Goal: Task Accomplishment & Management: Manage account settings

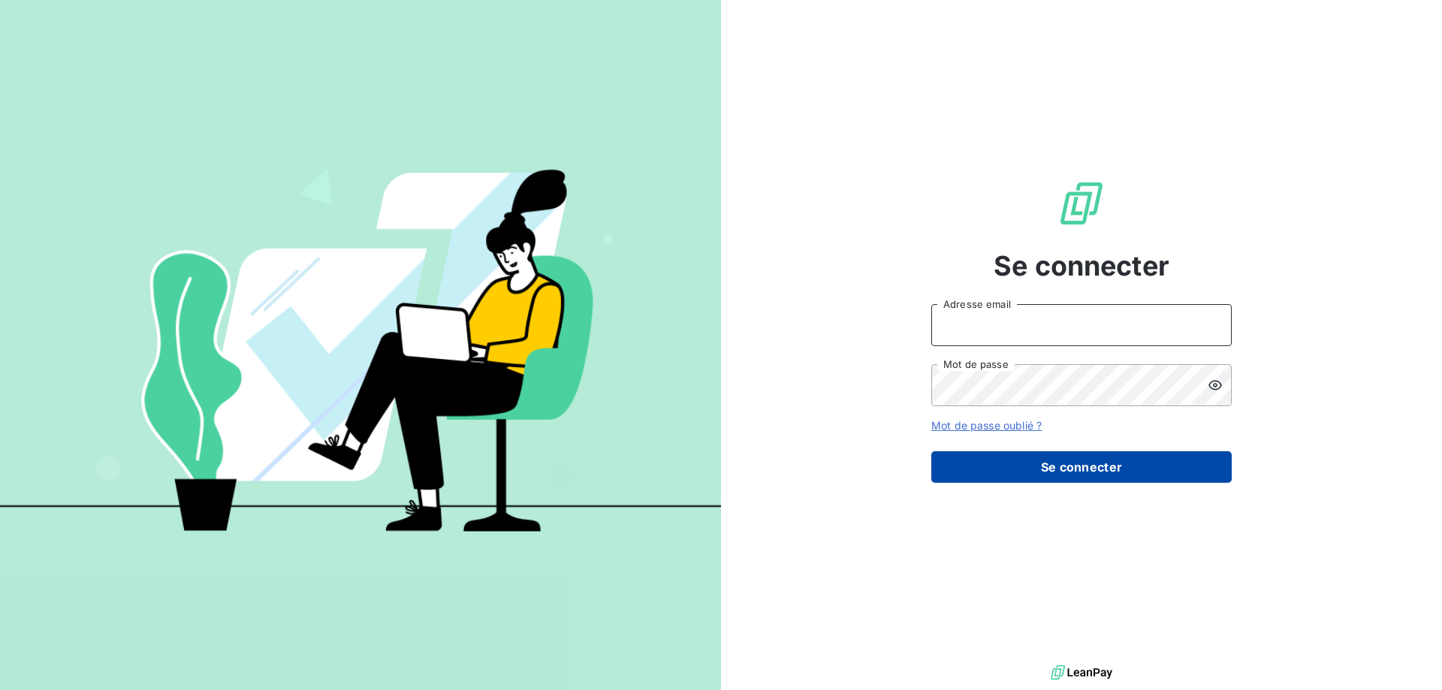
type input "[PERSON_NAME][EMAIL_ADDRESS][DOMAIN_NAME]"
click at [1037, 463] on button "Se connecter" at bounding box center [1081, 467] width 300 height 32
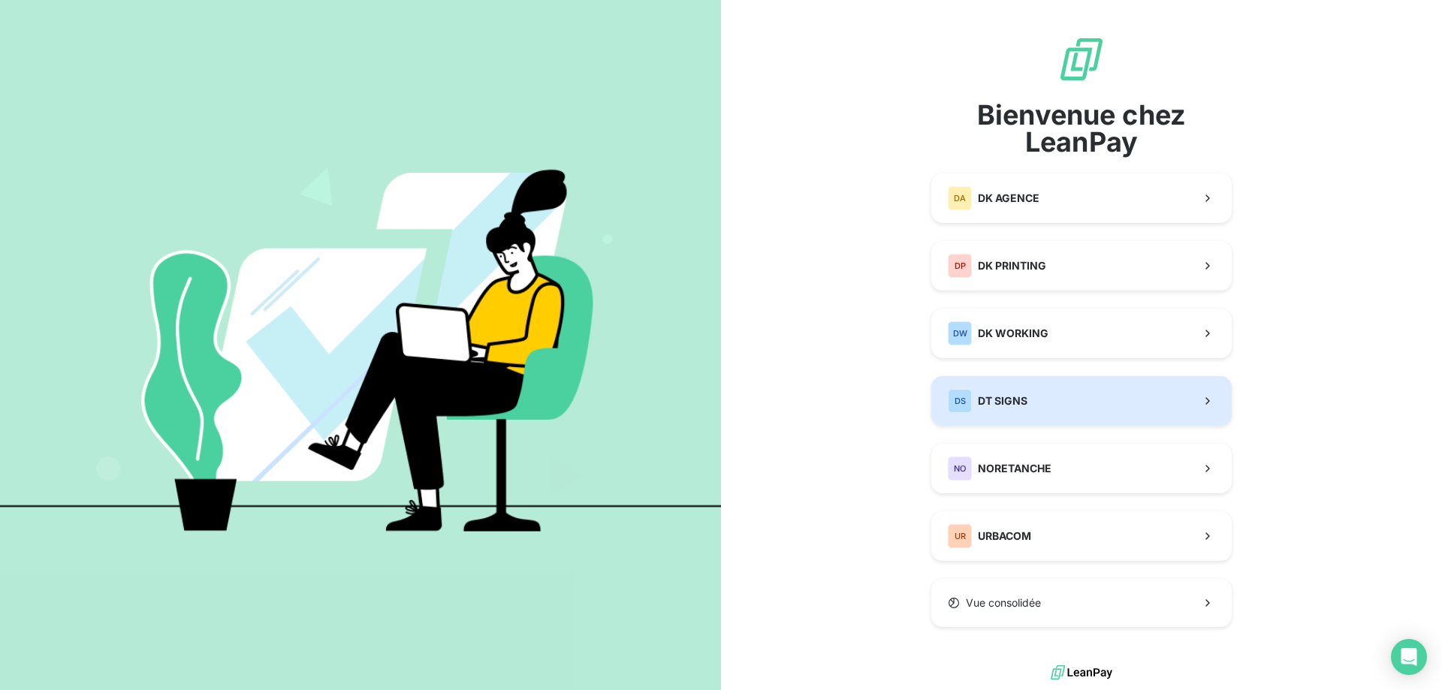
click at [1015, 409] on div "DS DT SIGNS" at bounding box center [988, 401] width 80 height 24
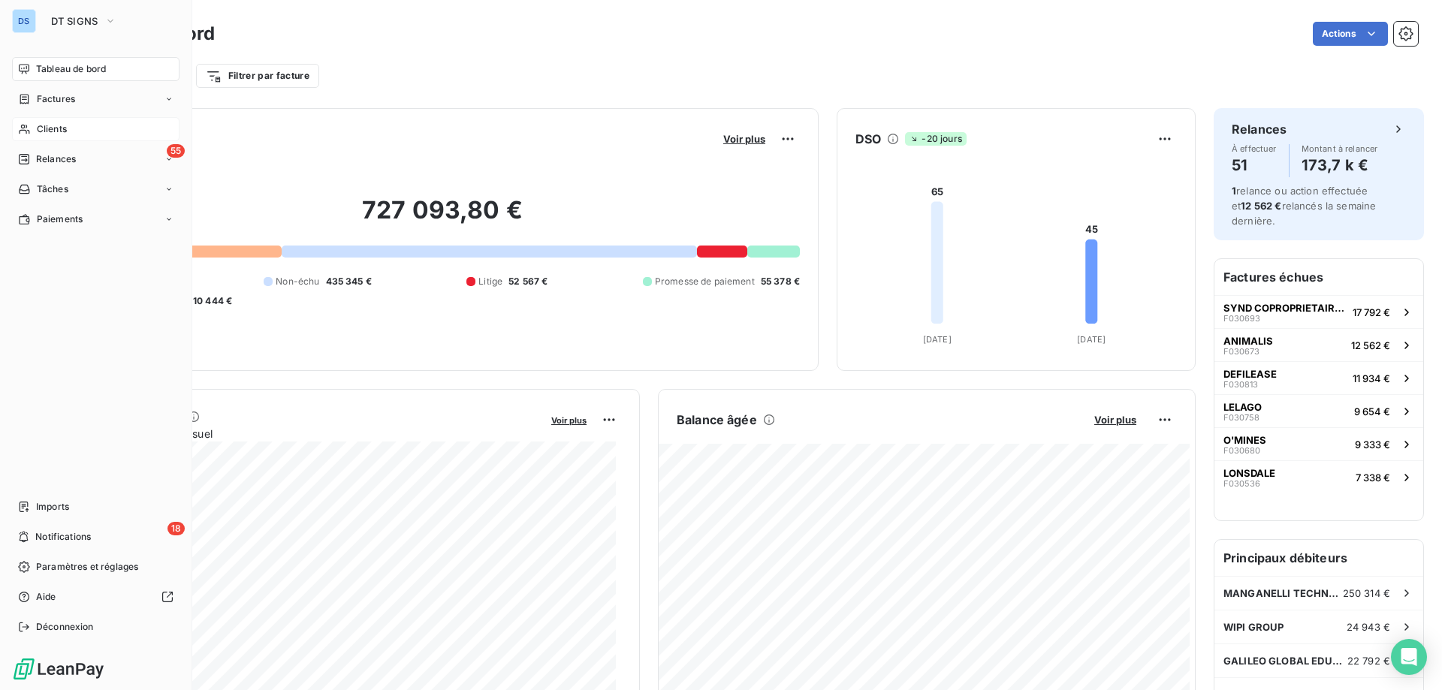
click at [55, 132] on span "Clients" at bounding box center [52, 129] width 30 height 14
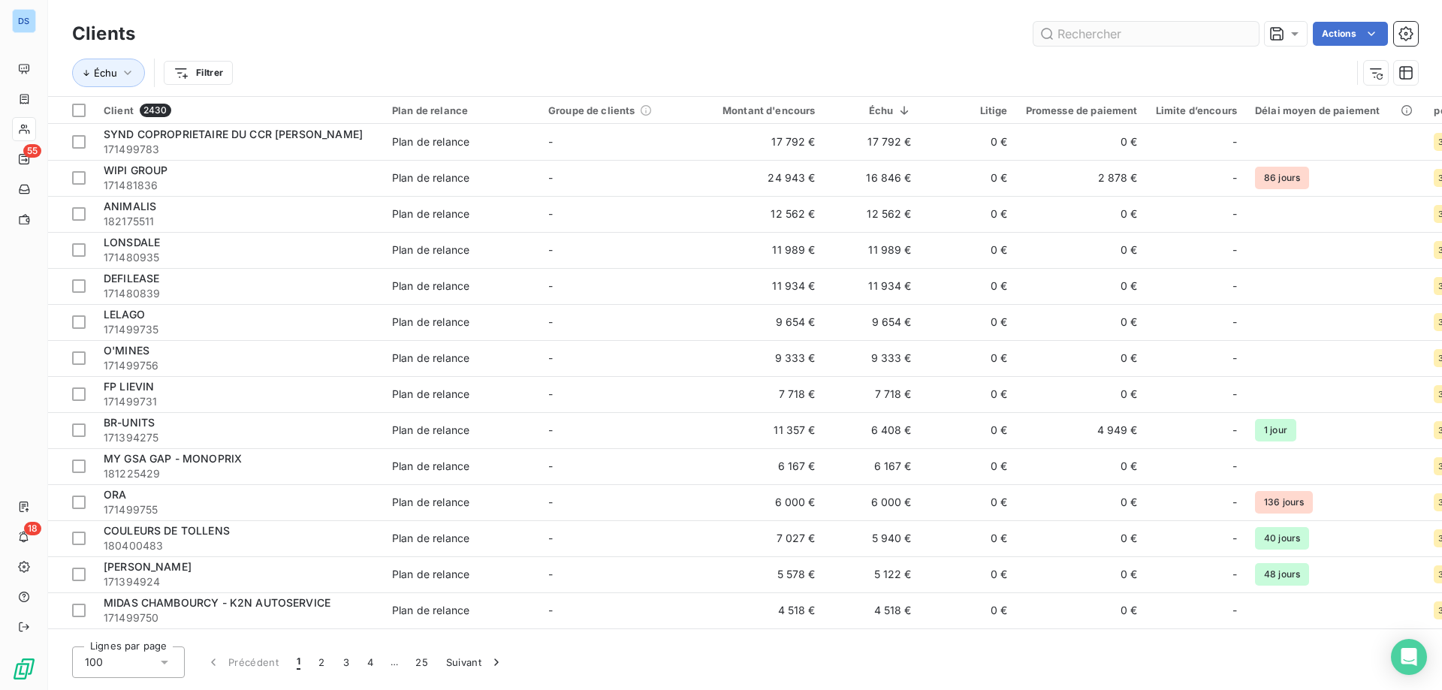
click at [1076, 35] on input "text" at bounding box center [1146, 34] width 225 height 24
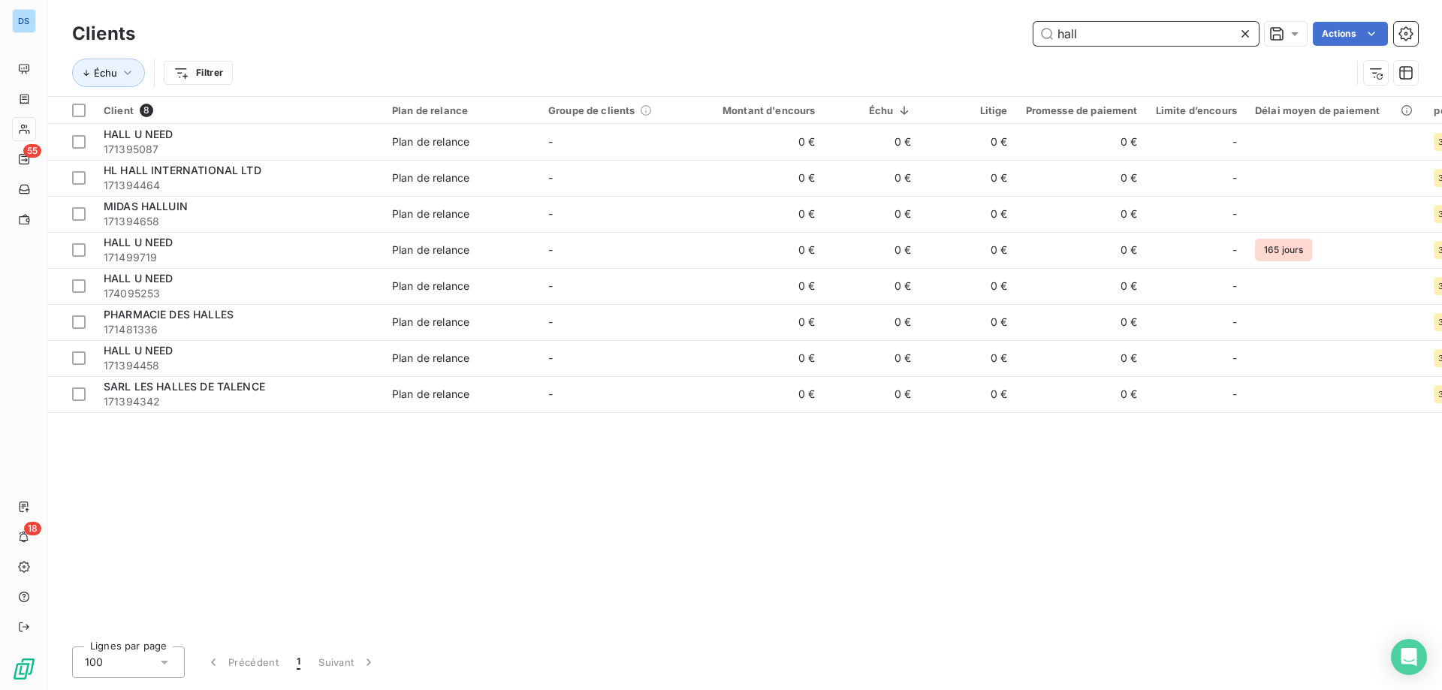
drag, startPoint x: 1101, startPoint y: 39, endPoint x: 964, endPoint y: 38, distance: 136.7
click at [971, 37] on div "hall Actions" at bounding box center [785, 34] width 1265 height 24
paste input "PLEXI NEON"
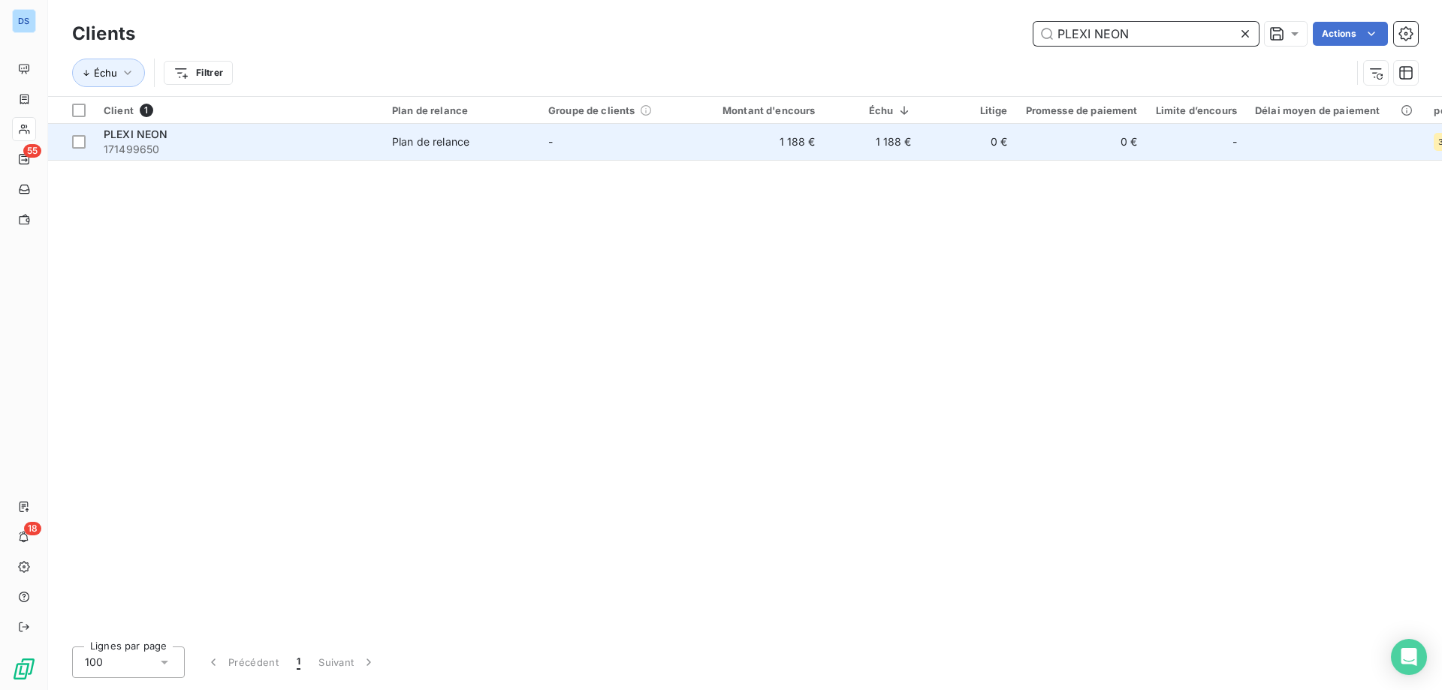
type input "PLEXI NEON"
click at [439, 149] on td "Plan de relance" at bounding box center [461, 142] width 156 height 36
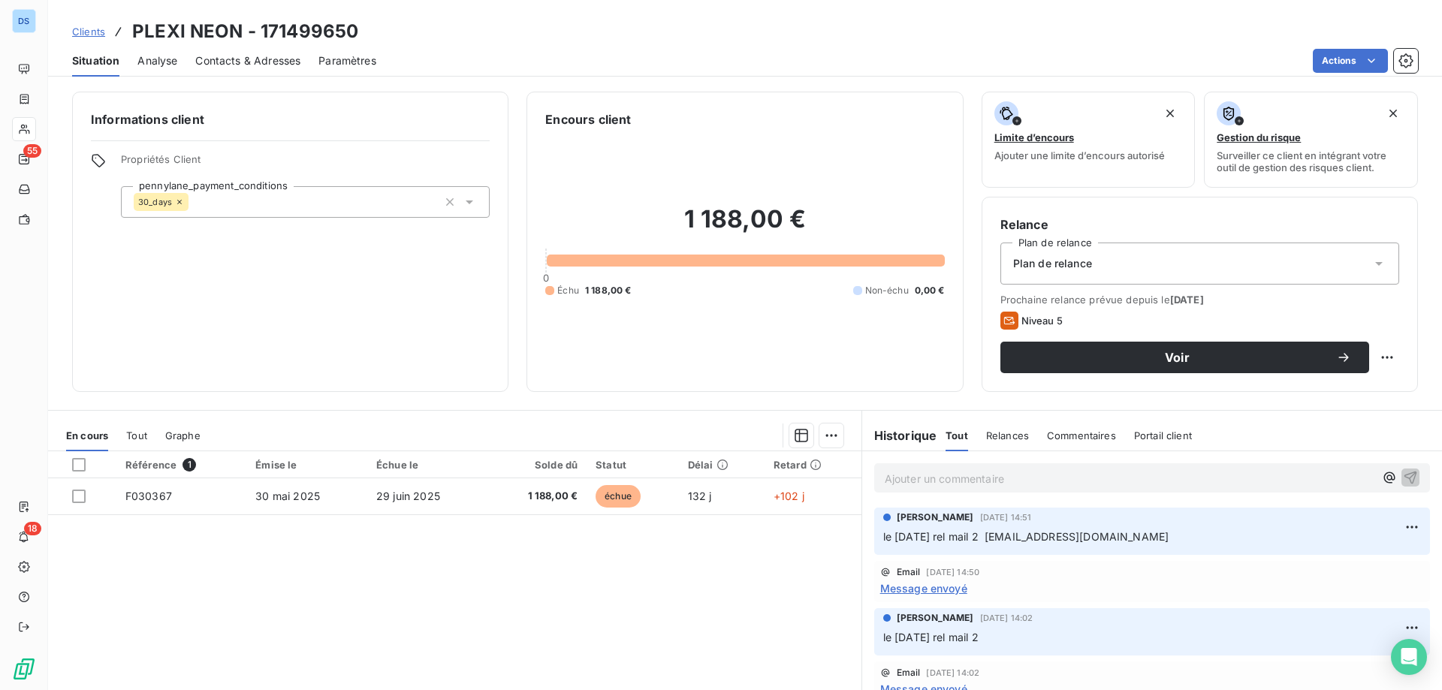
click at [922, 476] on p "Ajouter un commentaire ﻿" at bounding box center [1130, 479] width 490 height 19
click at [1041, 469] on div "le 09/10/25 rel tel," at bounding box center [1130, 477] width 490 height 19
click at [1031, 481] on p "le 09/10/25 rel tel," at bounding box center [1130, 478] width 490 height 17
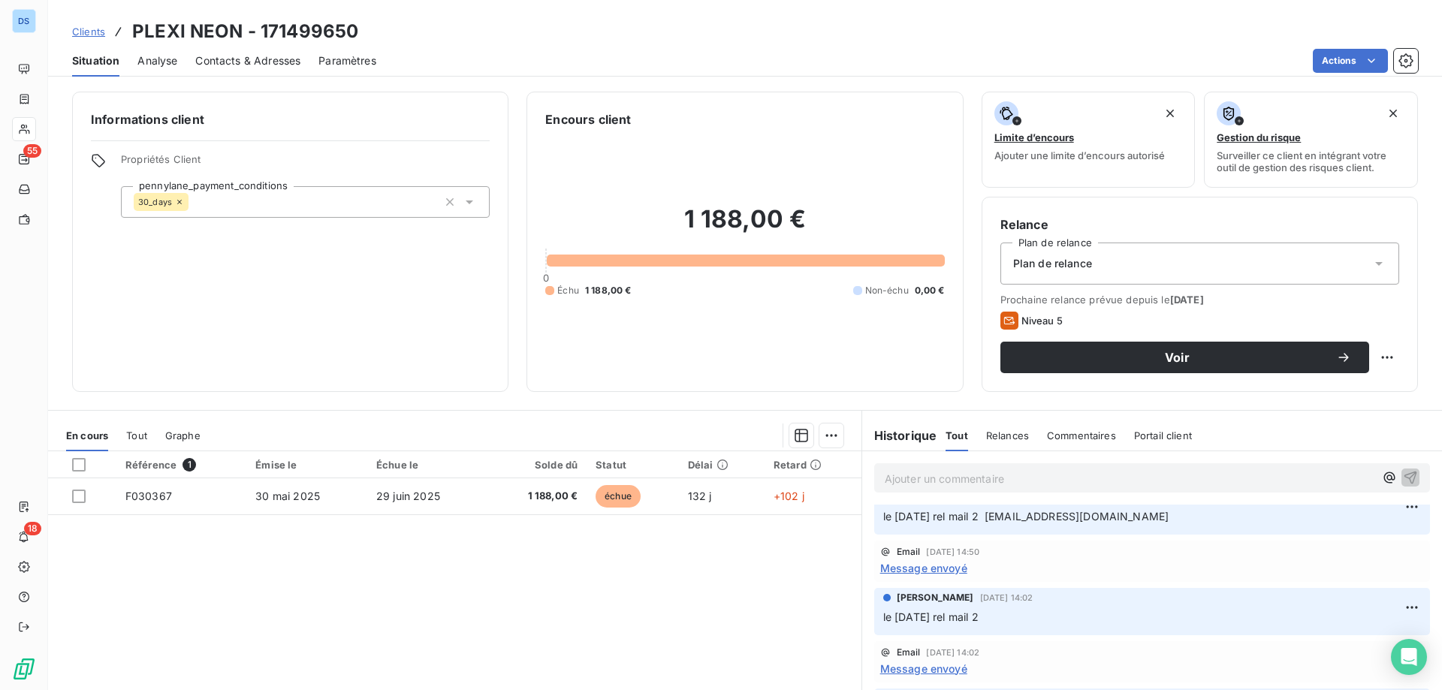
scroll to position [95, 0]
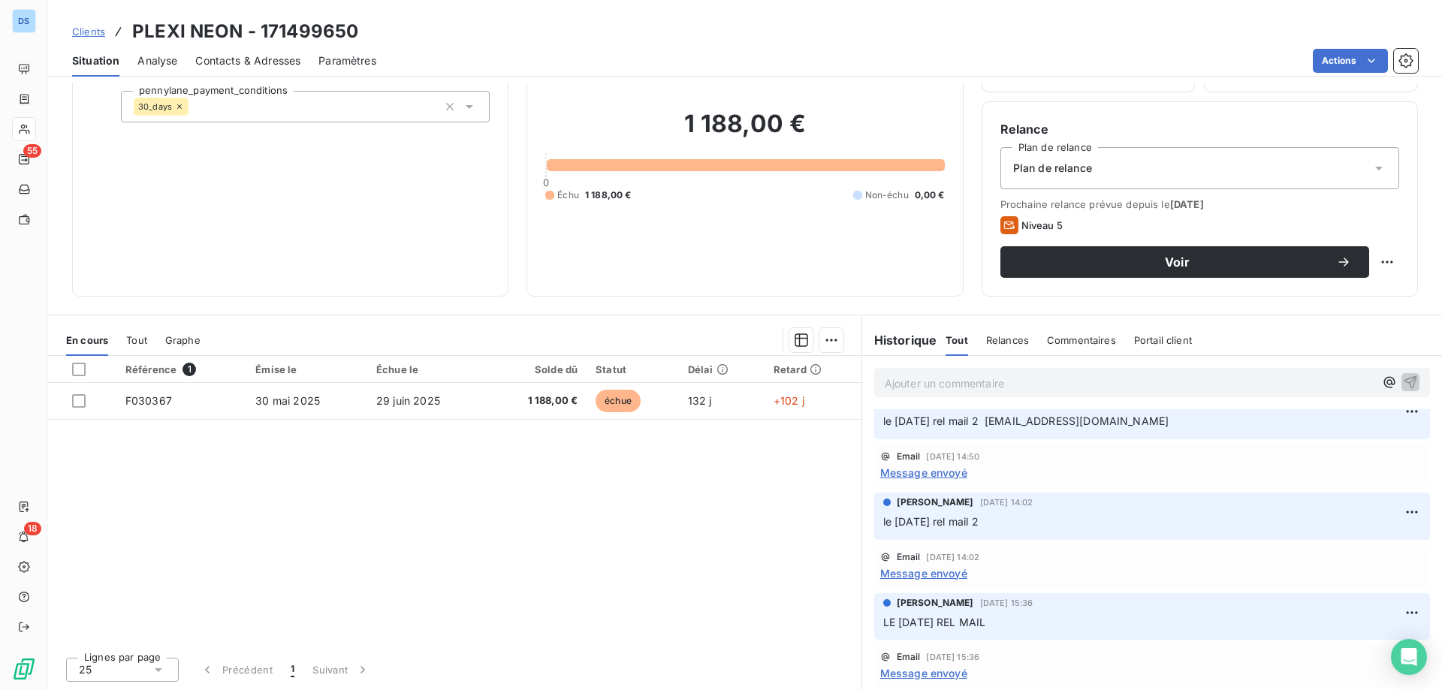
click at [1215, 428] on p "le 29/09/25 rel mail 2 compta@plexi-neon.com" at bounding box center [1152, 421] width 538 height 17
click at [1384, 413] on html "DS 55 18 Clients PLEXI NEON - 171499650 Situation Analyse Contacts & Adresses P…" at bounding box center [721, 345] width 1442 height 690
click at [1319, 446] on div "Editer" at bounding box center [1354, 445] width 84 height 24
click at [1176, 426] on p "le 29/09/25 rel mail 2 compta@plexi-neon.com" at bounding box center [1152, 421] width 538 height 17
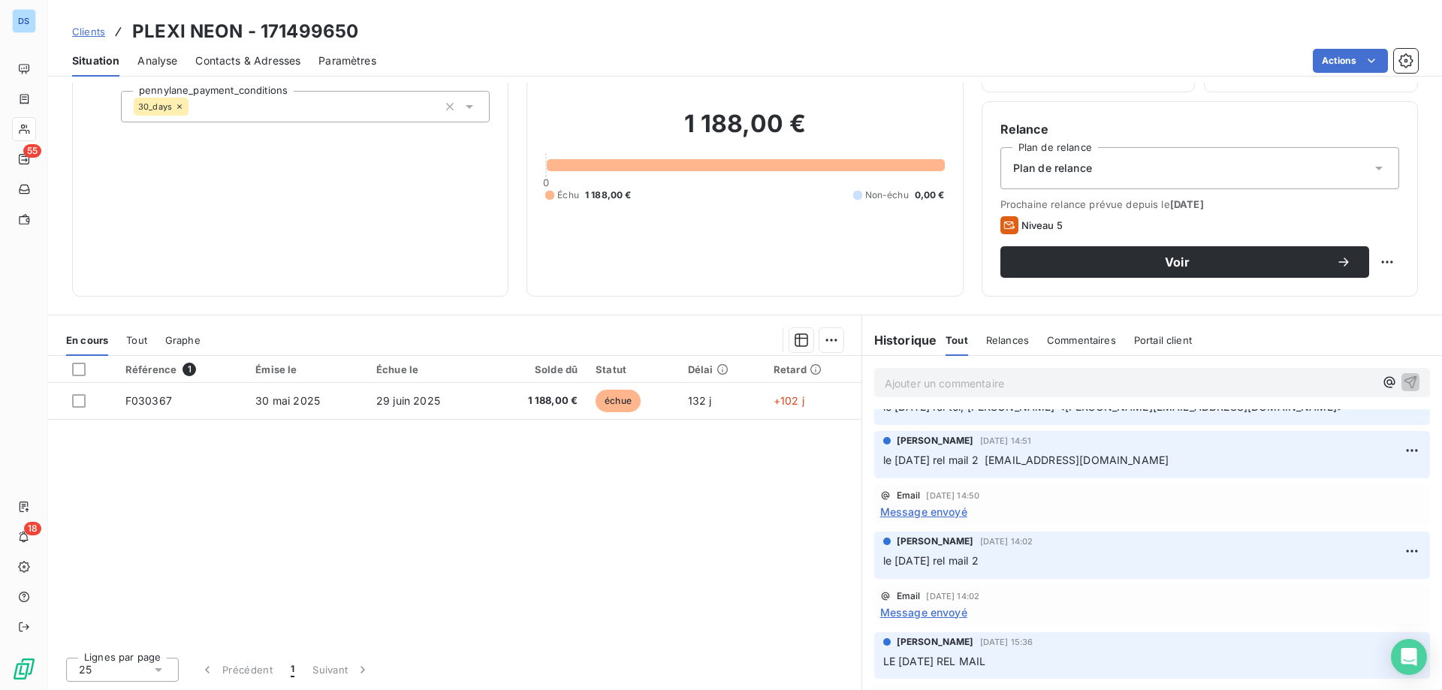
scroll to position [0, 0]
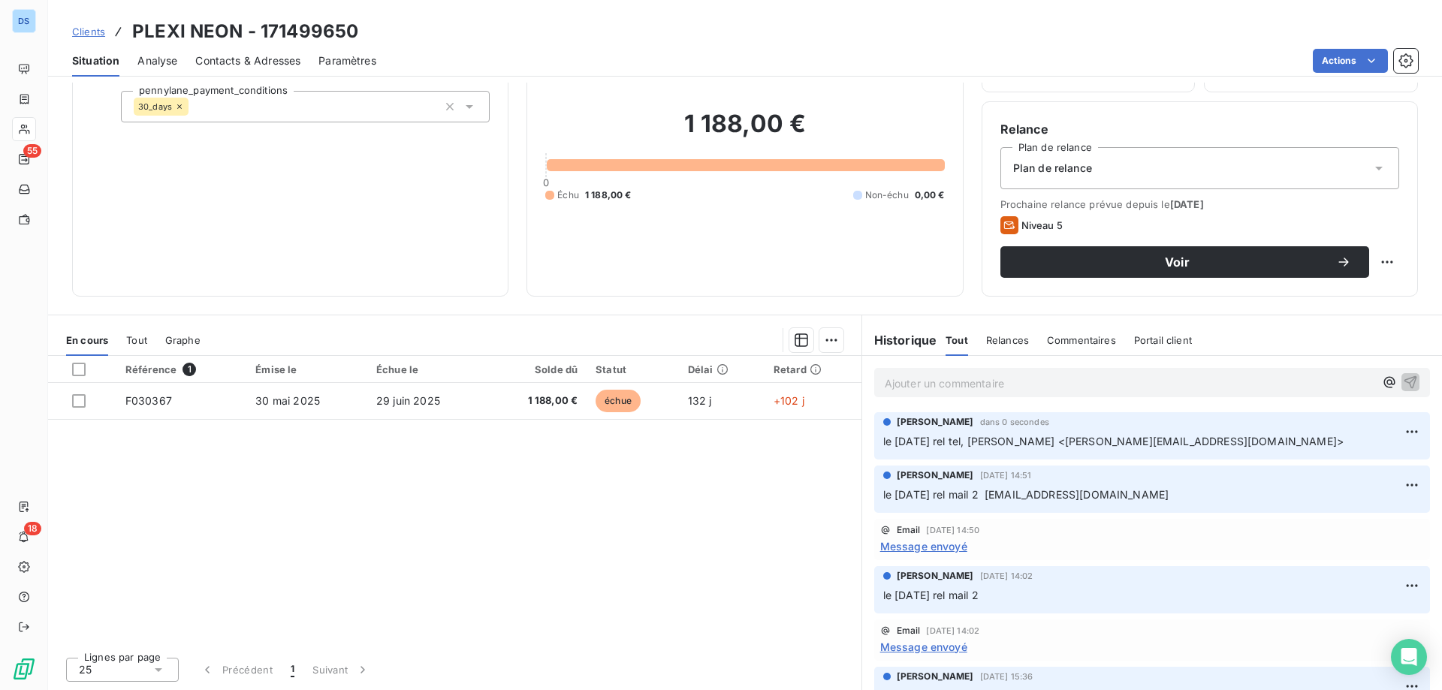
click at [1278, 428] on div "Christelle Kaminski dans 0 secondes" at bounding box center [1152, 422] width 538 height 14
click at [1322, 441] on p "le 09/10/25 rel tel, Stephane LAGONNELLE <stephane.lagonnelle@plexi-neon.com>" at bounding box center [1152, 441] width 538 height 17
click at [1391, 429] on html "DS 55 18 Clients PLEXI NEON - 171499650 Situation Analyse Contacts & Adresses P…" at bounding box center [721, 345] width 1442 height 690
click at [1329, 467] on div "Editer" at bounding box center [1354, 465] width 84 height 24
click at [1393, 430] on html "DS 55 18 Clients PLEXI NEON - 171499650 Situation Analyse Contacts & Adresses P…" at bounding box center [721, 345] width 1442 height 690
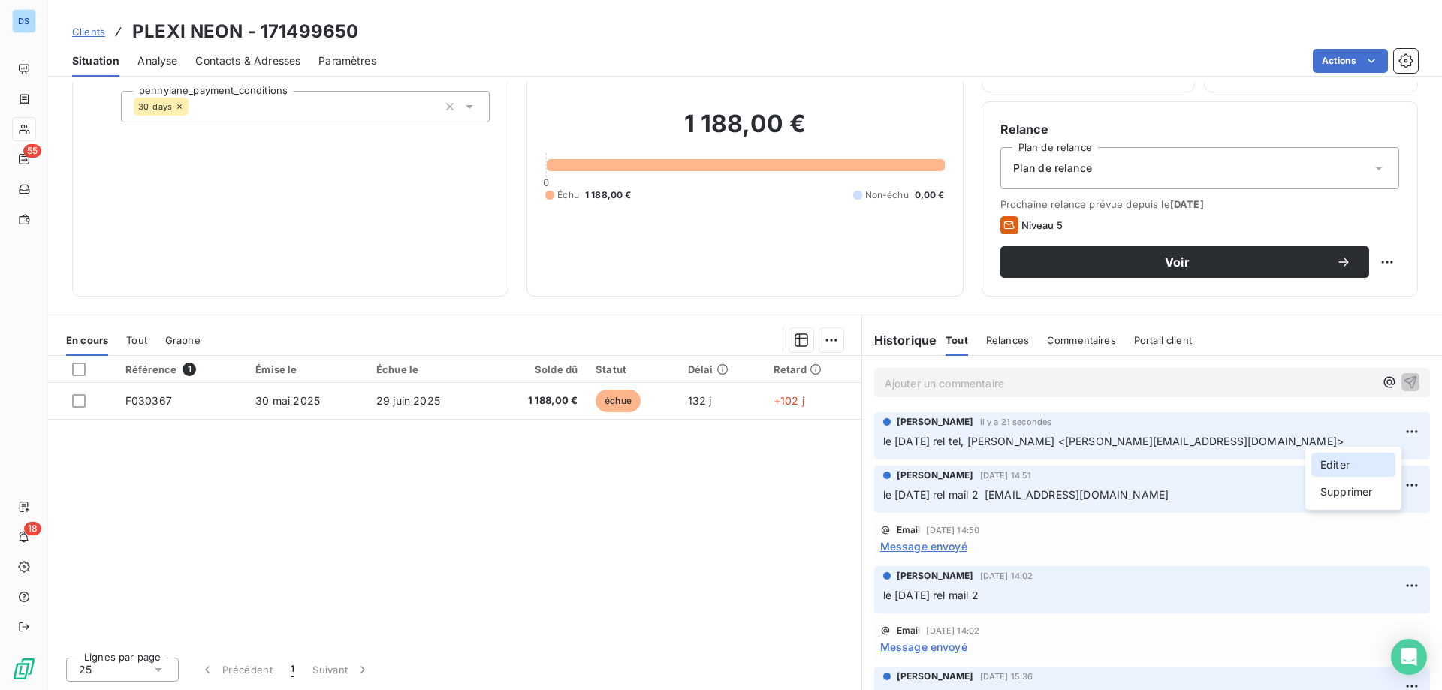
click at [1358, 460] on div "Editer" at bounding box center [1354, 465] width 84 height 24
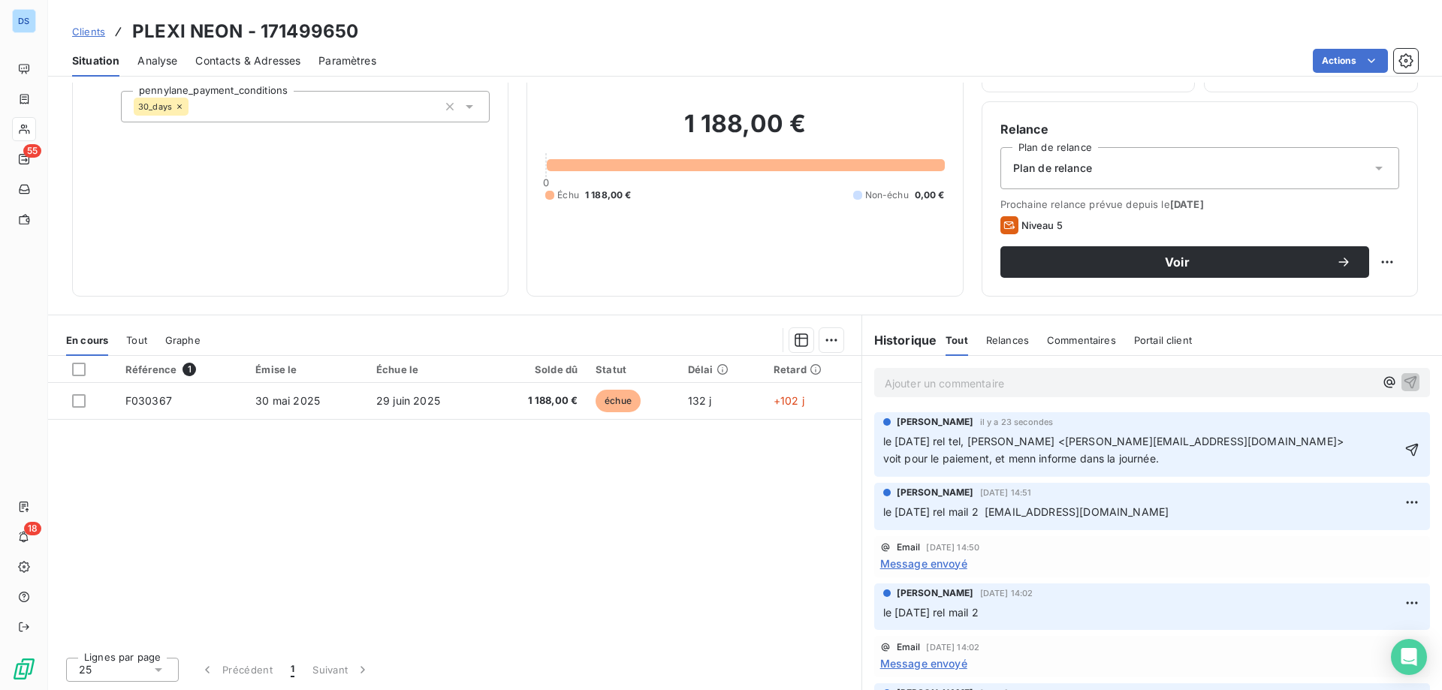
click at [1023, 459] on span "le 09/10/25 rel tel, Stephane LAGONNELLE <stephane.lagonnelle@plexi-neon.com> v…" at bounding box center [1115, 450] width 464 height 30
click at [1008, 460] on span "le 09/10/25 rel tel, Stephane LAGONNELLE <stephane.lagonnelle@plexi-neon.com> v…" at bounding box center [1115, 450] width 464 height 30
click at [1179, 462] on p "le 09/10/25 rel tel, Stephane LAGONNELLE <stephane.lagonnelle@plexi-neon.com> v…" at bounding box center [1141, 450] width 517 height 35
click at [1339, 59] on html "DS 55 18 Clients PLEXI NEON - 171499650 Situation Analyse Contacts & Adresses P…" at bounding box center [721, 345] width 1442 height 690
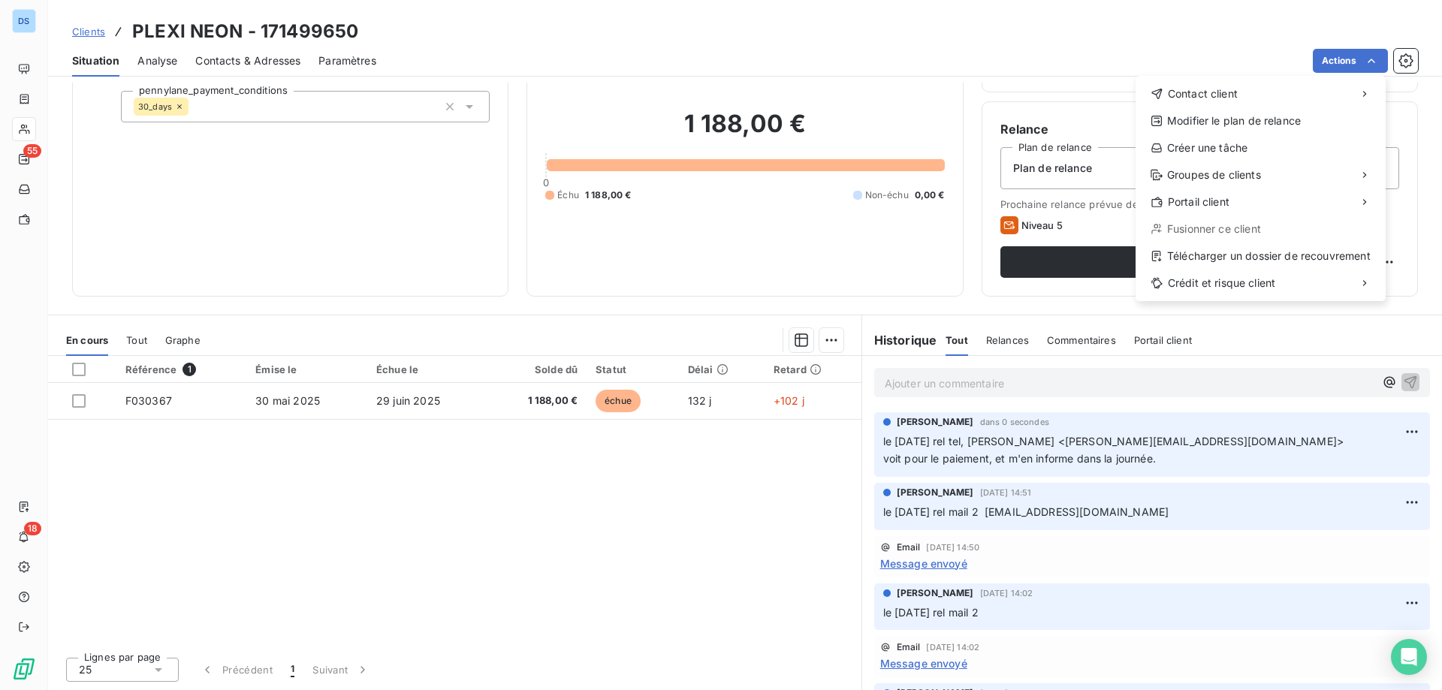
click at [276, 56] on html "DS 55 18 Clients PLEXI NEON - 171499650 Situation Analyse Contacts & Adresses P…" at bounding box center [721, 345] width 1442 height 690
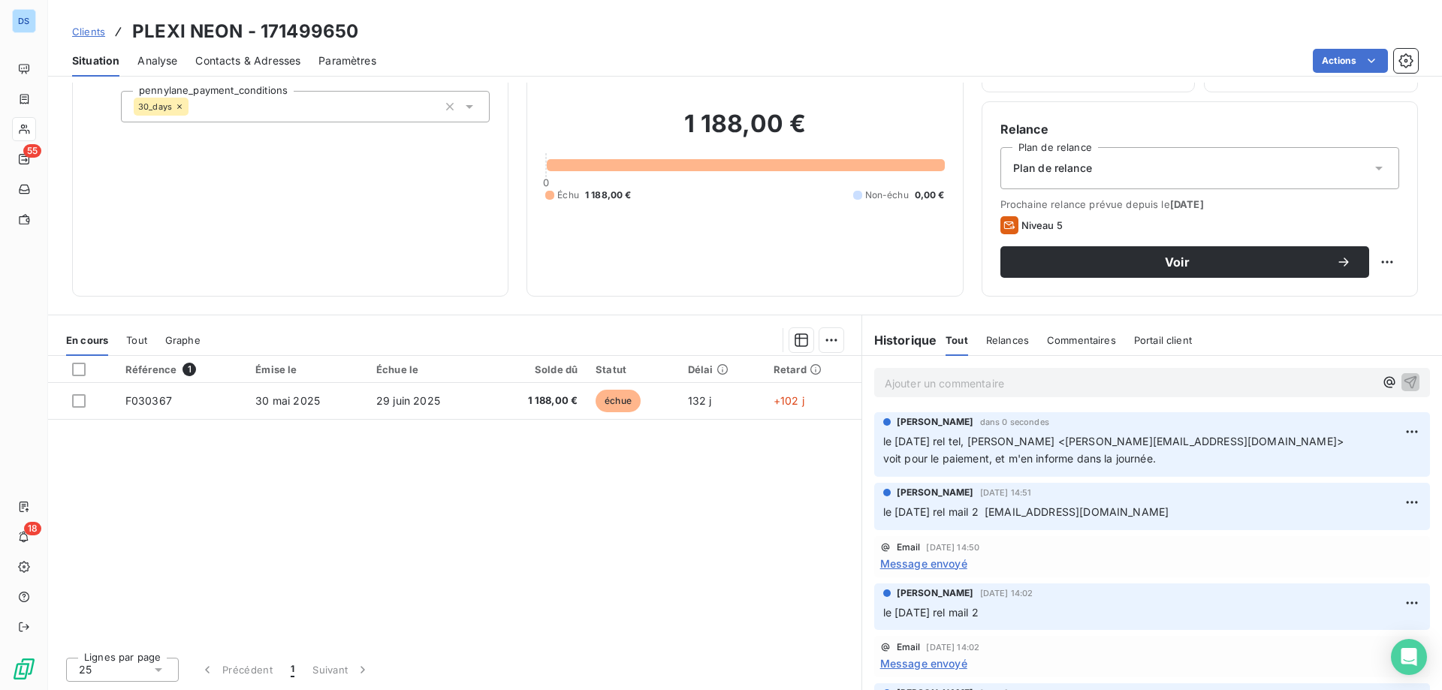
click at [276, 60] on span "Contacts & Adresses" at bounding box center [247, 60] width 105 height 15
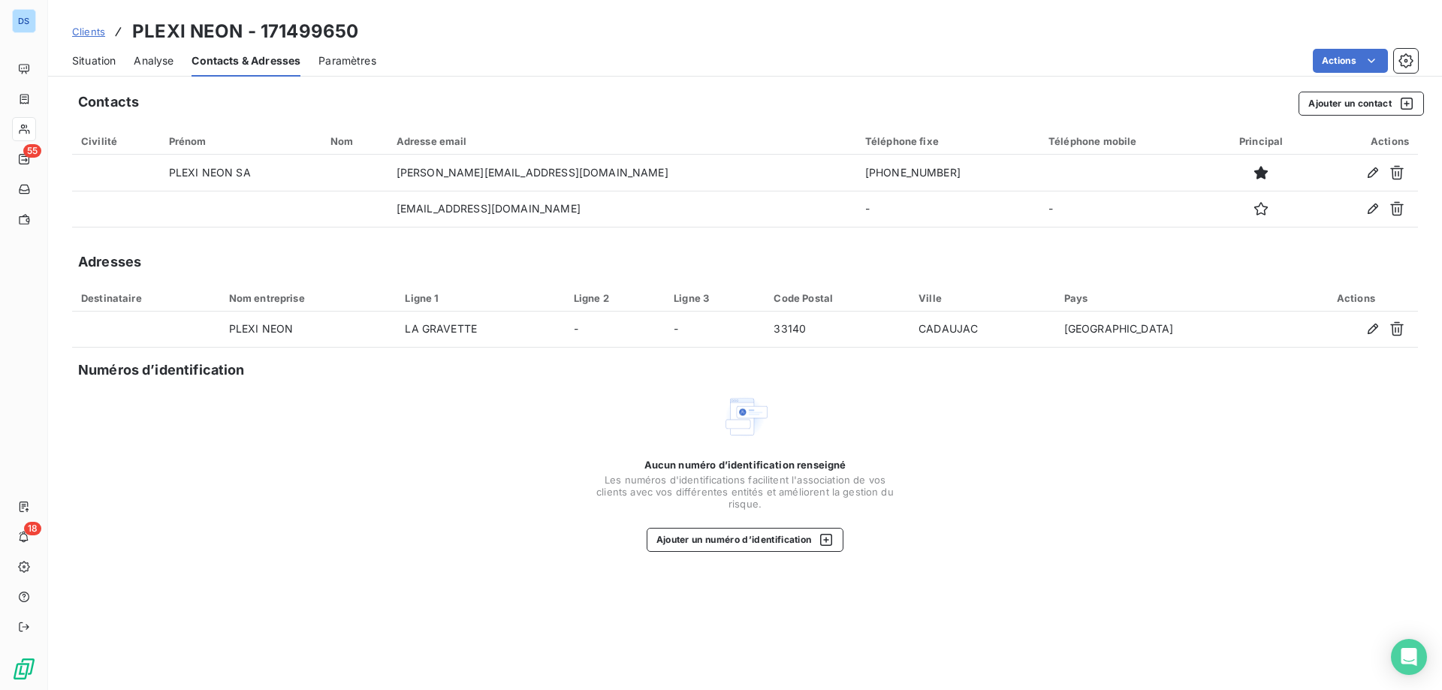
click at [97, 30] on span "Clients" at bounding box center [88, 32] width 33 height 12
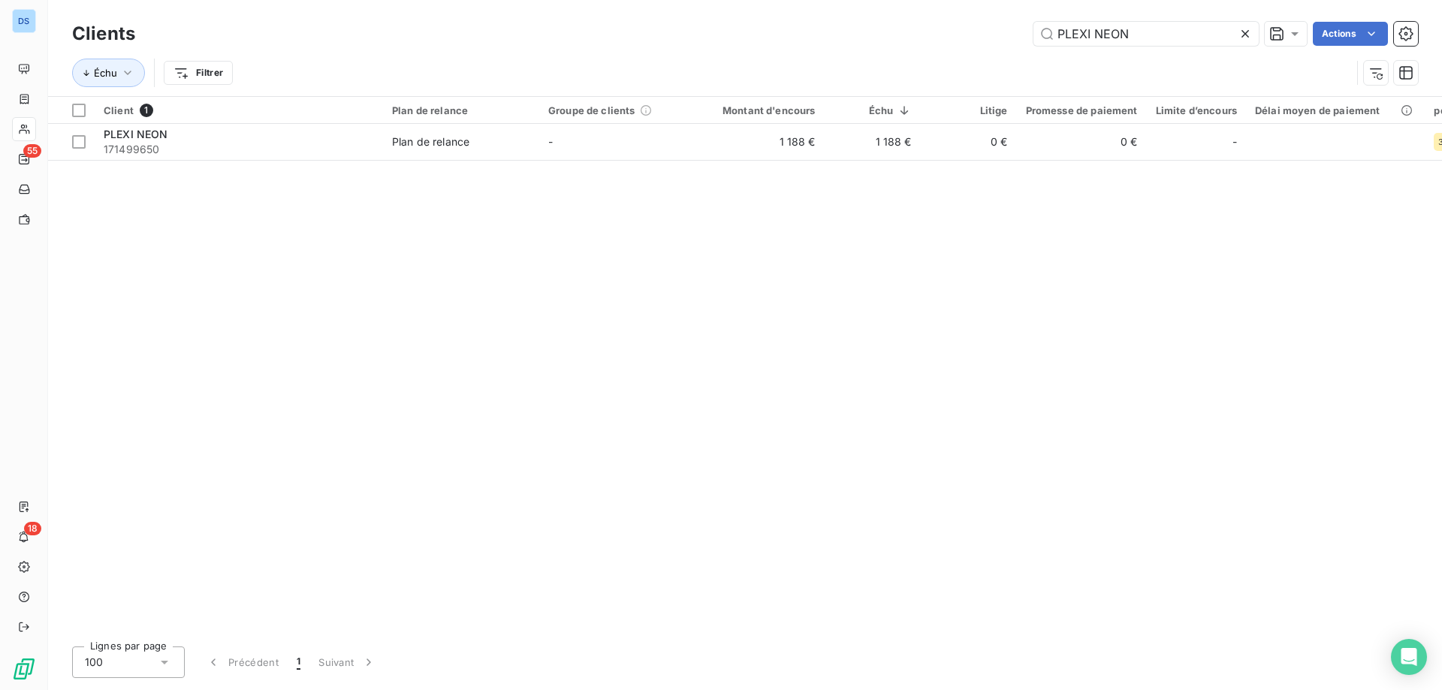
drag, startPoint x: 1125, startPoint y: 35, endPoint x: 900, endPoint y: 47, distance: 224.9
click at [902, 47] on div "Clients PLEXI NEON Actions" at bounding box center [745, 34] width 1346 height 32
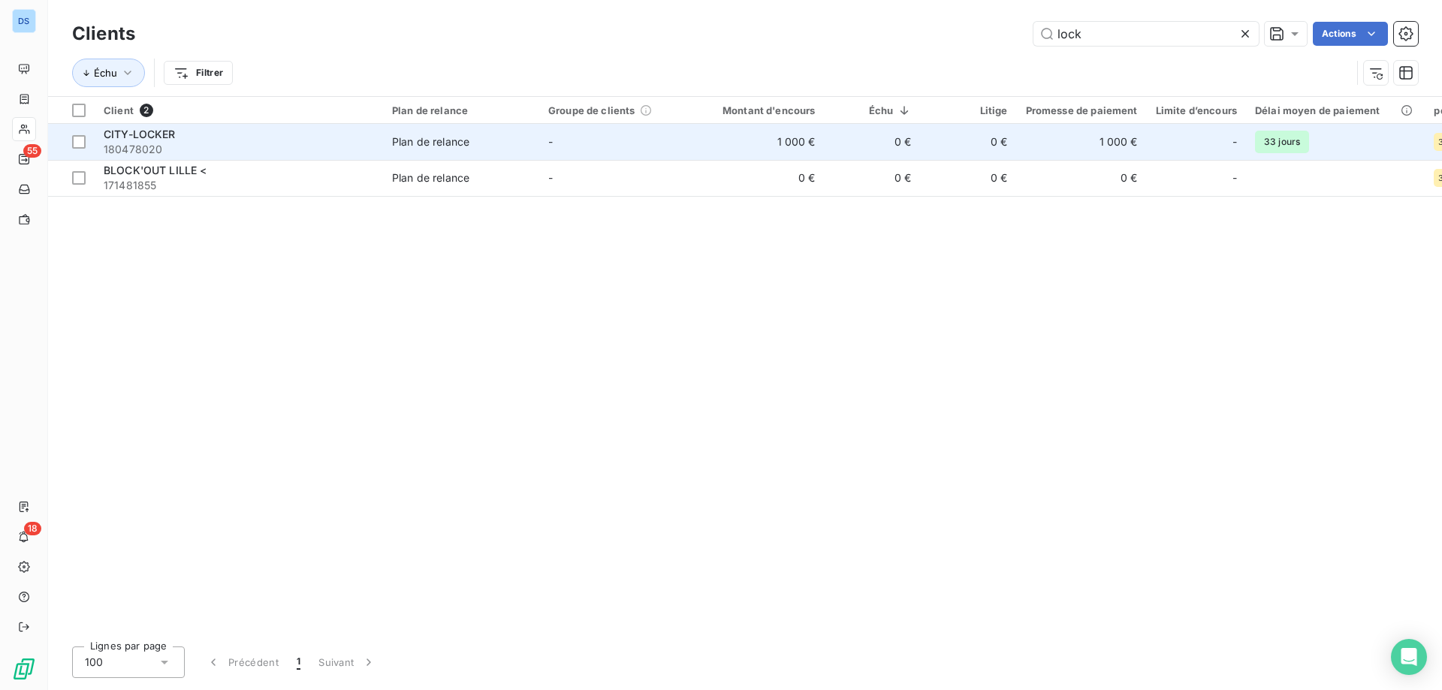
type input "lock"
click at [802, 139] on td "1 000 €" at bounding box center [760, 142] width 129 height 36
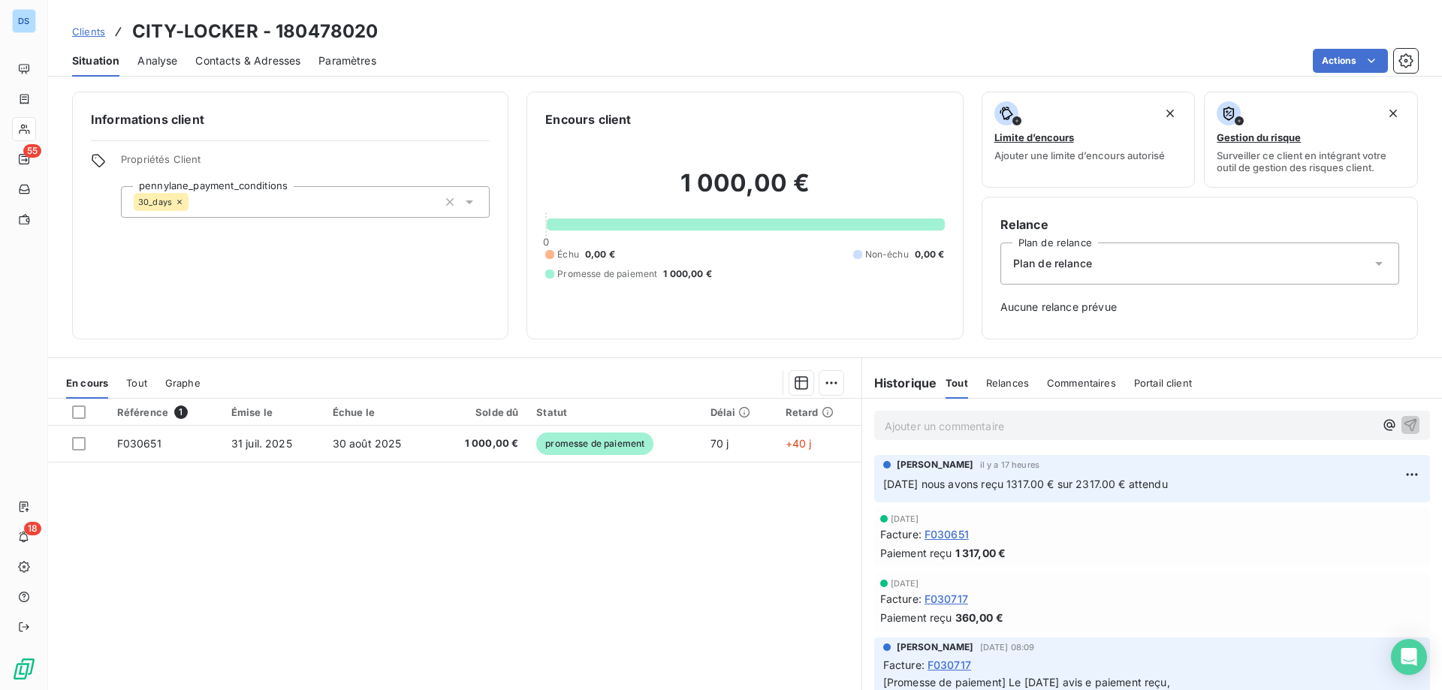
click at [931, 419] on p "Ajouter un commentaire ﻿" at bounding box center [1130, 426] width 490 height 19
click at [1004, 437] on div "Ajouter un commentaire ﻿" at bounding box center [1152, 425] width 556 height 29
click at [941, 420] on p "Ajouter un commentaire ﻿" at bounding box center [1130, 426] width 490 height 19
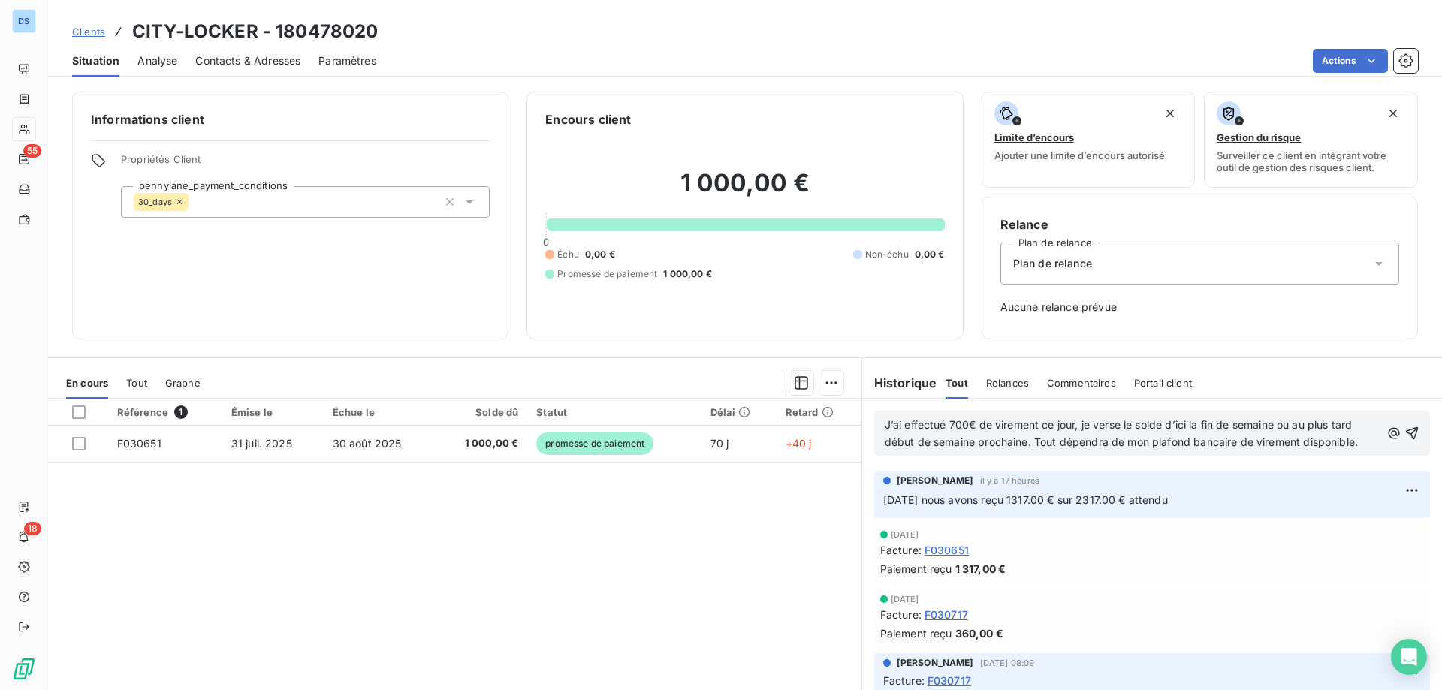
click at [885, 424] on span "J’ai effectué 700€ de virement ce jour, je verse le solde d’ici la fin de semai…" at bounding box center [1121, 433] width 473 height 30
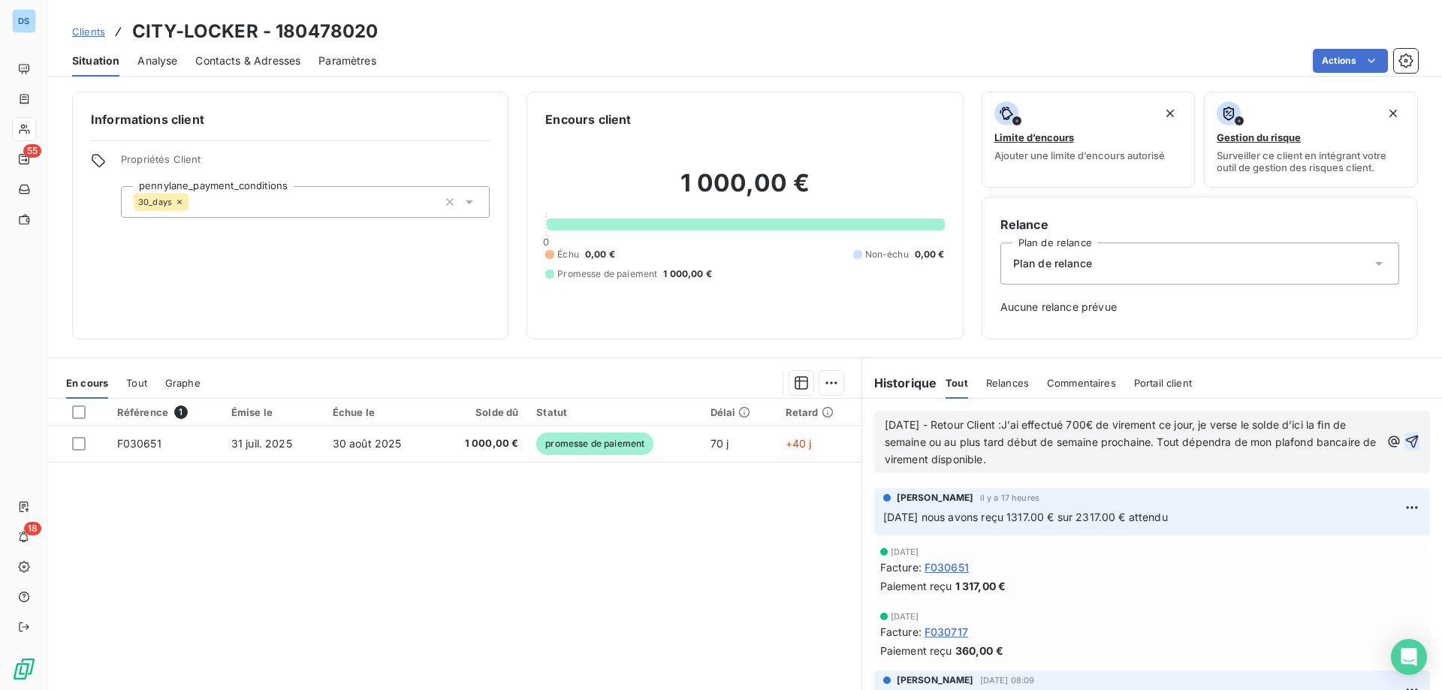
click at [1406, 441] on icon "button" at bounding box center [1412, 442] width 13 height 13
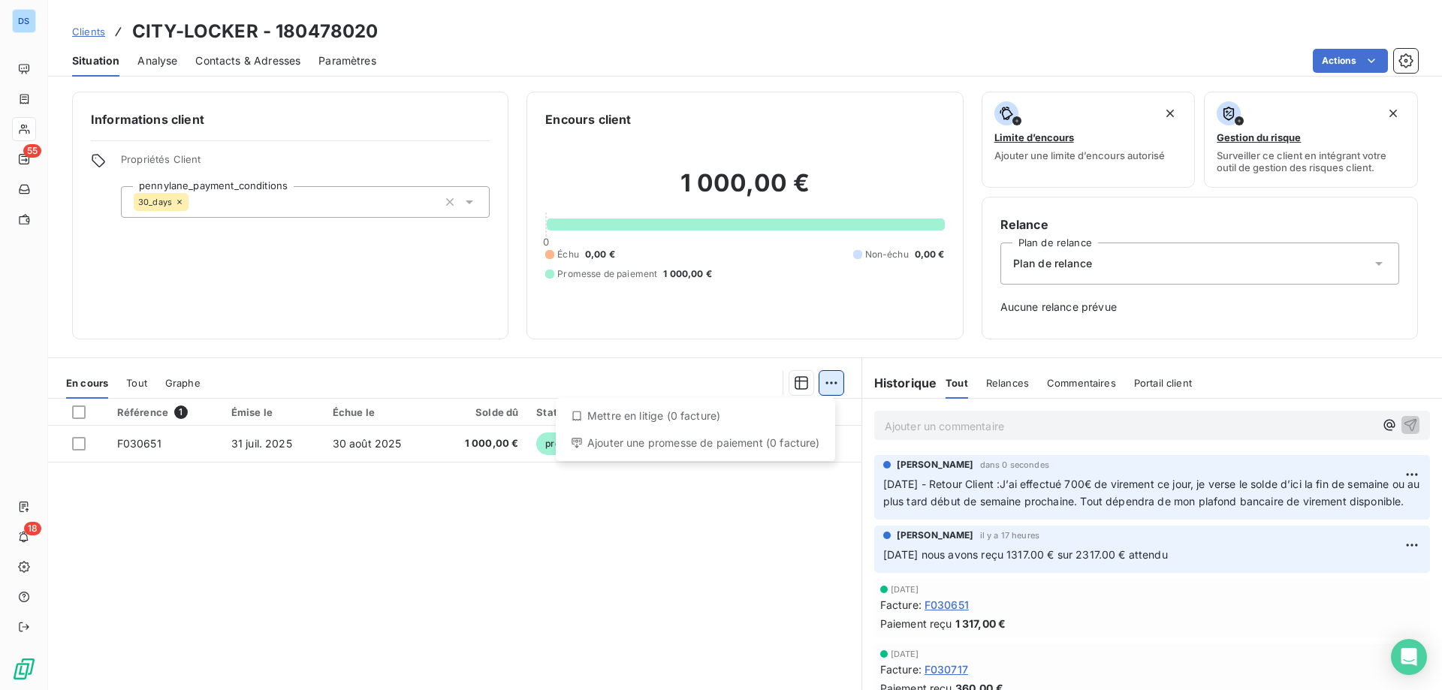
click at [817, 383] on html "DS 55 18 Clients CITY-LOCKER - 180478020 Situation Analyse Contacts & Adresses …" at bounding box center [721, 345] width 1442 height 690
click at [811, 442] on div "Ajouter une promesse de paiement (0 facture)" at bounding box center [695, 443] width 267 height 24
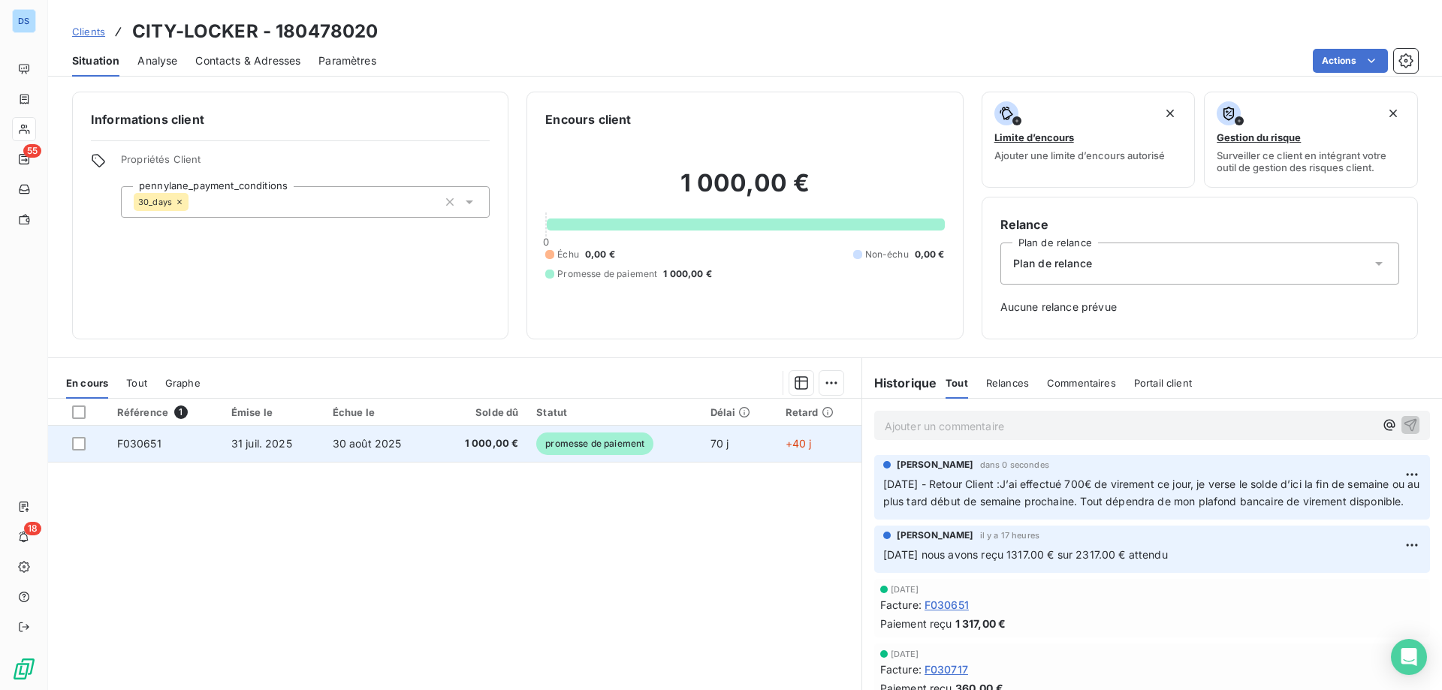
click at [279, 448] on span "31 juil. 2025" at bounding box center [261, 443] width 61 height 13
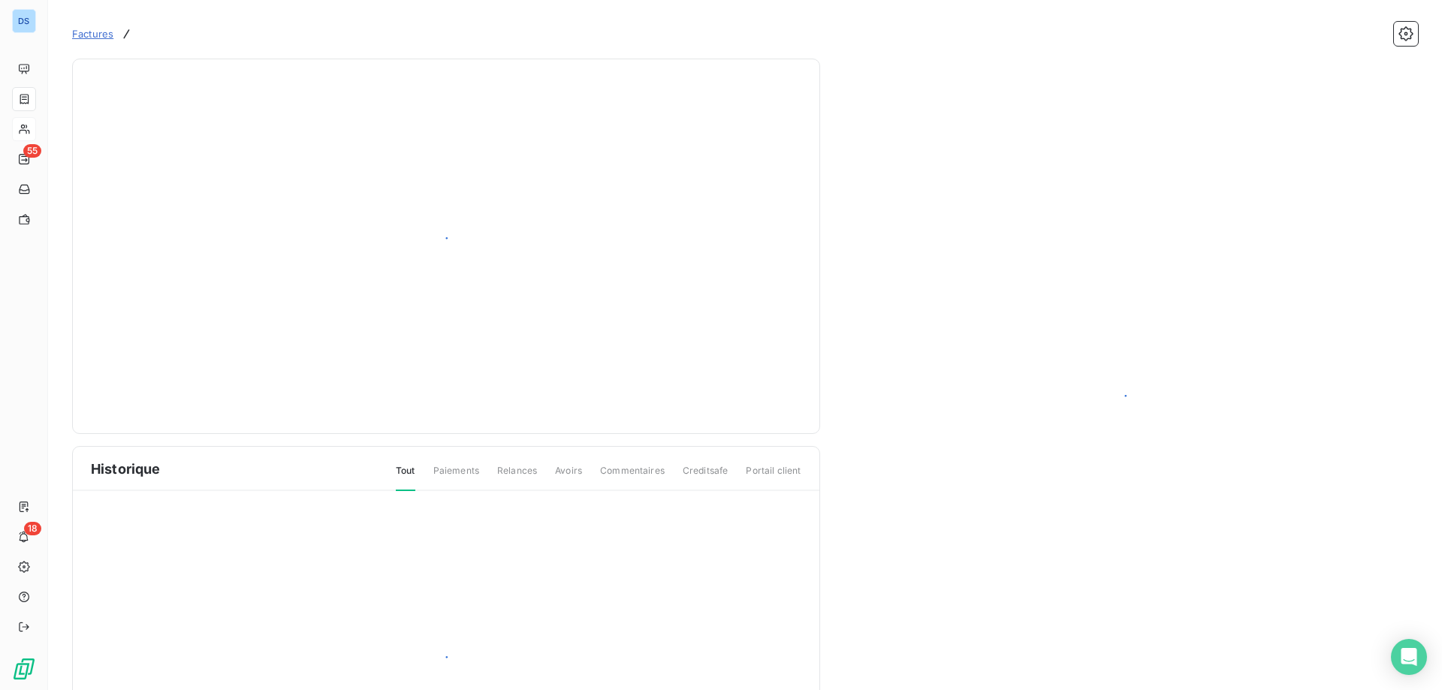
click at [79, 443] on div "Historique Tout Paiements Relances Avoirs Commentaires Creditsafe Portail client" at bounding box center [446, 427] width 748 height 737
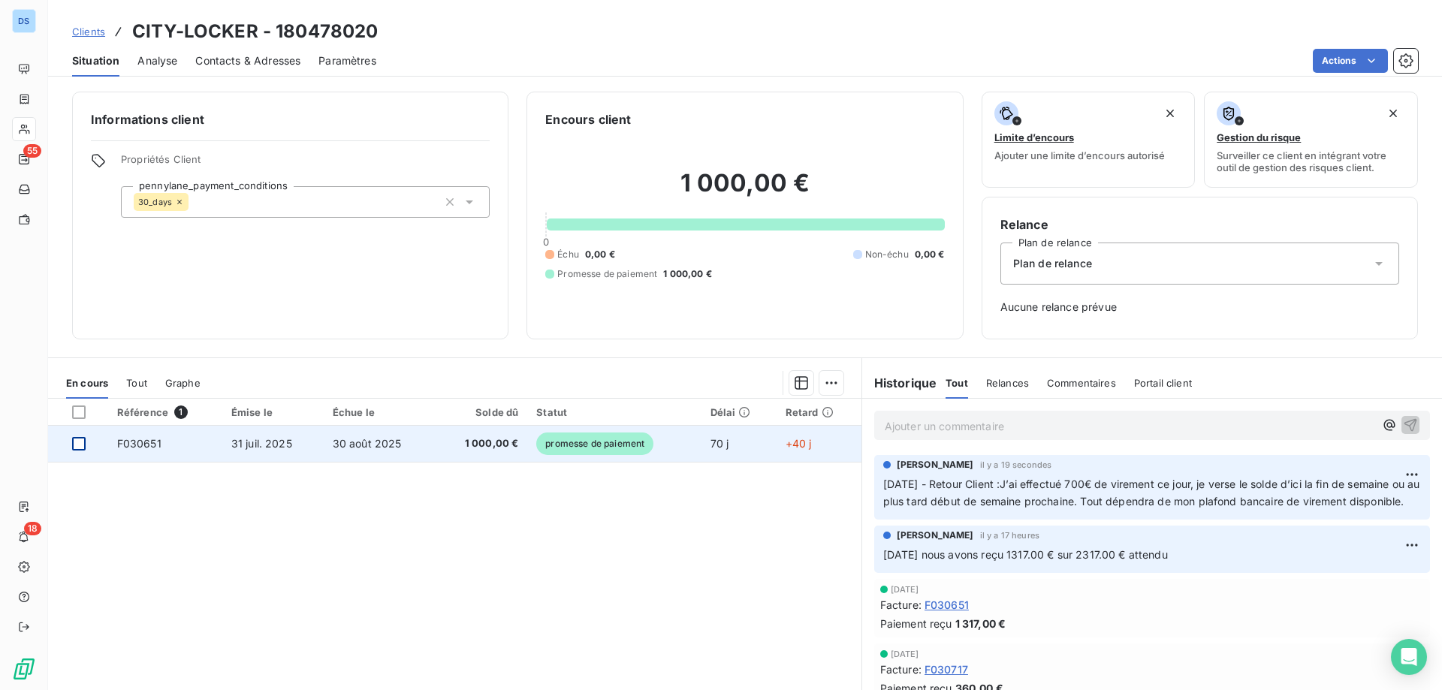
click at [83, 441] on div at bounding box center [79, 444] width 14 height 14
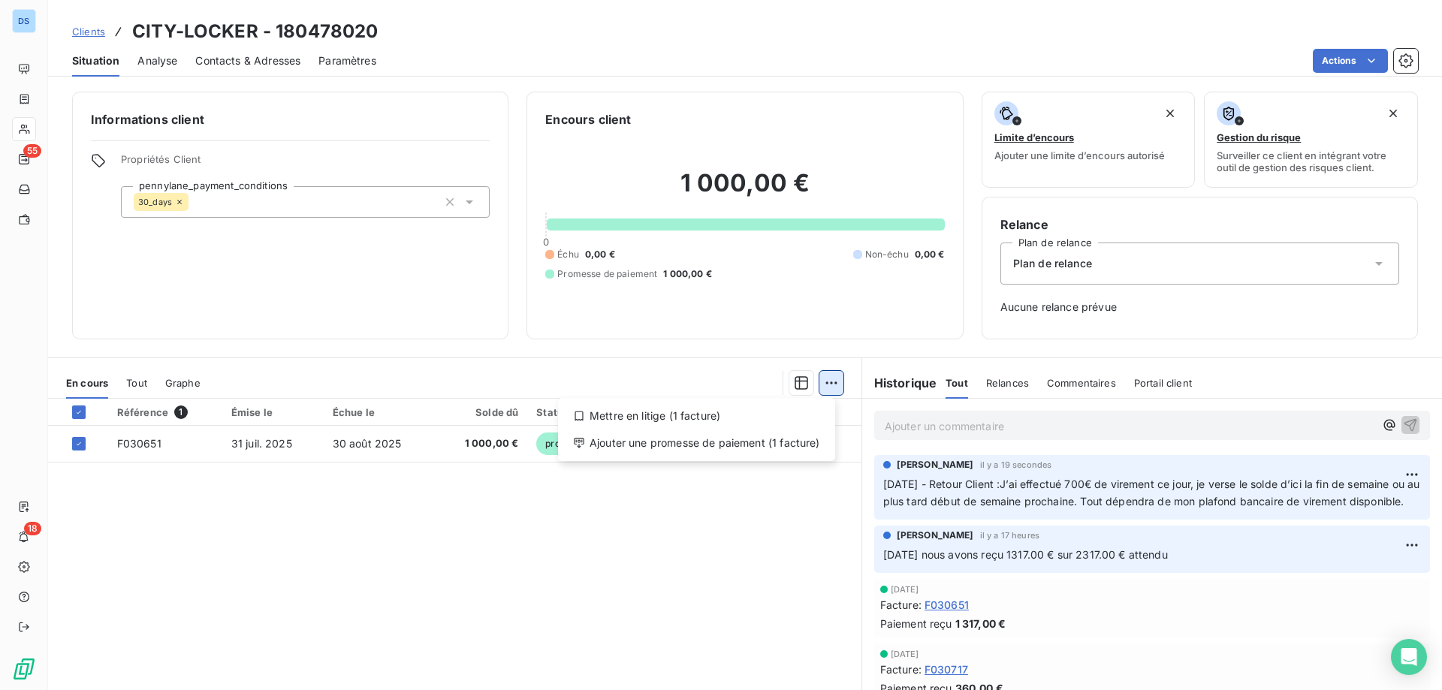
click at [818, 386] on html "DS 55 18 Clients CITY-LOCKER - 180478020 Situation Analyse Contacts & Adresses …" at bounding box center [721, 345] width 1442 height 690
click at [701, 442] on div "Ajouter une promesse de paiement (1 facture)" at bounding box center [696, 443] width 265 height 24
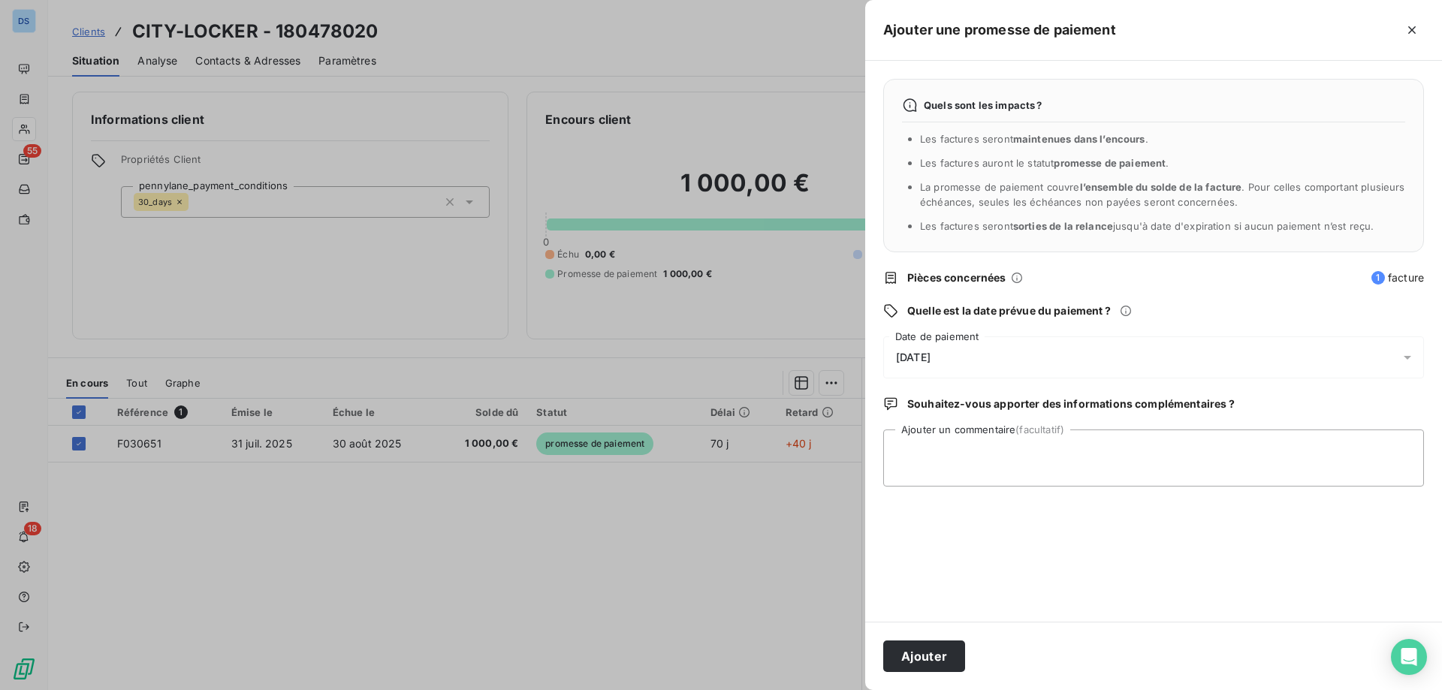
click at [898, 363] on span "10/10/2025" at bounding box center [913, 358] width 35 height 12
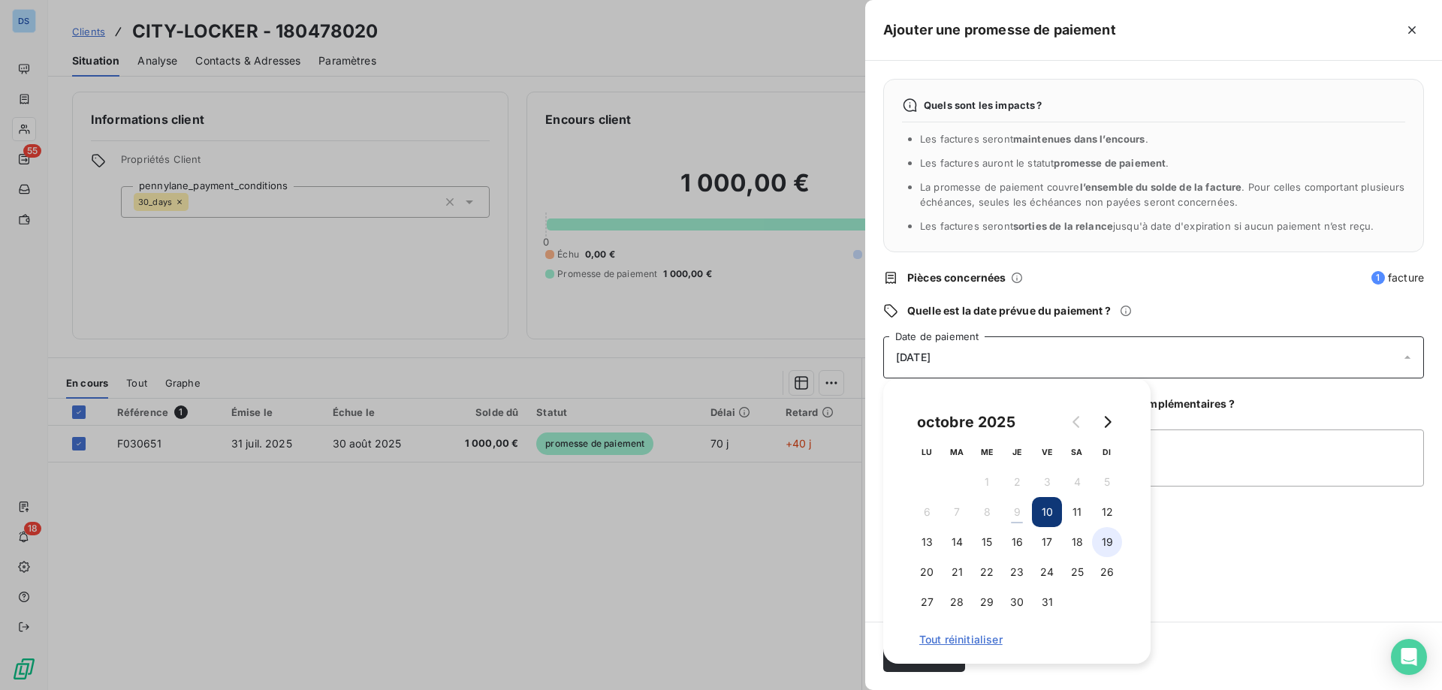
click at [1104, 544] on button "19" at bounding box center [1107, 542] width 30 height 30
click at [1191, 461] on textarea "Ajouter un commentaire (facultatif)" at bounding box center [1153, 458] width 541 height 57
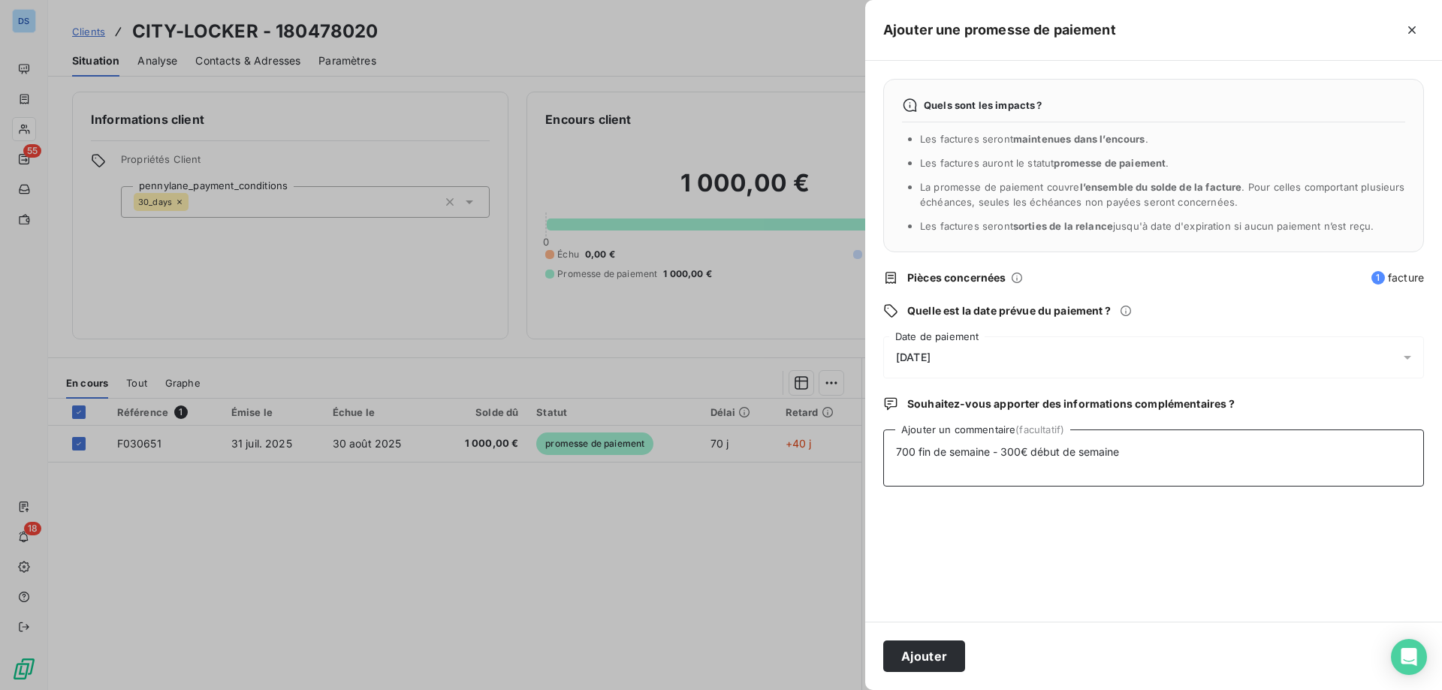
click at [919, 452] on textarea "700 fin de semaine - 300€ début de semaine" at bounding box center [1153, 458] width 541 height 57
type textarea "700 € fin de semaine - 300€ début de semaine"
click at [933, 656] on button "Ajouter" at bounding box center [924, 657] width 82 height 32
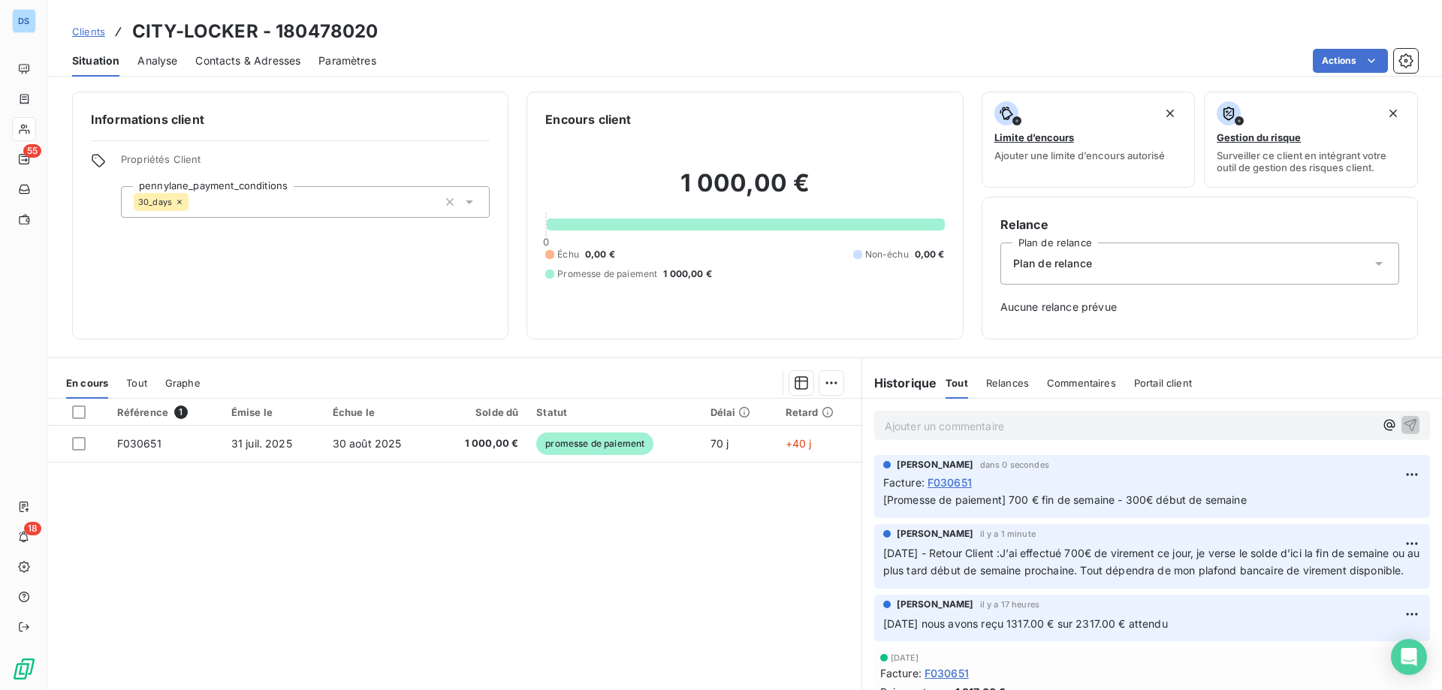
click at [99, 31] on span "Clients" at bounding box center [88, 32] width 33 height 12
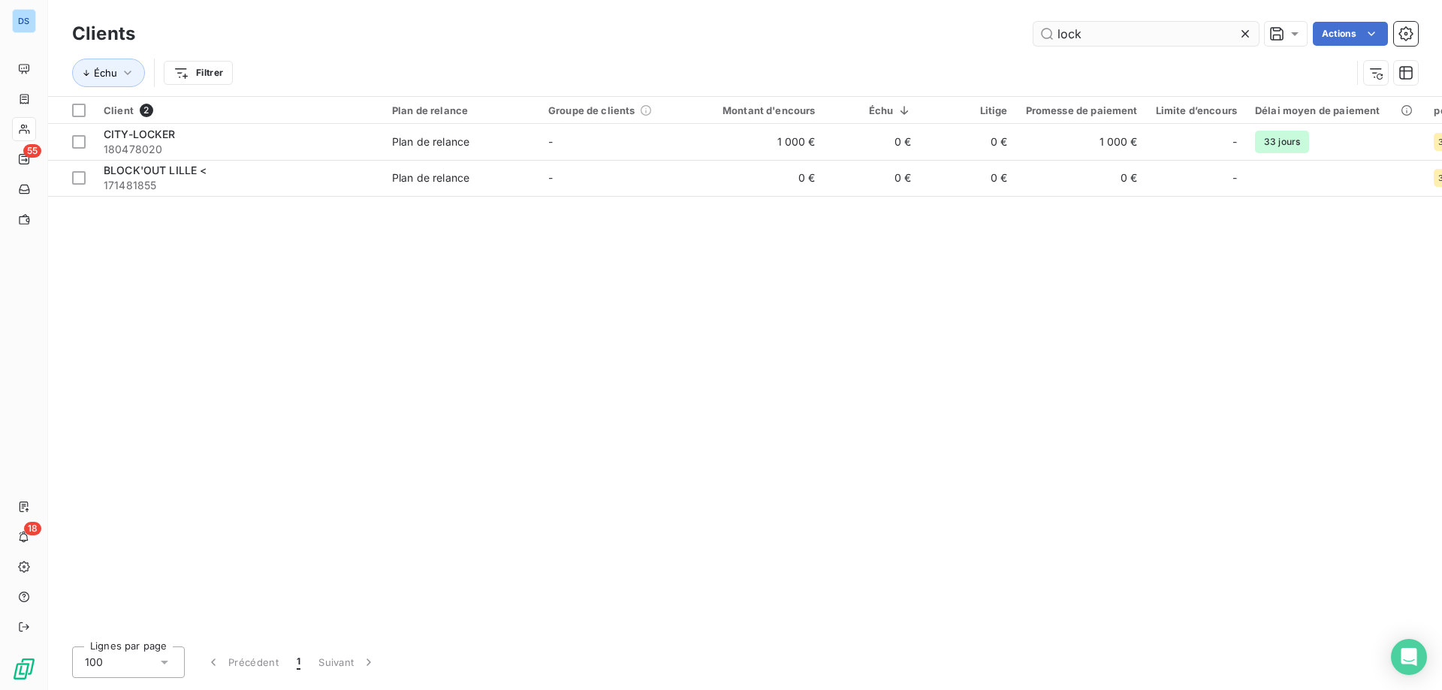
click at [1242, 38] on icon at bounding box center [1245, 33] width 15 height 15
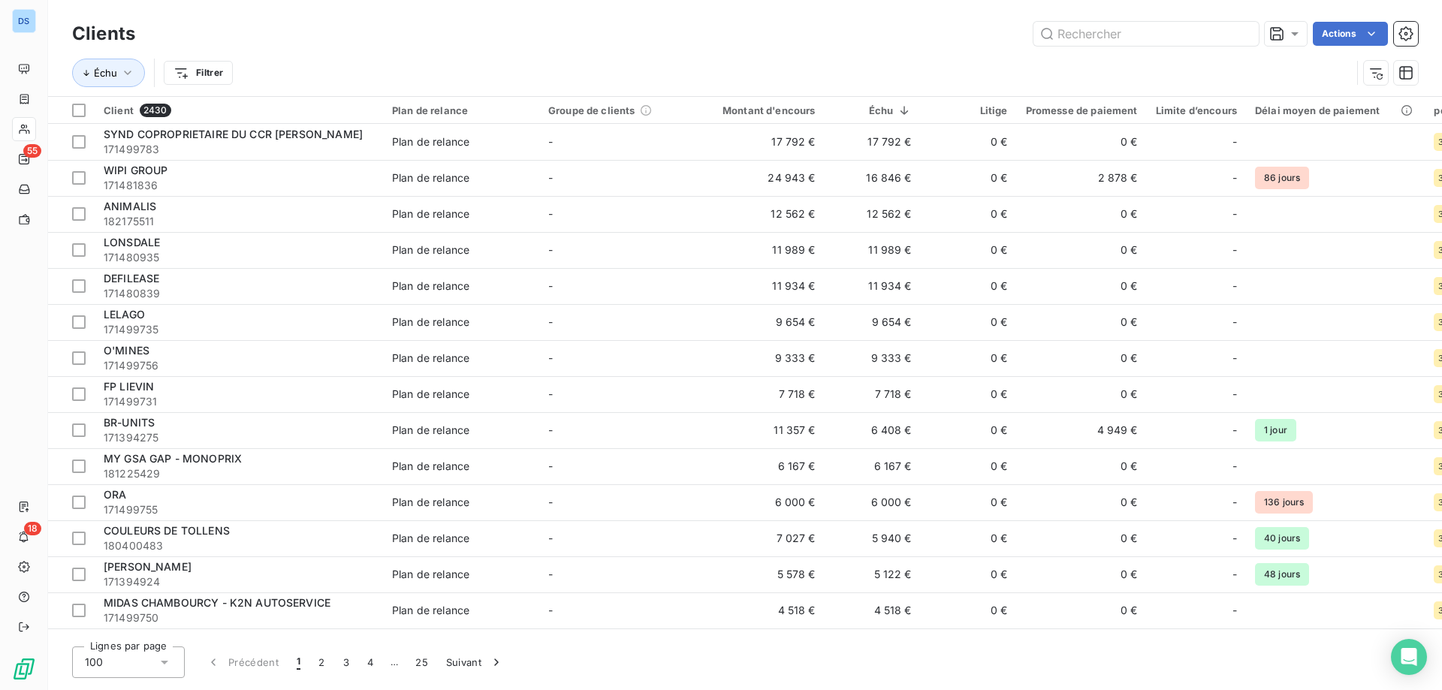
click at [167, 660] on icon at bounding box center [164, 662] width 15 height 15
click at [125, 581] on li "25" at bounding box center [128, 576] width 113 height 27
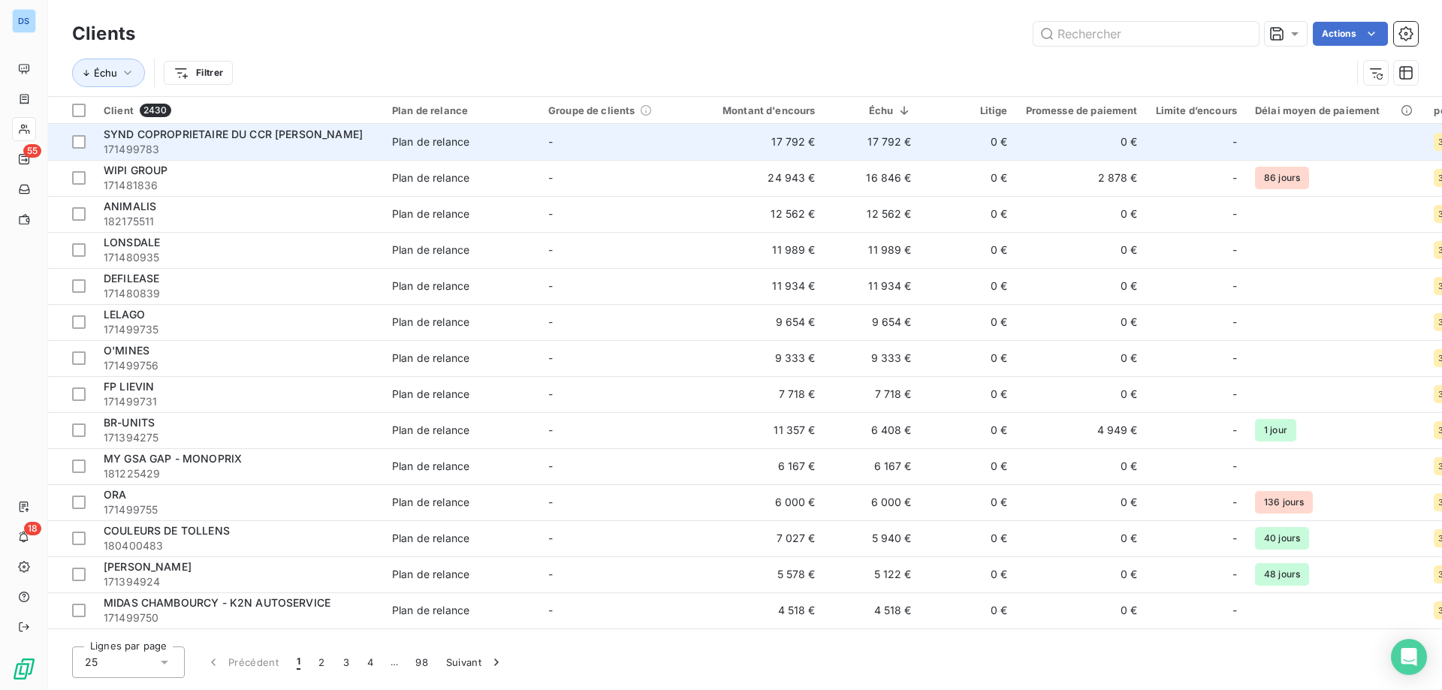
click at [239, 148] on span "171499783" at bounding box center [239, 149] width 270 height 15
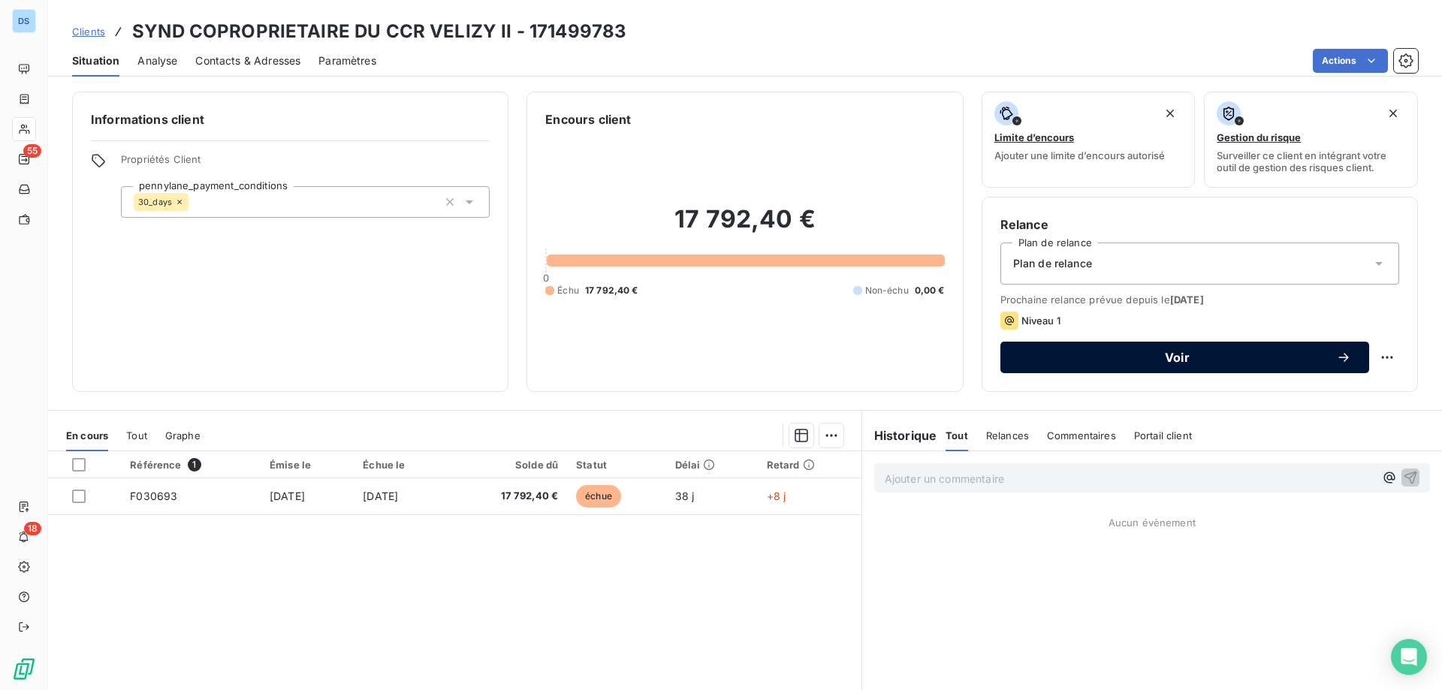
click at [1237, 353] on span "Voir" at bounding box center [1178, 358] width 318 height 12
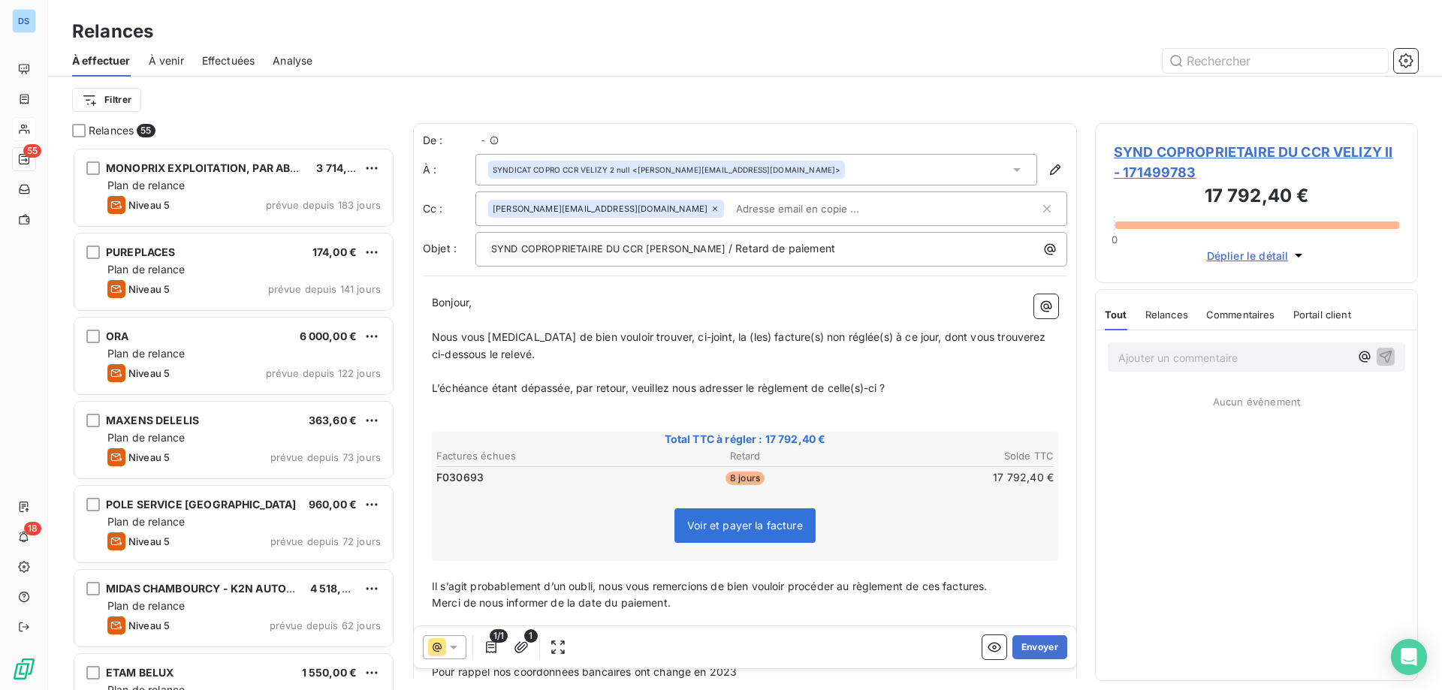
scroll to position [532, 312]
click at [1031, 651] on button "Envoyer" at bounding box center [1040, 648] width 55 height 24
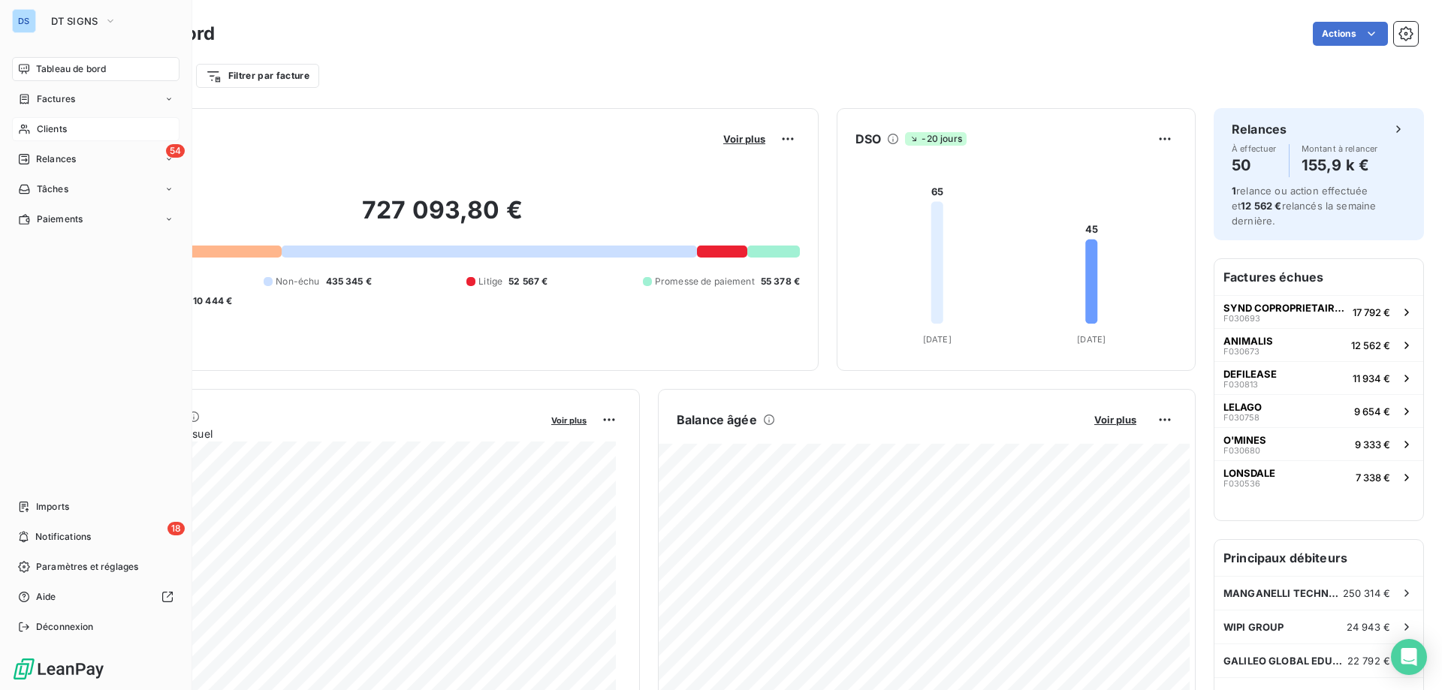
click at [59, 129] on span "Clients" at bounding box center [52, 129] width 30 height 14
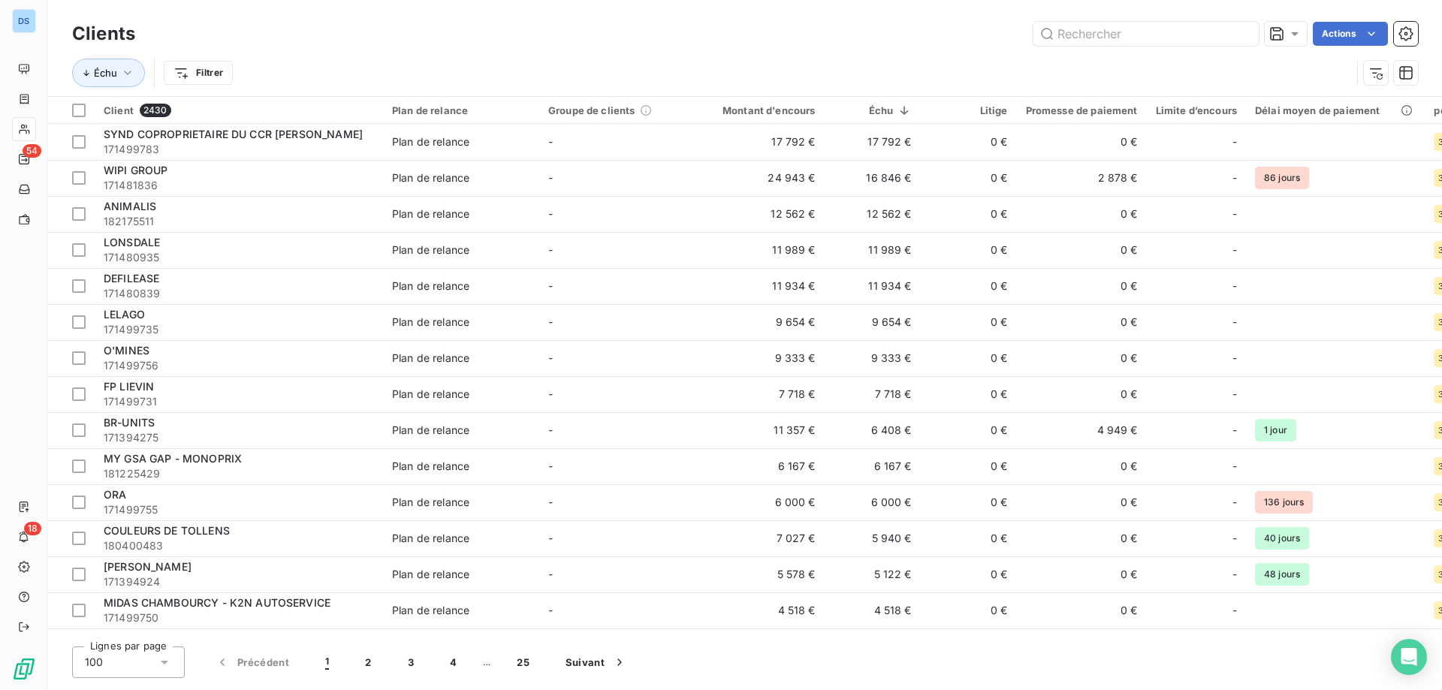
click at [165, 659] on icon at bounding box center [164, 662] width 15 height 15
click at [137, 576] on li "25" at bounding box center [128, 576] width 113 height 27
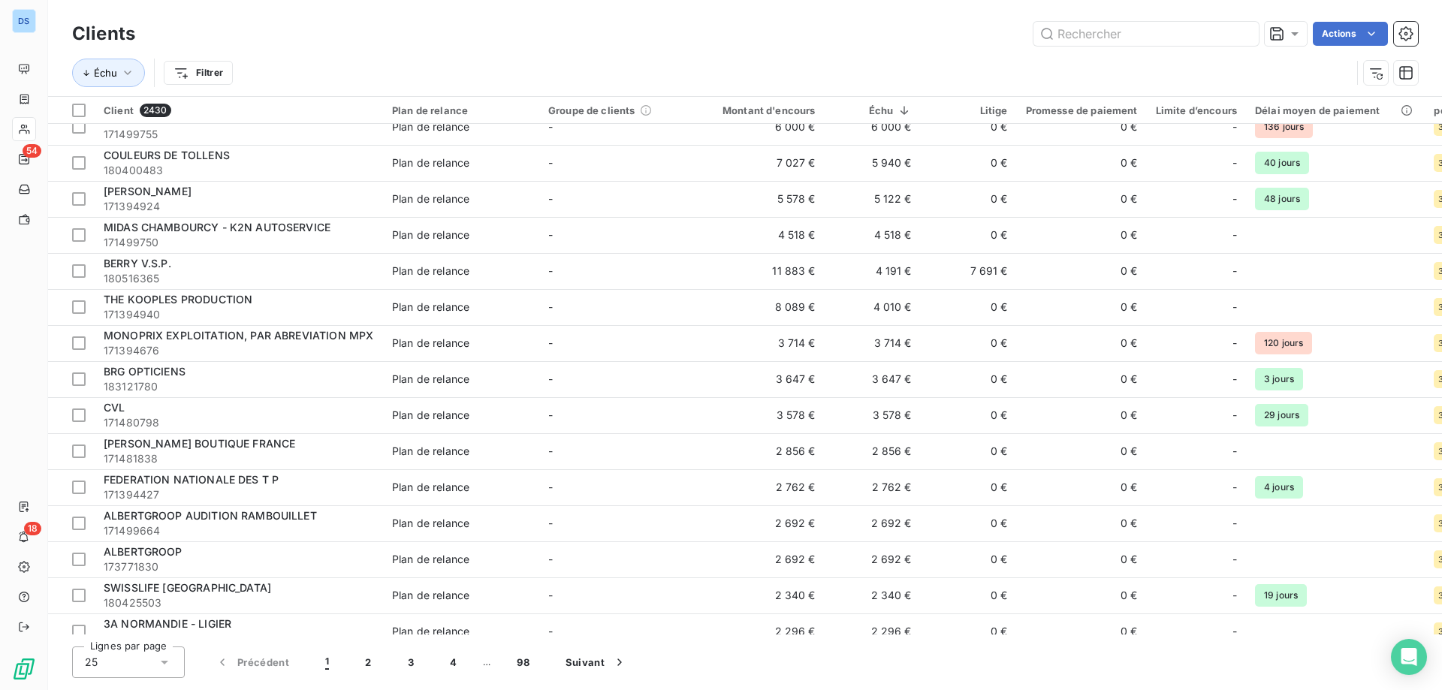
scroll to position [397, 0]
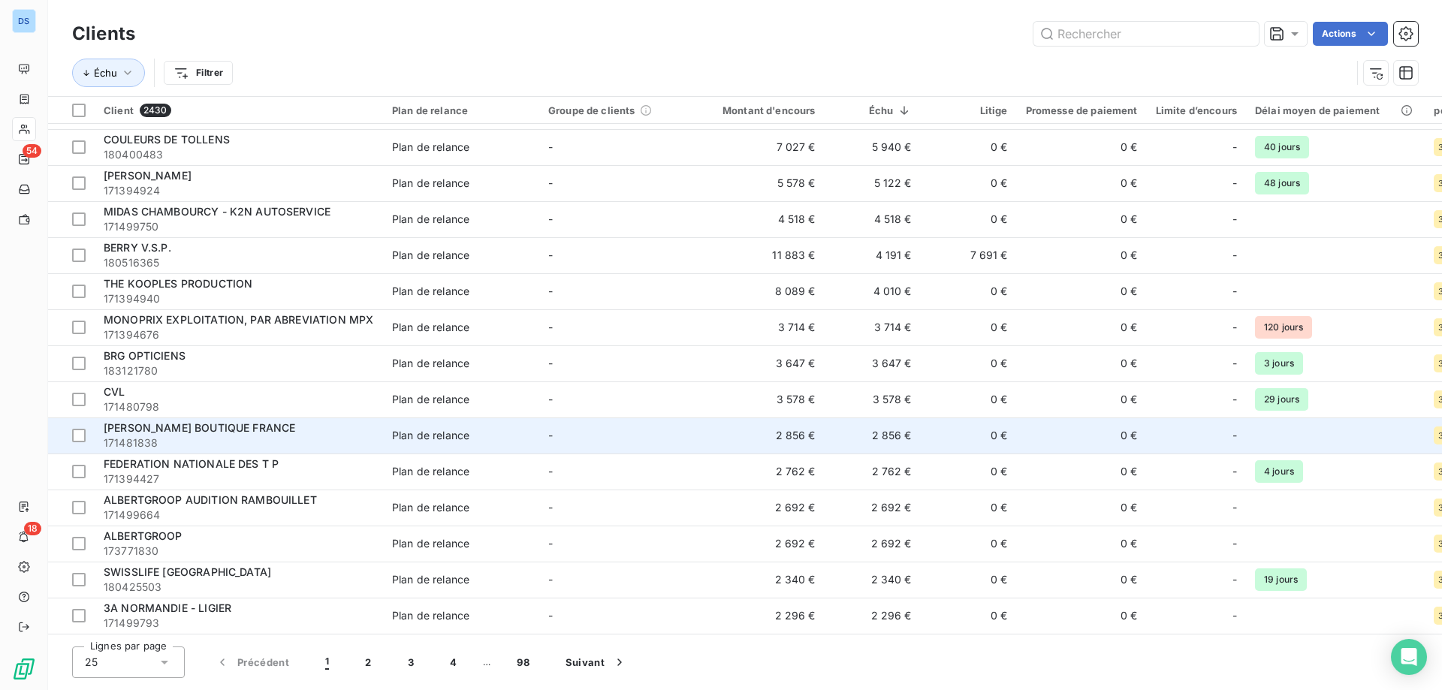
click at [213, 436] on span "171481838" at bounding box center [239, 443] width 270 height 15
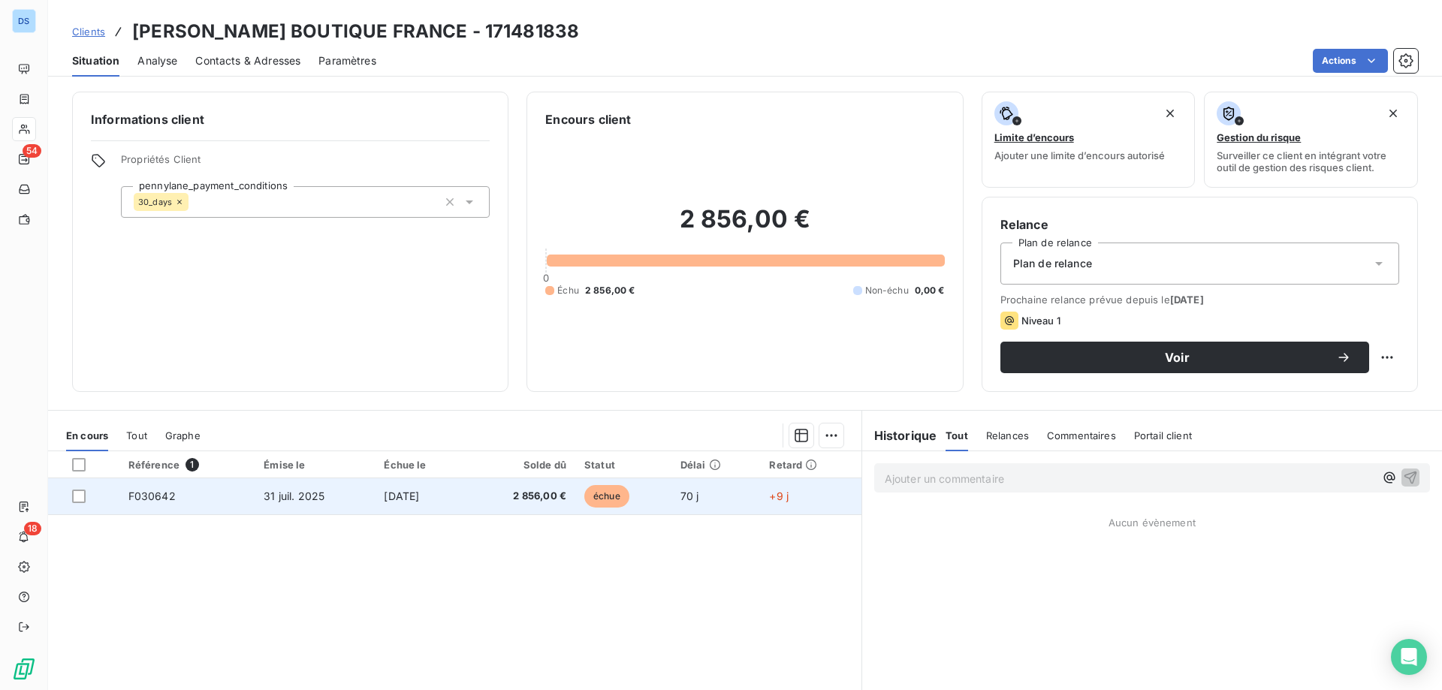
click at [393, 497] on span "[DATE]" at bounding box center [401, 496] width 35 height 13
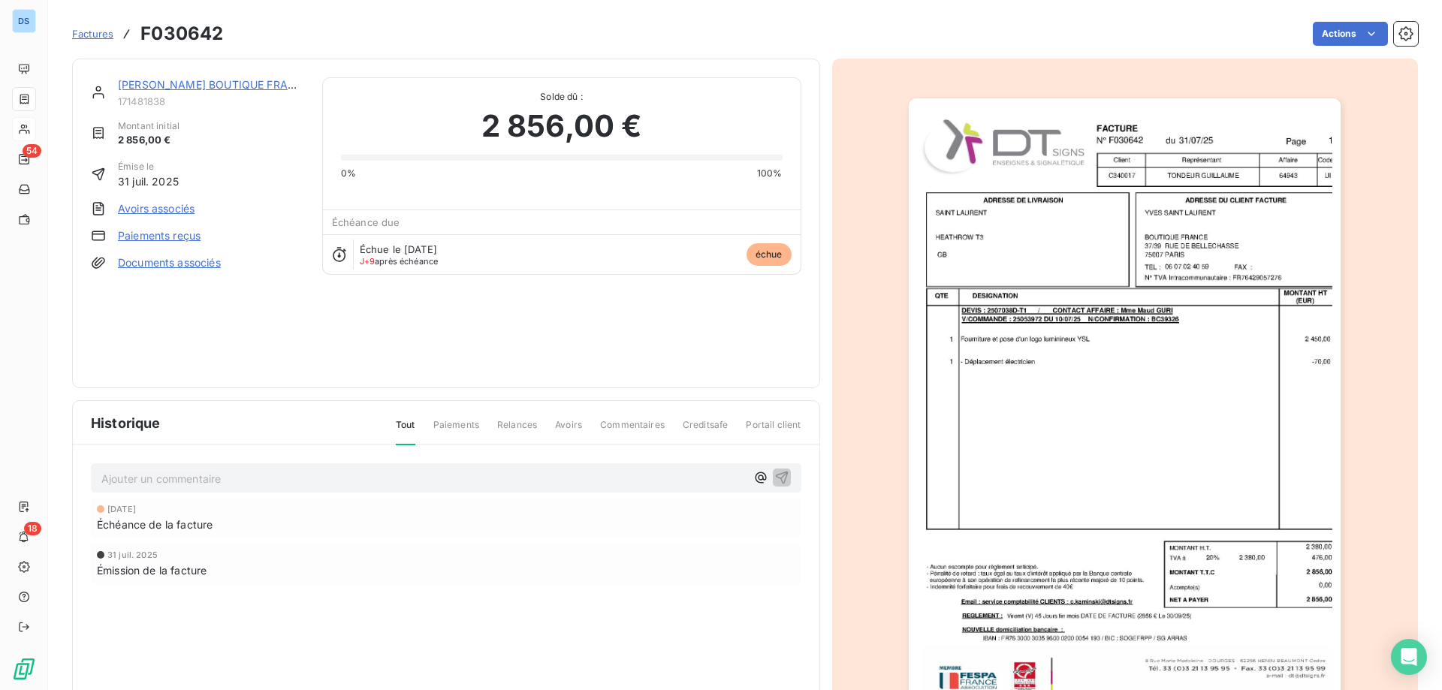
click at [1057, 432] on img "button" at bounding box center [1125, 403] width 432 height 611
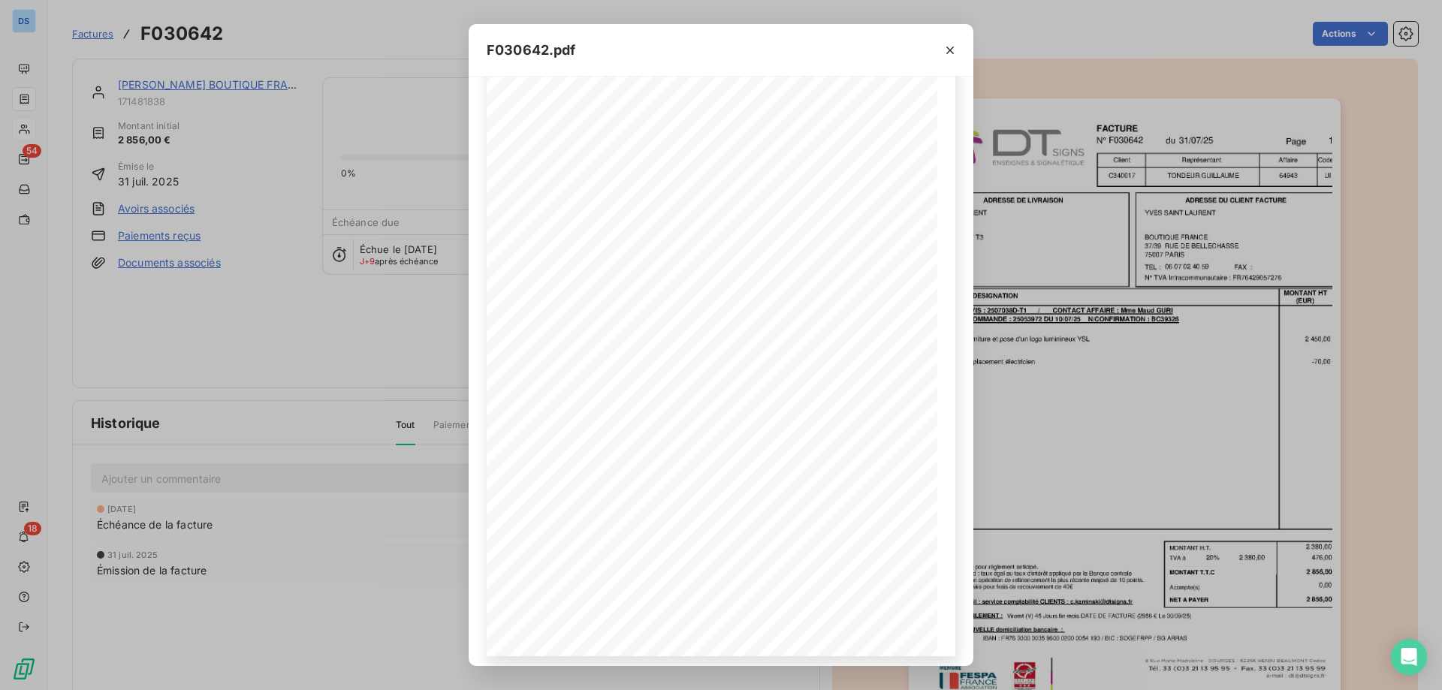
scroll to position [83, 0]
click at [433, 319] on div "F030642.pdf F030642 [DATE] [PERSON_NAME][GEOGRAPHIC_DATA] [STREET_ADDRESS] 06 0…" at bounding box center [721, 345] width 1442 height 690
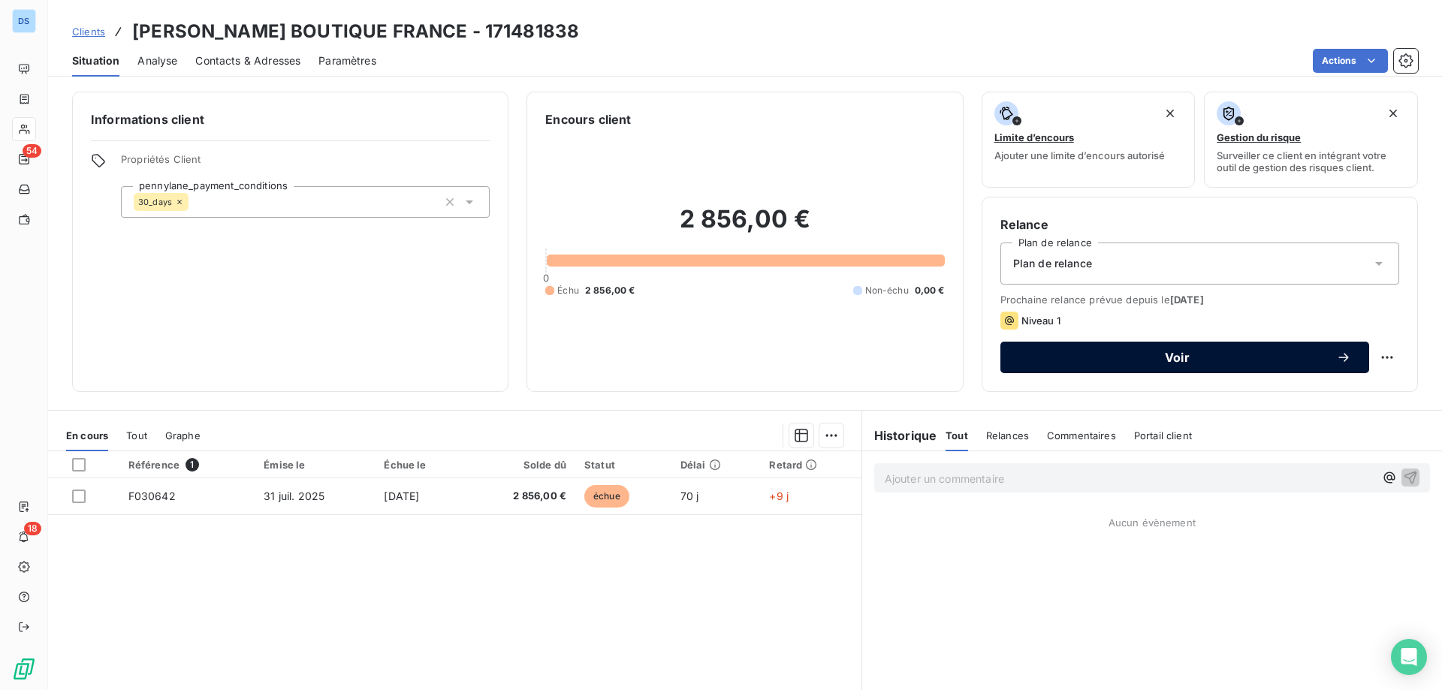
click at [1170, 361] on span "Voir" at bounding box center [1178, 358] width 318 height 12
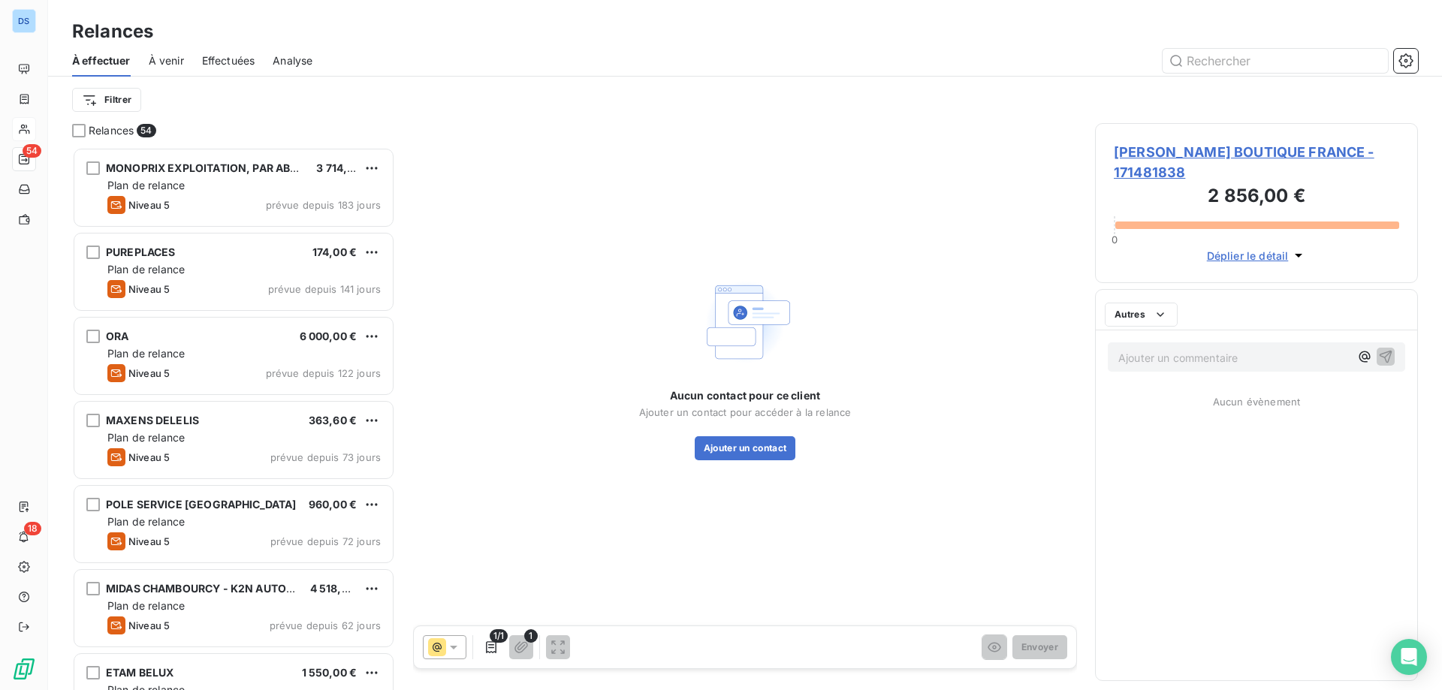
scroll to position [532, 312]
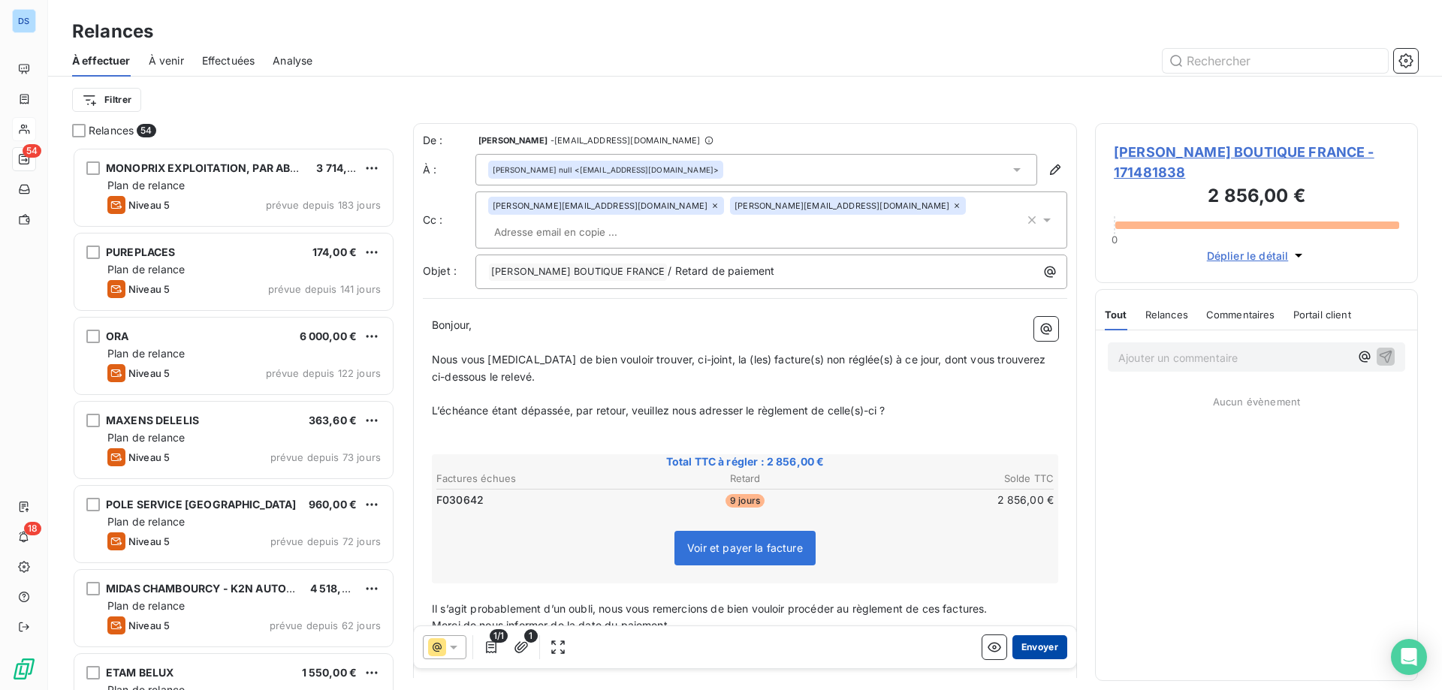
click at [1026, 649] on button "Envoyer" at bounding box center [1040, 648] width 55 height 24
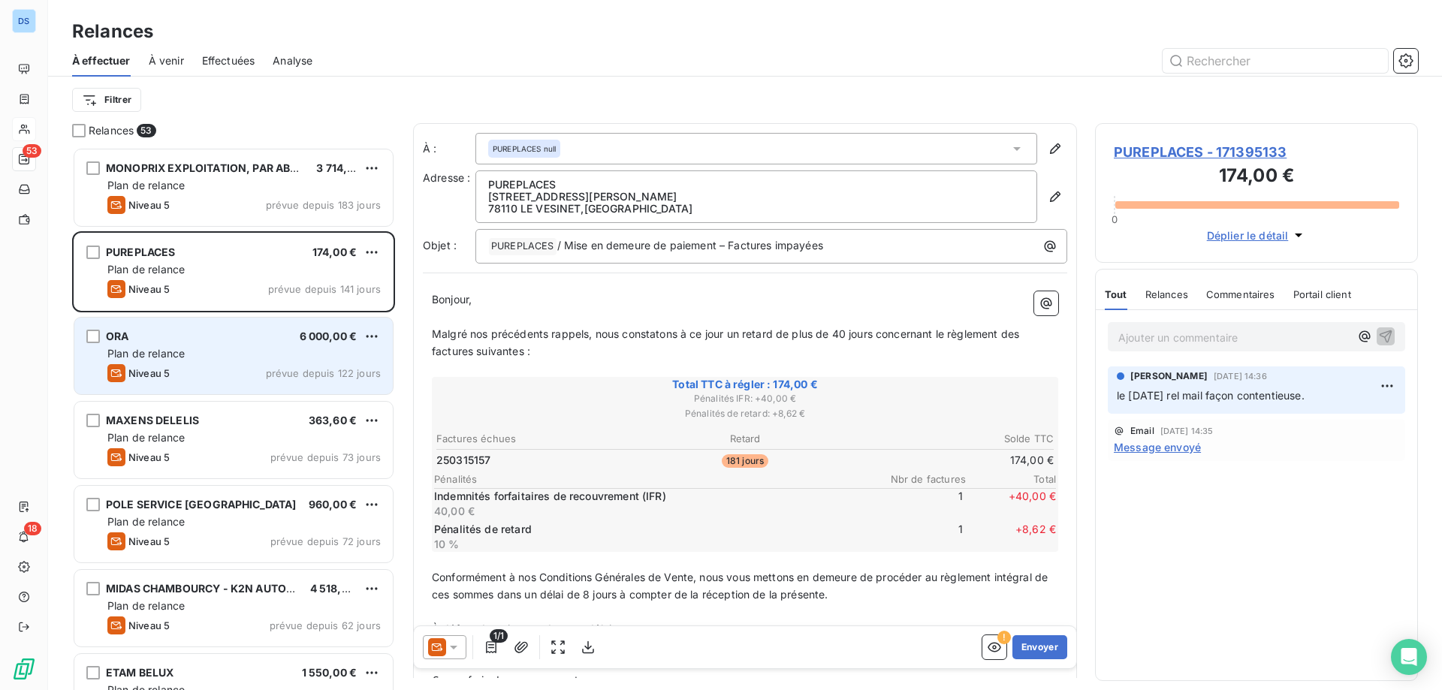
click at [232, 353] on div "Plan de relance" at bounding box center [243, 353] width 273 height 15
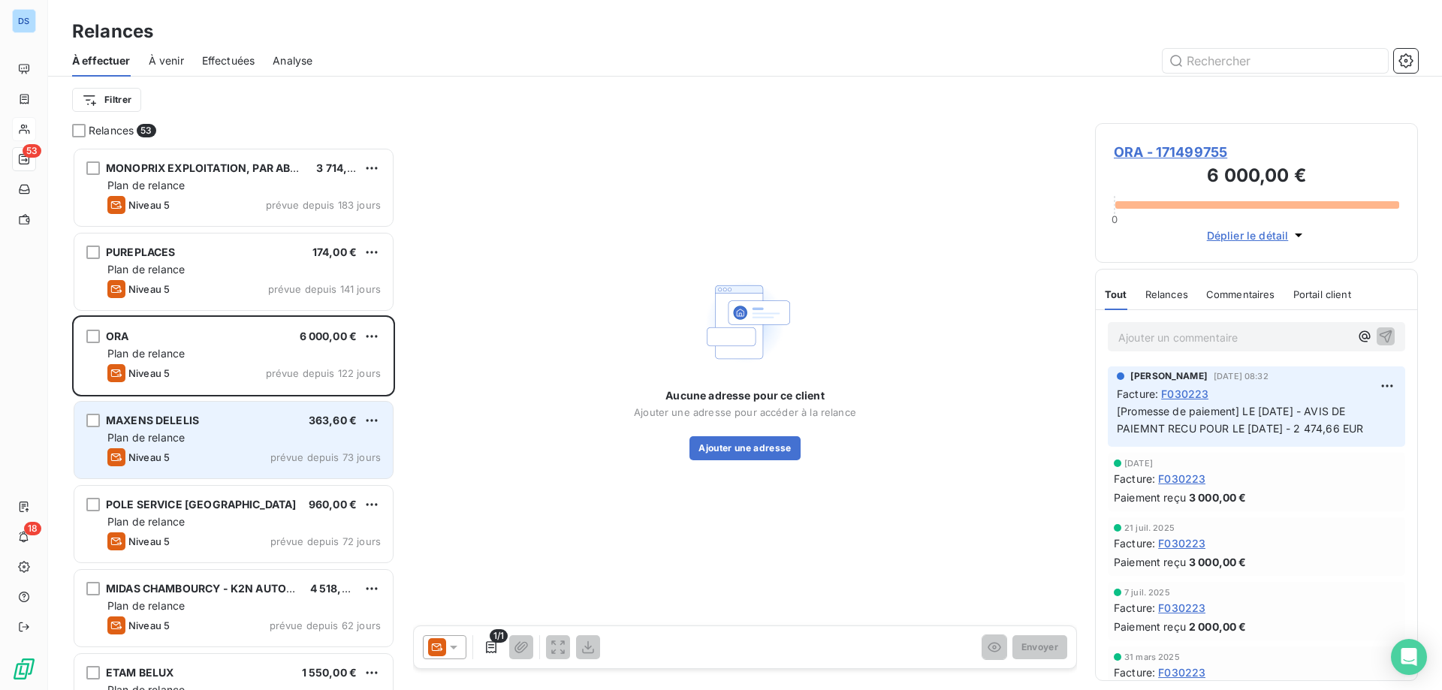
click at [204, 437] on div "Plan de relance" at bounding box center [243, 437] width 273 height 15
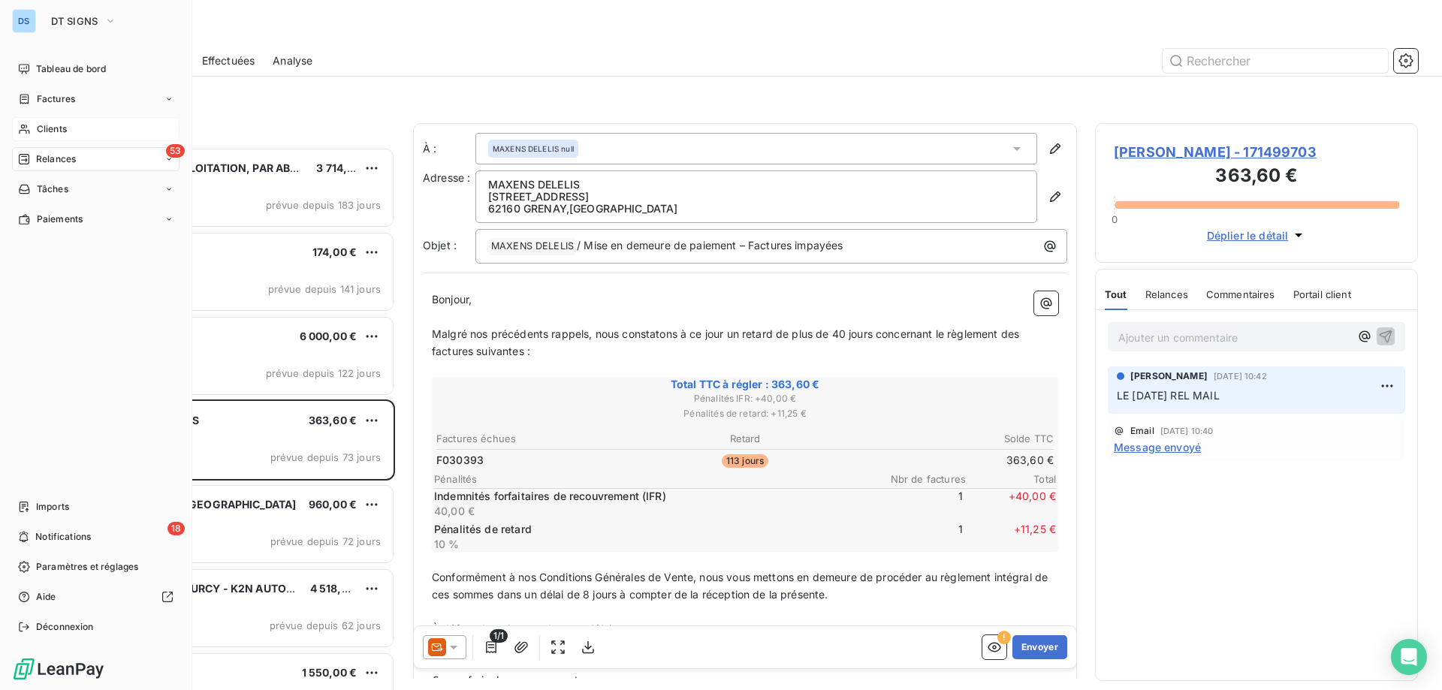
click at [62, 131] on span "Clients" at bounding box center [52, 129] width 30 height 14
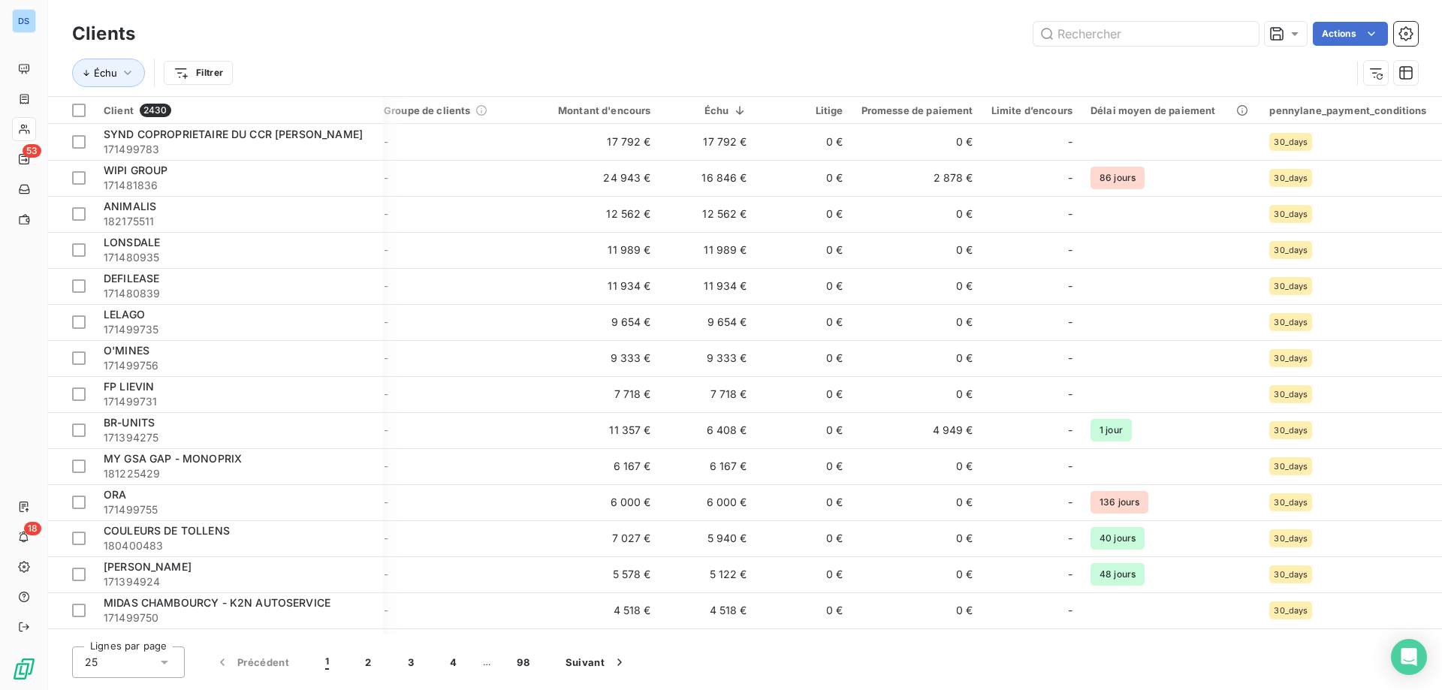
scroll to position [0, 167]
click at [1425, 111] on html "DS 53 18 Clients Actions Échu Filtrer Client 2430 Plan de relance Groupe de cli…" at bounding box center [721, 345] width 1442 height 690
click at [1403, 74] on icon "button" at bounding box center [1406, 72] width 15 height 15
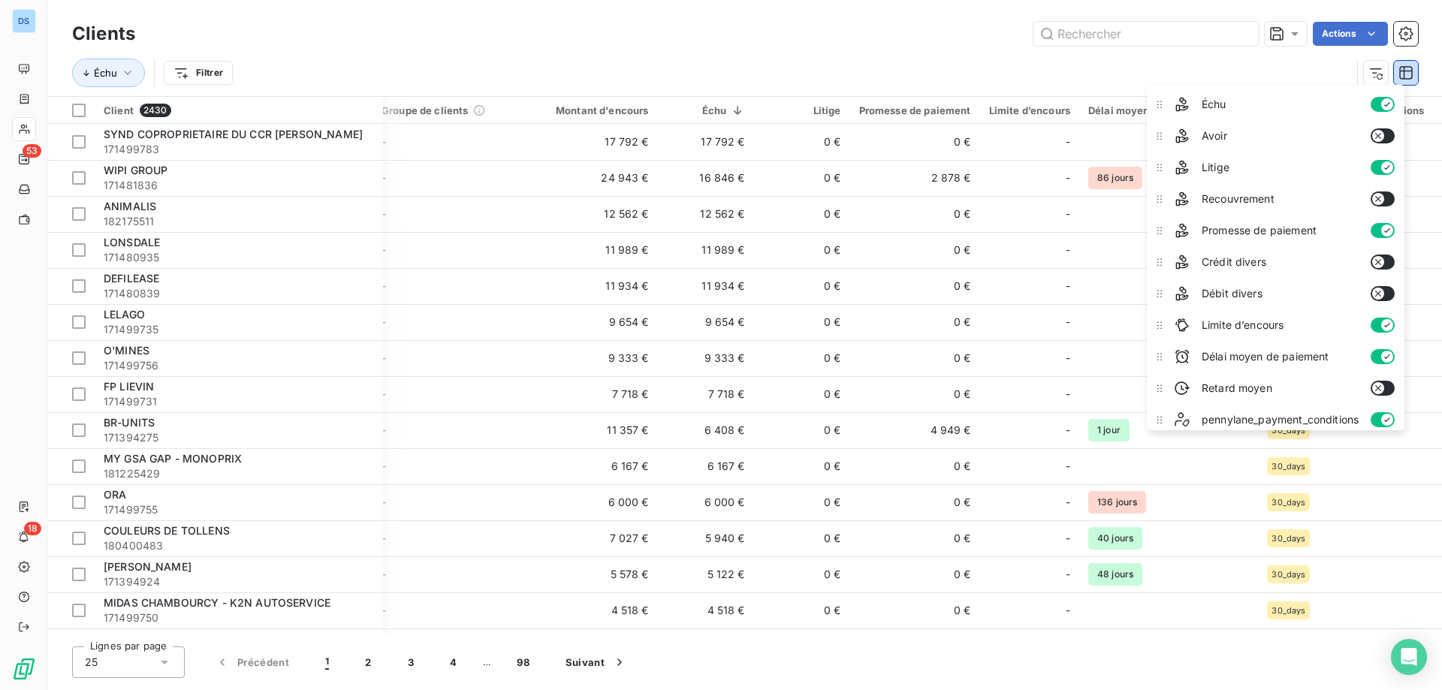
scroll to position [164, 0]
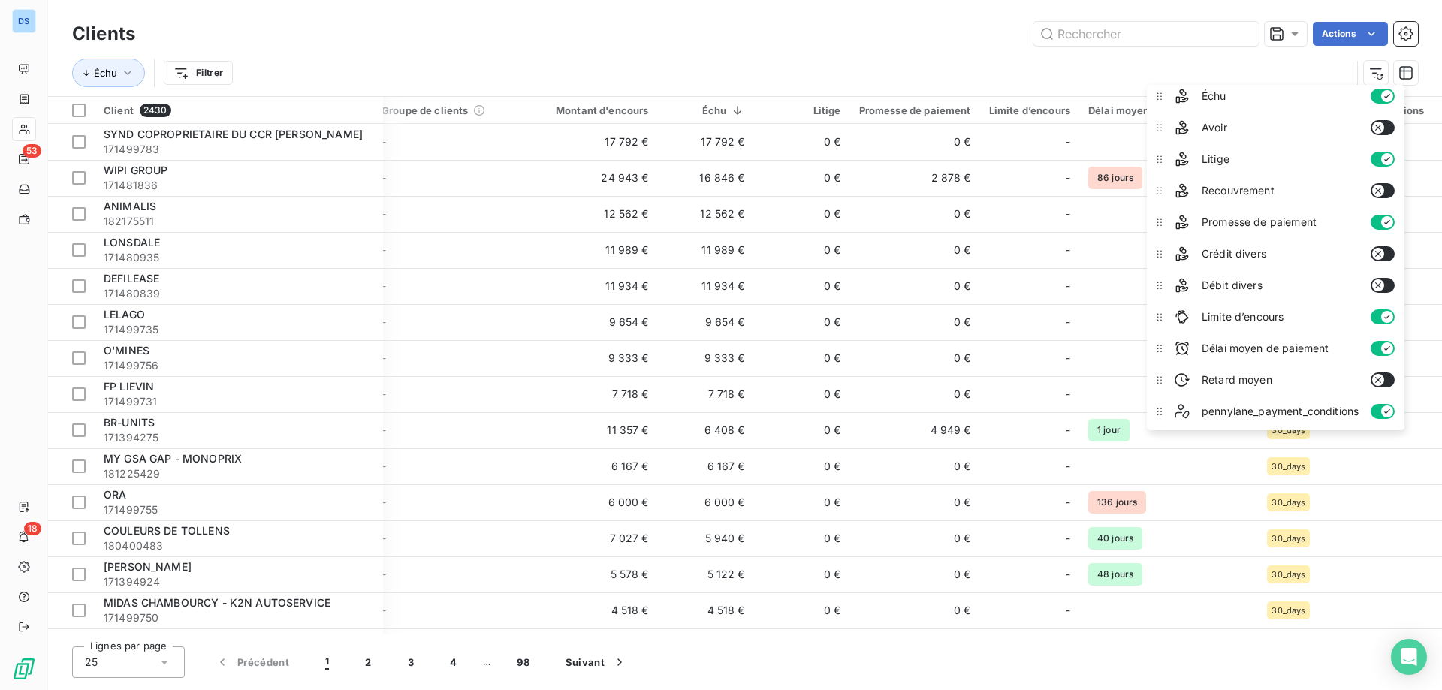
click at [1390, 410] on icon "button" at bounding box center [1387, 412] width 12 height 12
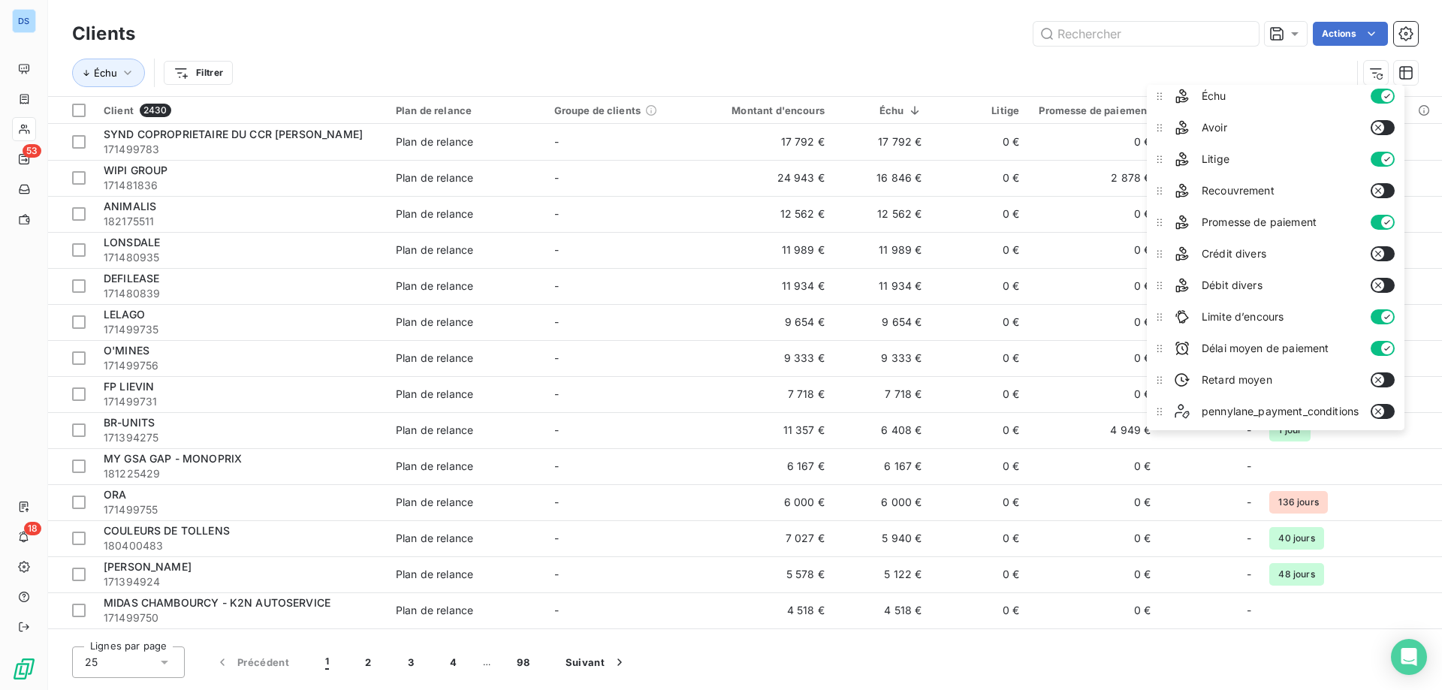
click at [1378, 374] on icon "button" at bounding box center [1378, 380] width 12 height 12
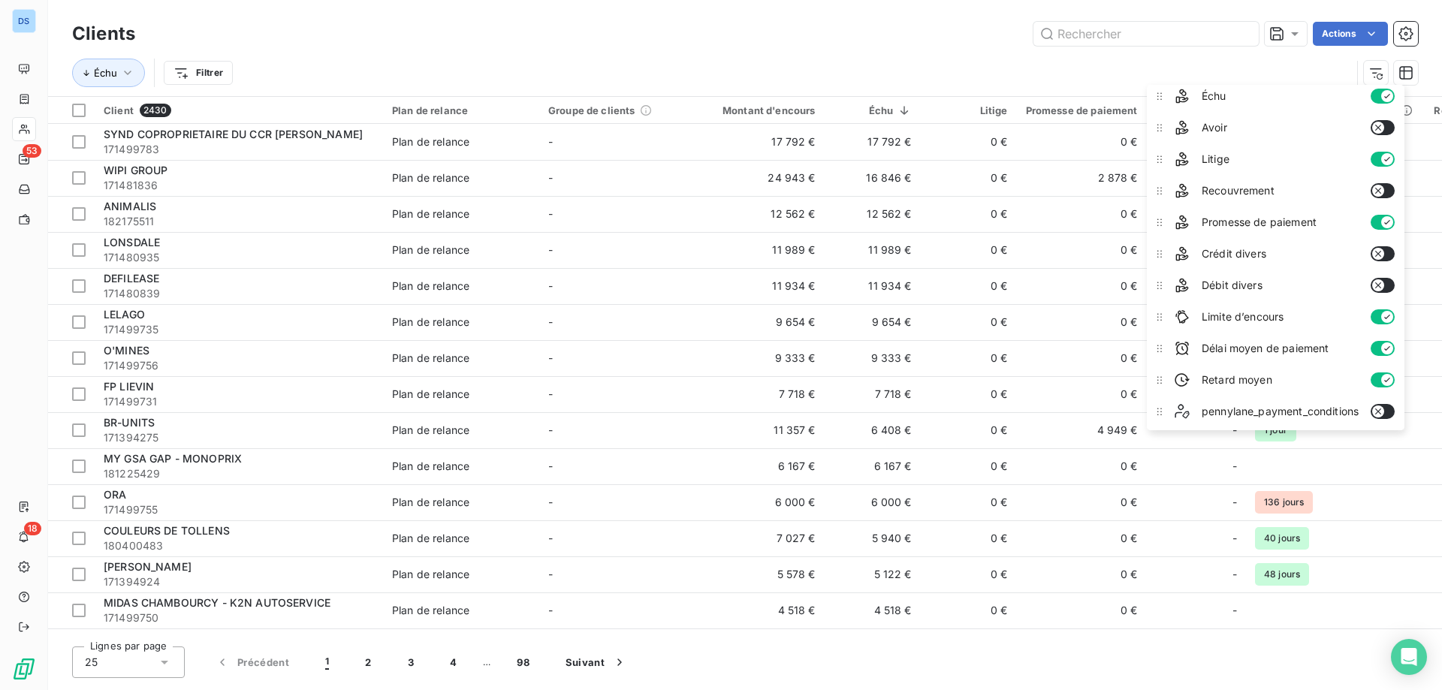
click at [1387, 343] on icon "button" at bounding box center [1387, 349] width 12 height 12
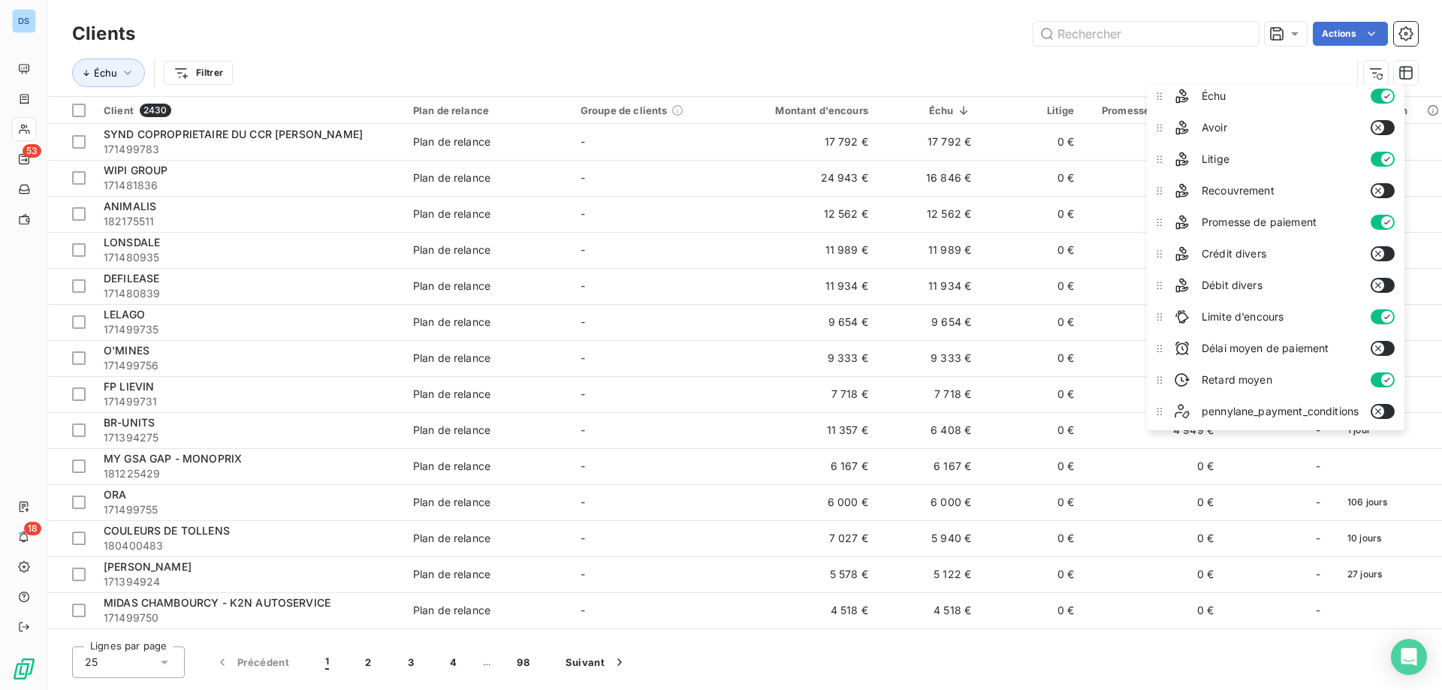
click at [1381, 252] on icon "button" at bounding box center [1378, 254] width 6 height 6
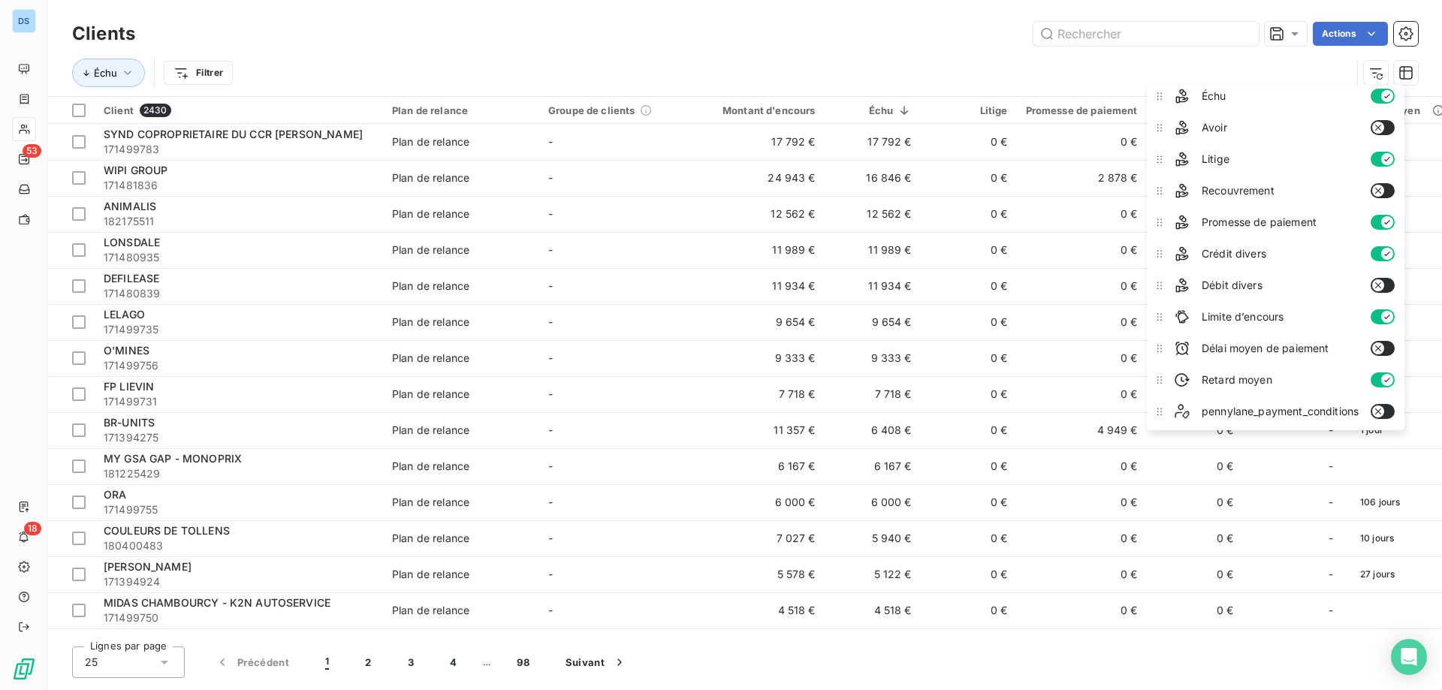
click at [1375, 287] on icon "button" at bounding box center [1378, 285] width 12 height 12
click at [1377, 192] on icon "button" at bounding box center [1378, 191] width 12 height 12
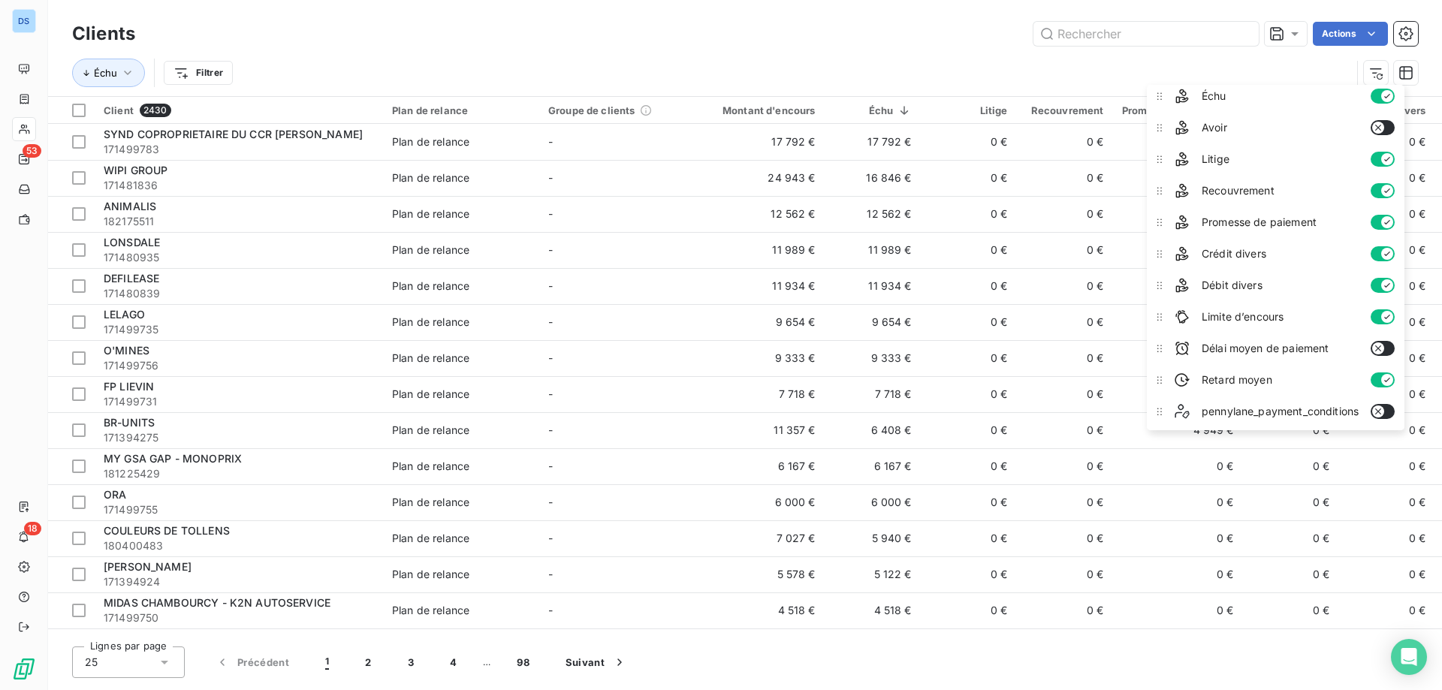
click at [1381, 128] on icon "button" at bounding box center [1378, 128] width 12 height 12
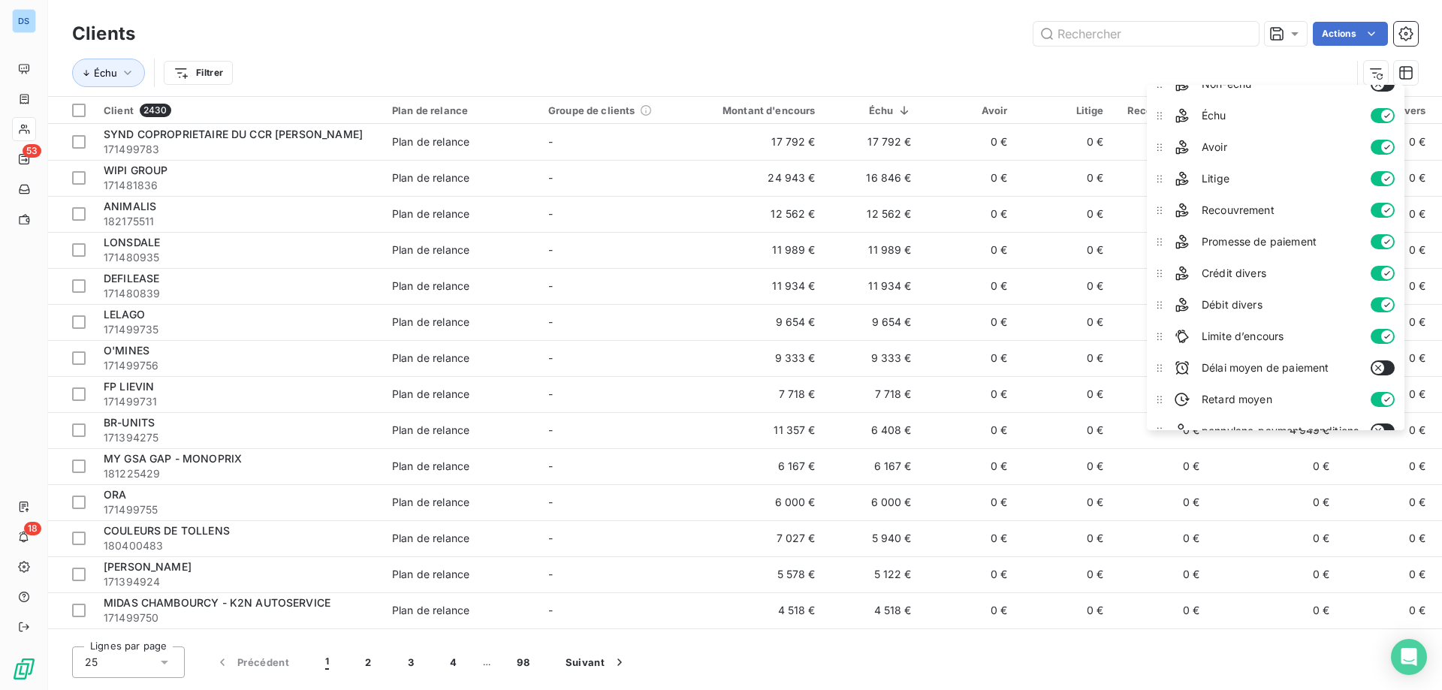
scroll to position [164, 0]
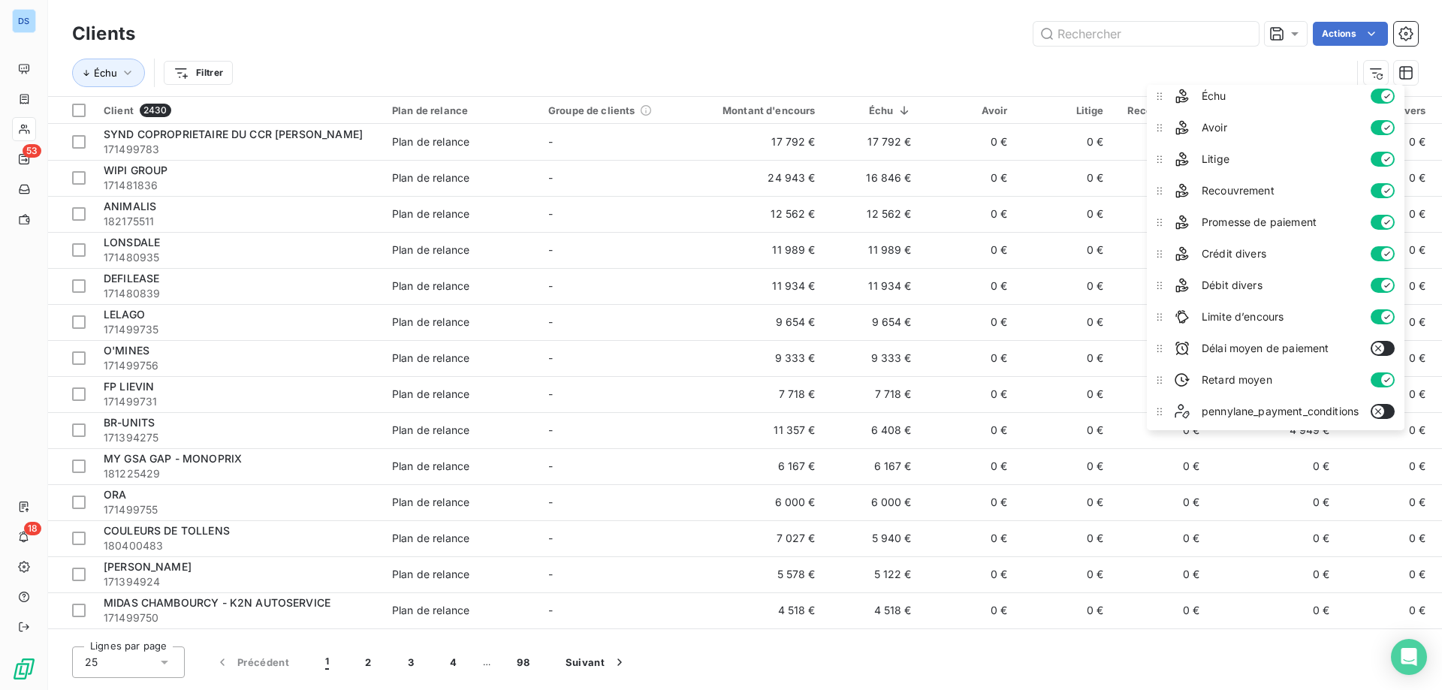
click at [1376, 350] on icon "button" at bounding box center [1378, 349] width 12 height 12
click at [1377, 350] on button "button" at bounding box center [1383, 348] width 24 height 15
click at [1377, 350] on icon "button" at bounding box center [1378, 349] width 12 height 12
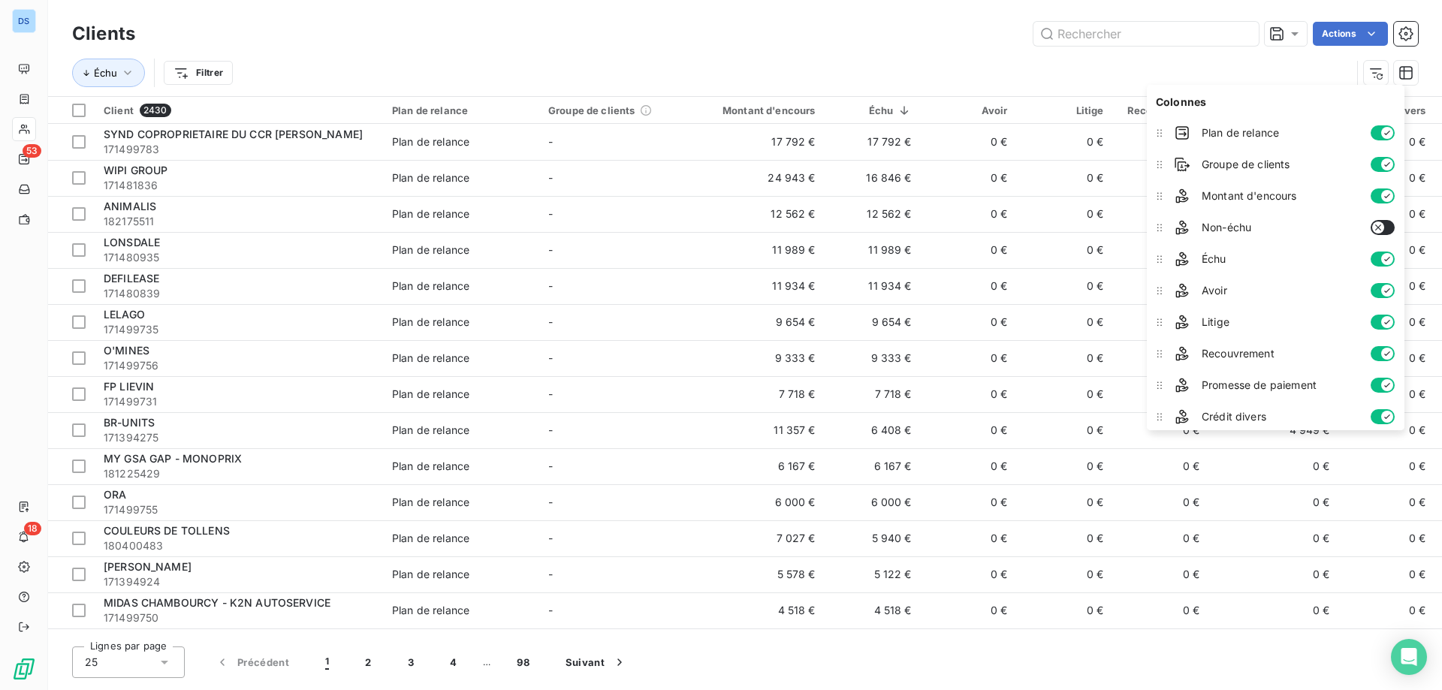
scroll to position [0, 0]
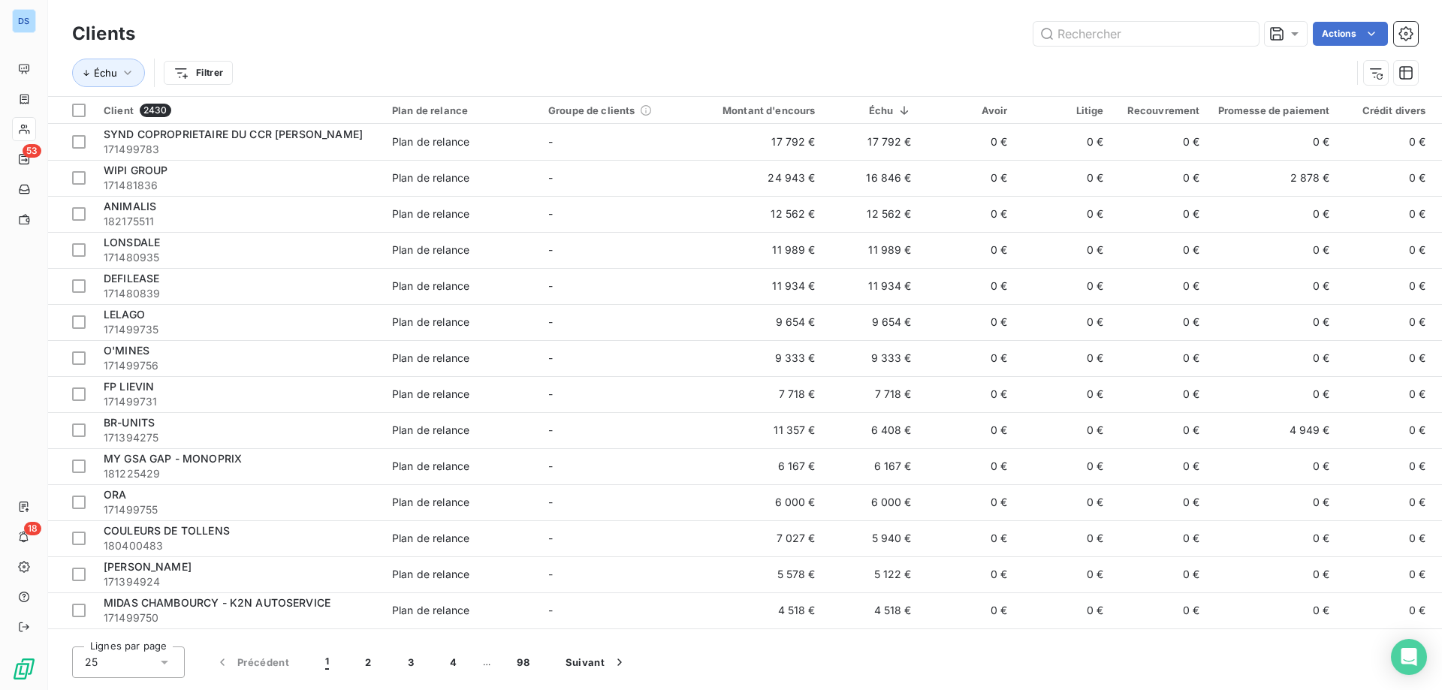
click at [1121, 65] on div "Échu Filtrer" at bounding box center [711, 73] width 1279 height 29
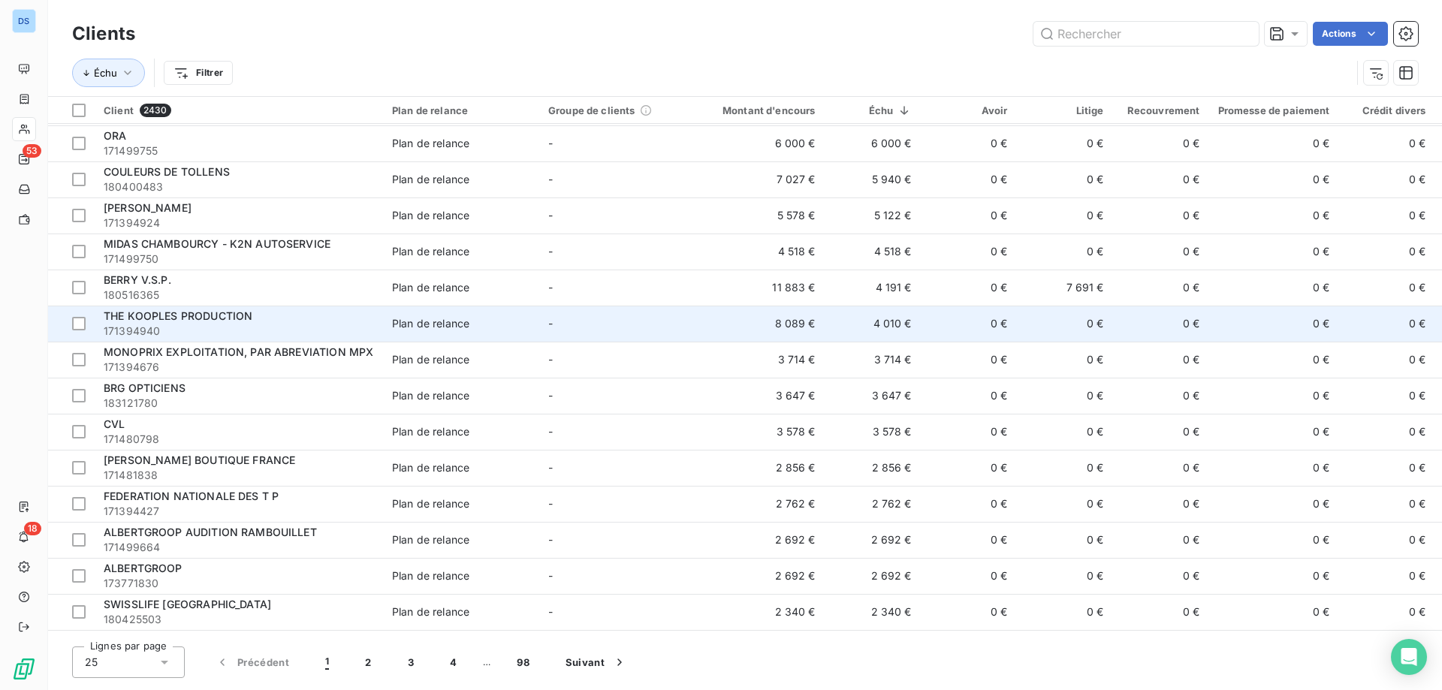
scroll to position [376, 0]
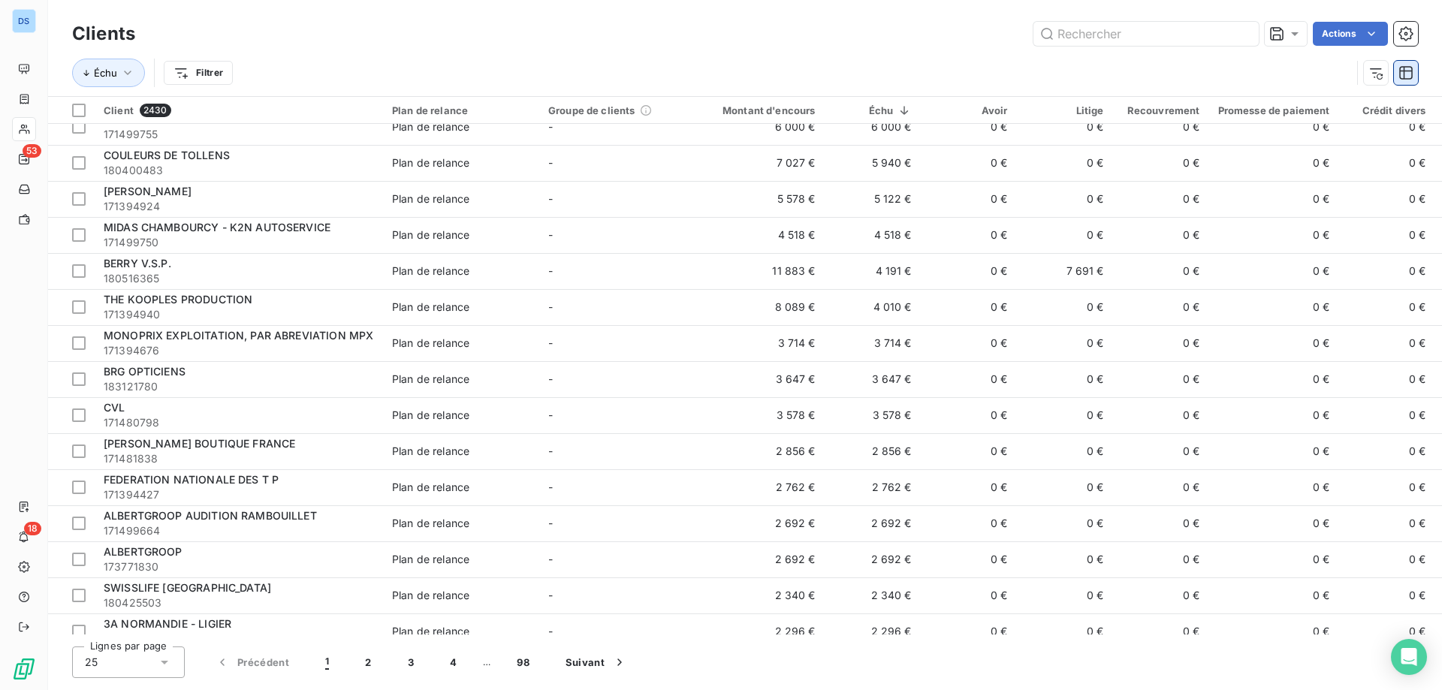
click at [1404, 71] on icon "button" at bounding box center [1407, 73] width 14 height 14
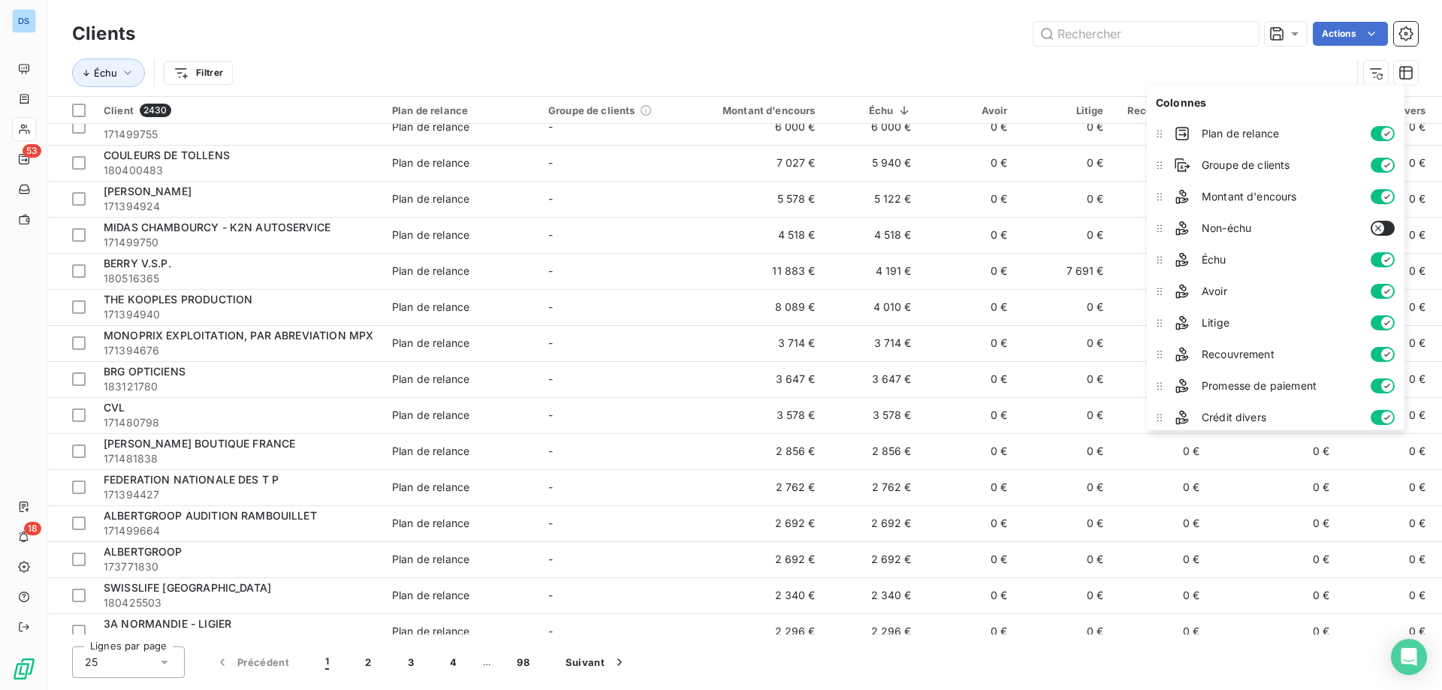
click at [1393, 126] on button "button" at bounding box center [1383, 133] width 24 height 15
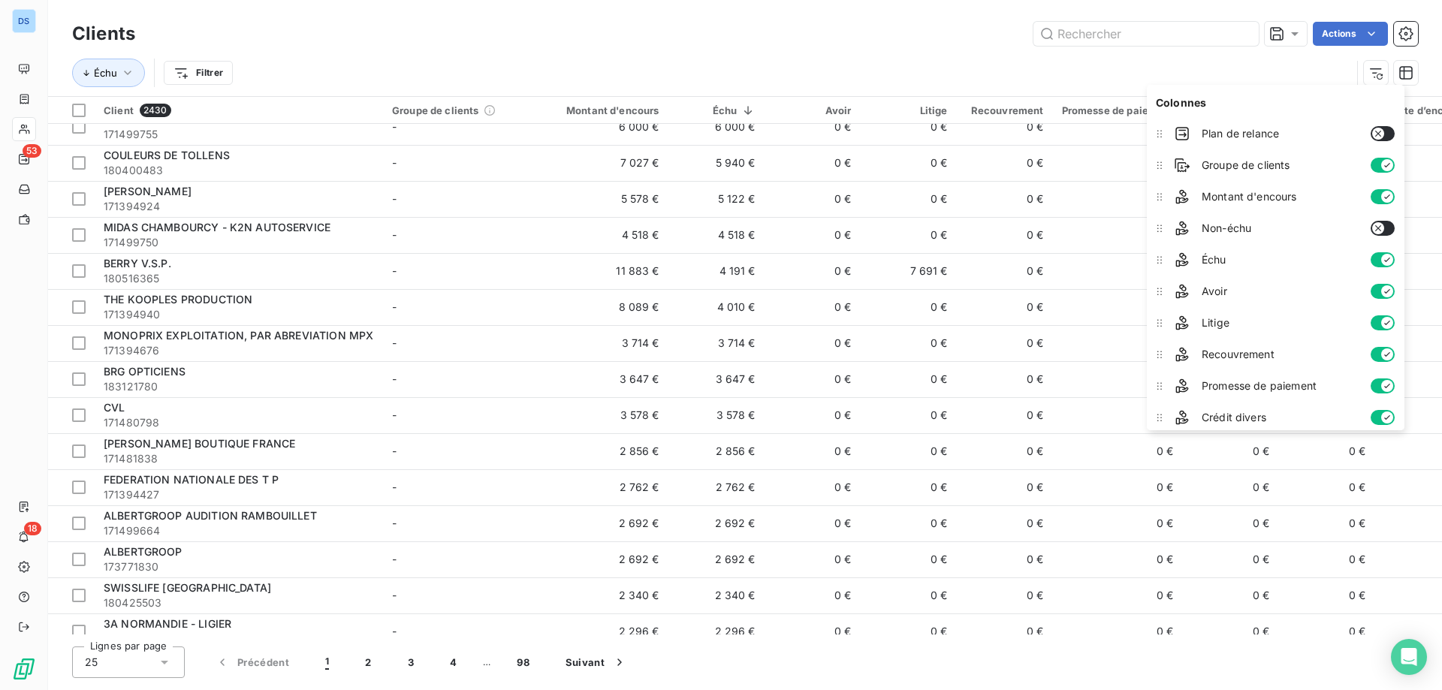
click at [1381, 168] on button "button" at bounding box center [1383, 165] width 24 height 15
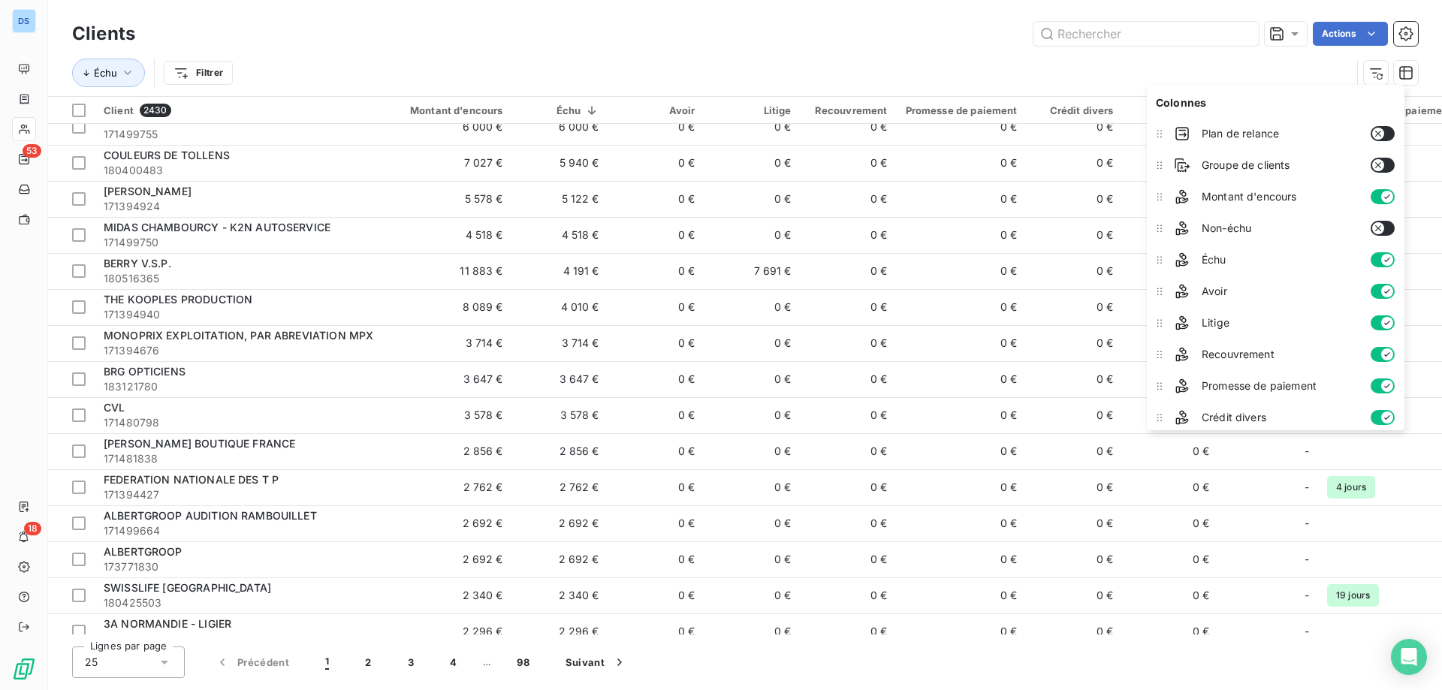
click at [625, 70] on div "Échu Filtrer" at bounding box center [711, 73] width 1279 height 29
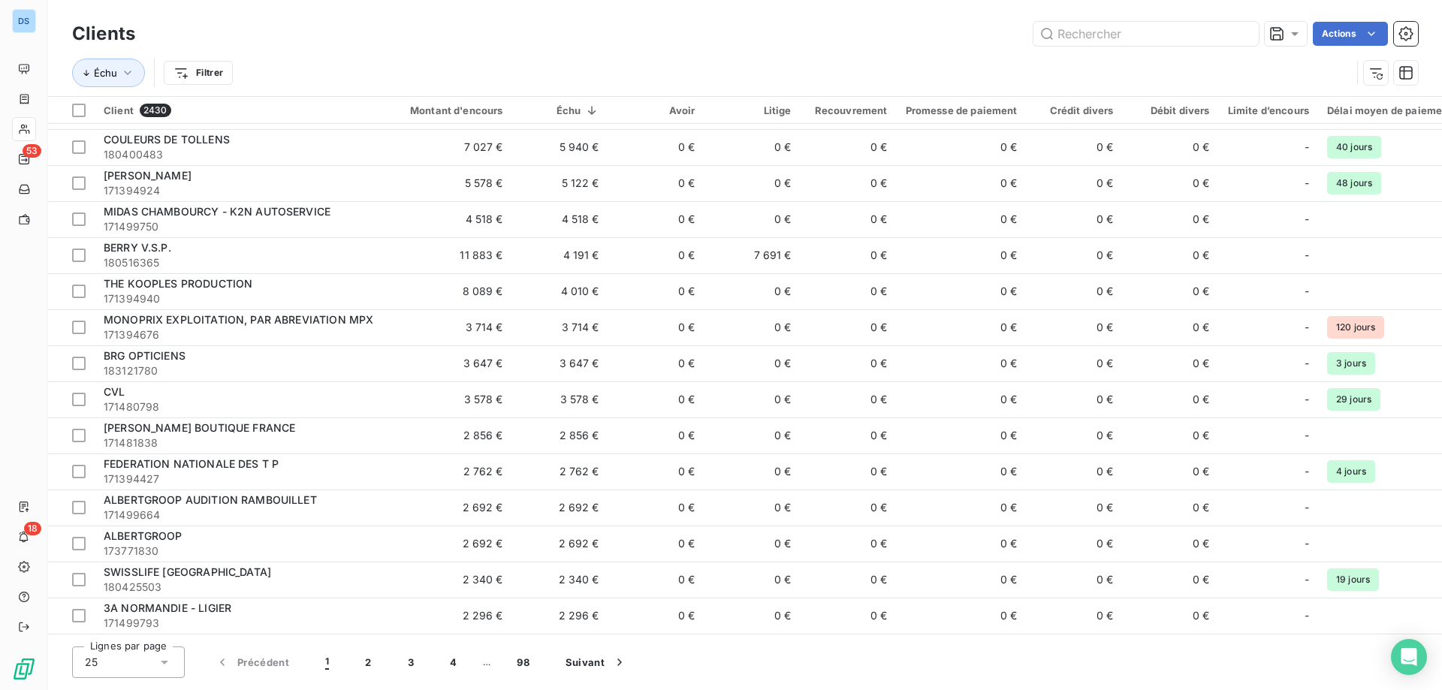
scroll to position [397, 0]
click at [1406, 69] on icon "button" at bounding box center [1406, 72] width 15 height 15
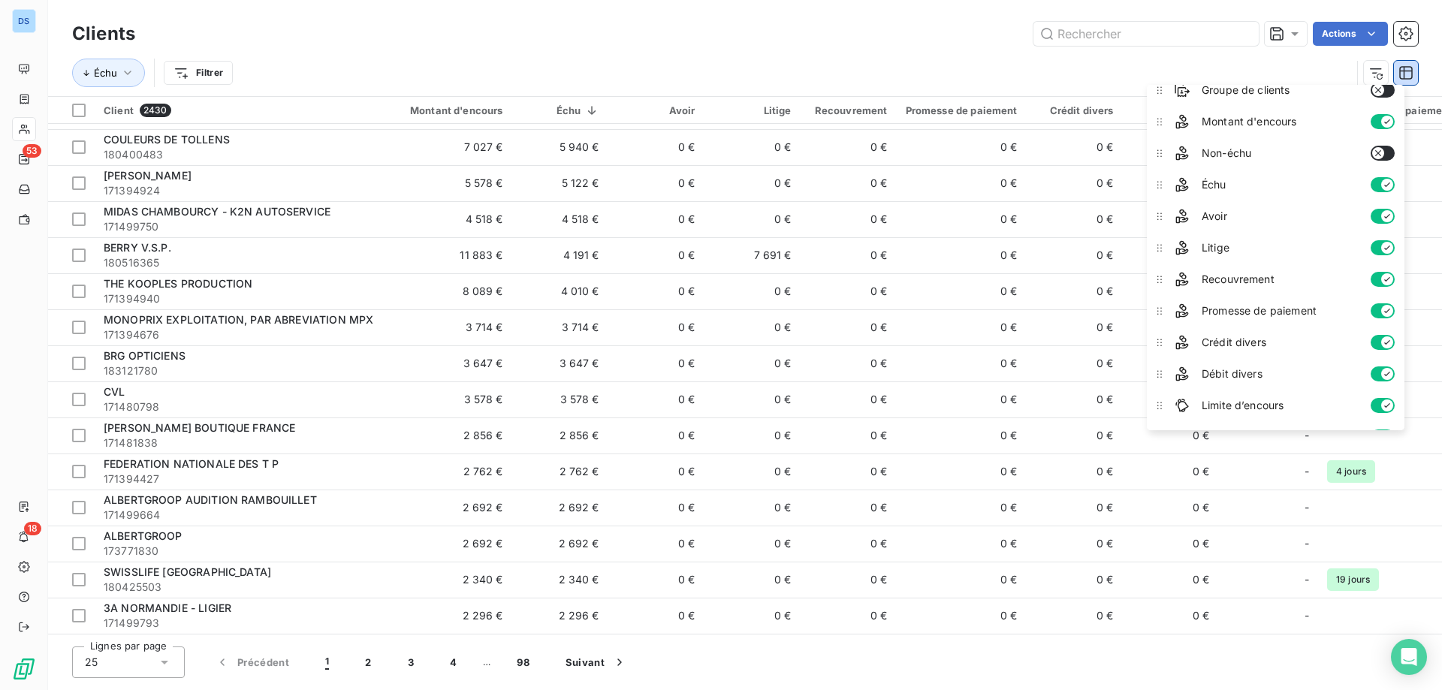
scroll to position [150, 0]
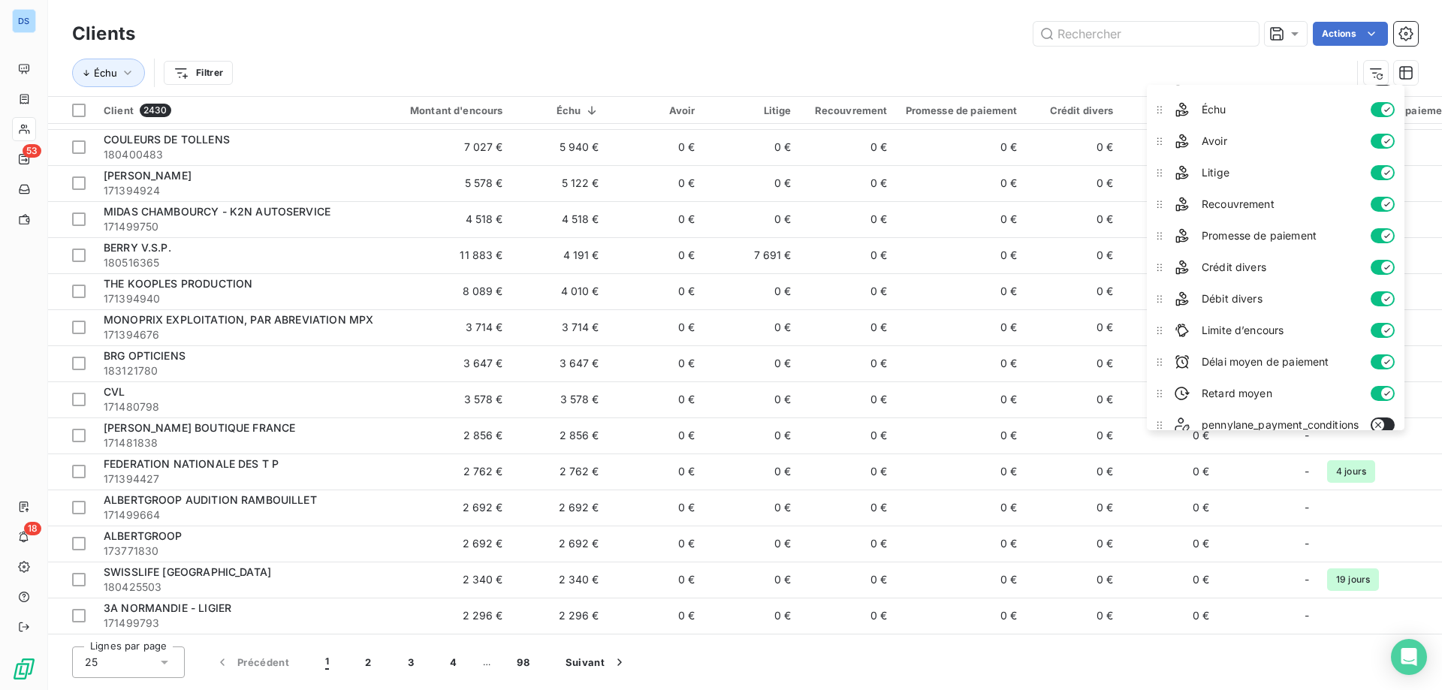
click at [1390, 298] on icon "button" at bounding box center [1387, 299] width 12 height 12
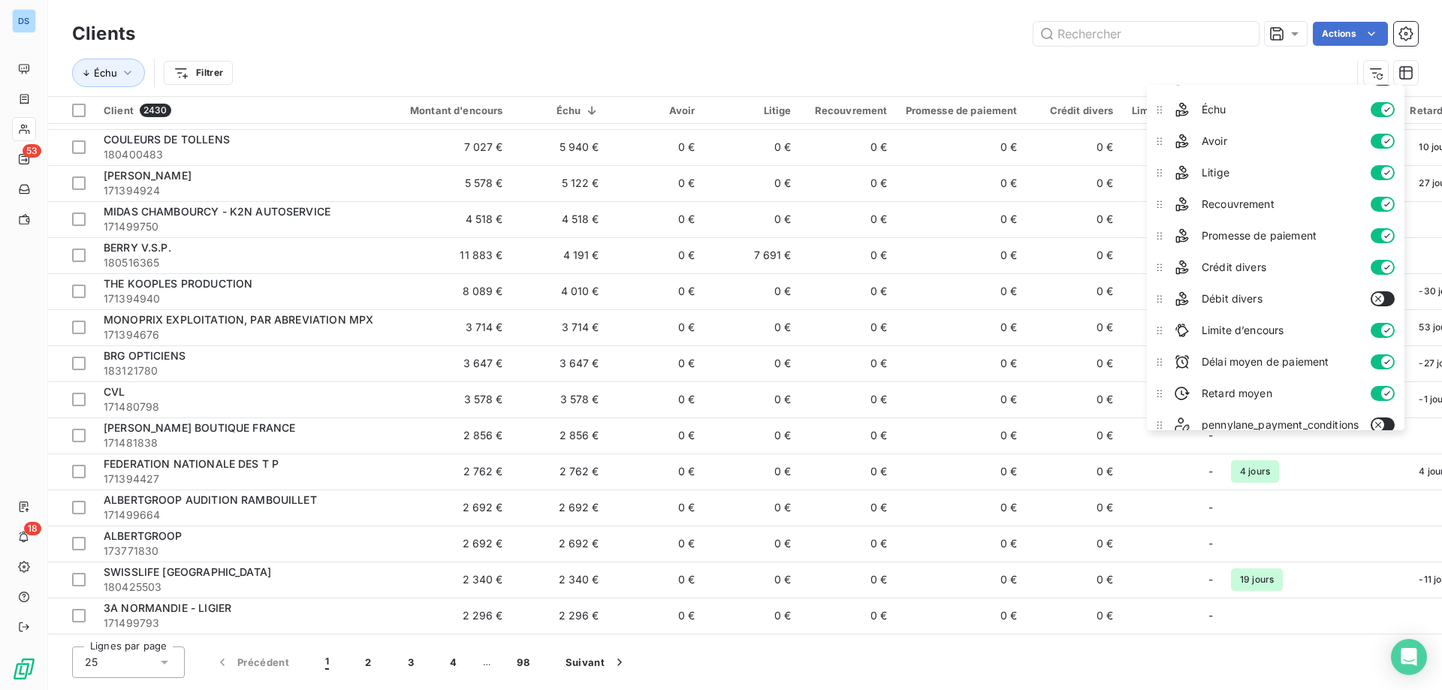
click at [1383, 267] on button "button" at bounding box center [1383, 267] width 24 height 15
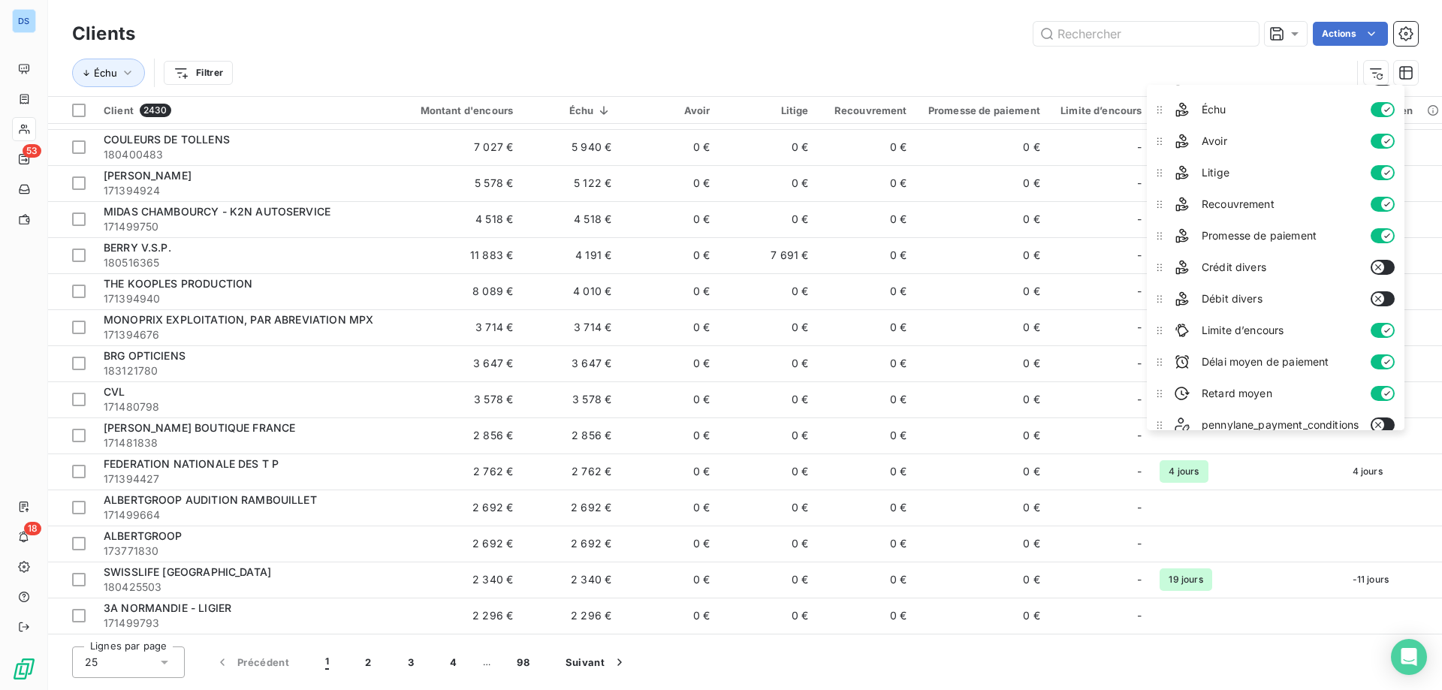
scroll to position [391, 0]
click at [990, 79] on div "Échu Filtrer" at bounding box center [711, 73] width 1279 height 29
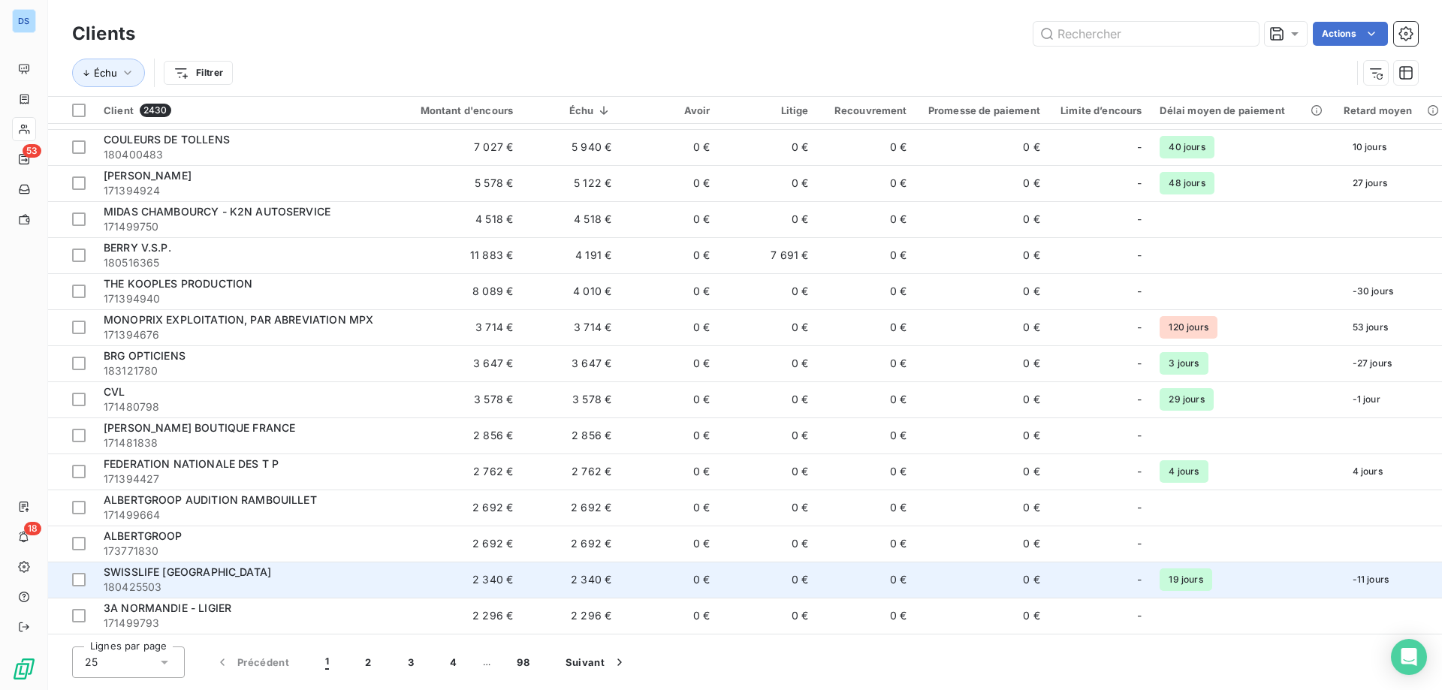
click at [243, 581] on span "180425503" at bounding box center [242, 587] width 277 height 15
